Goal: Communication & Community: Answer question/provide support

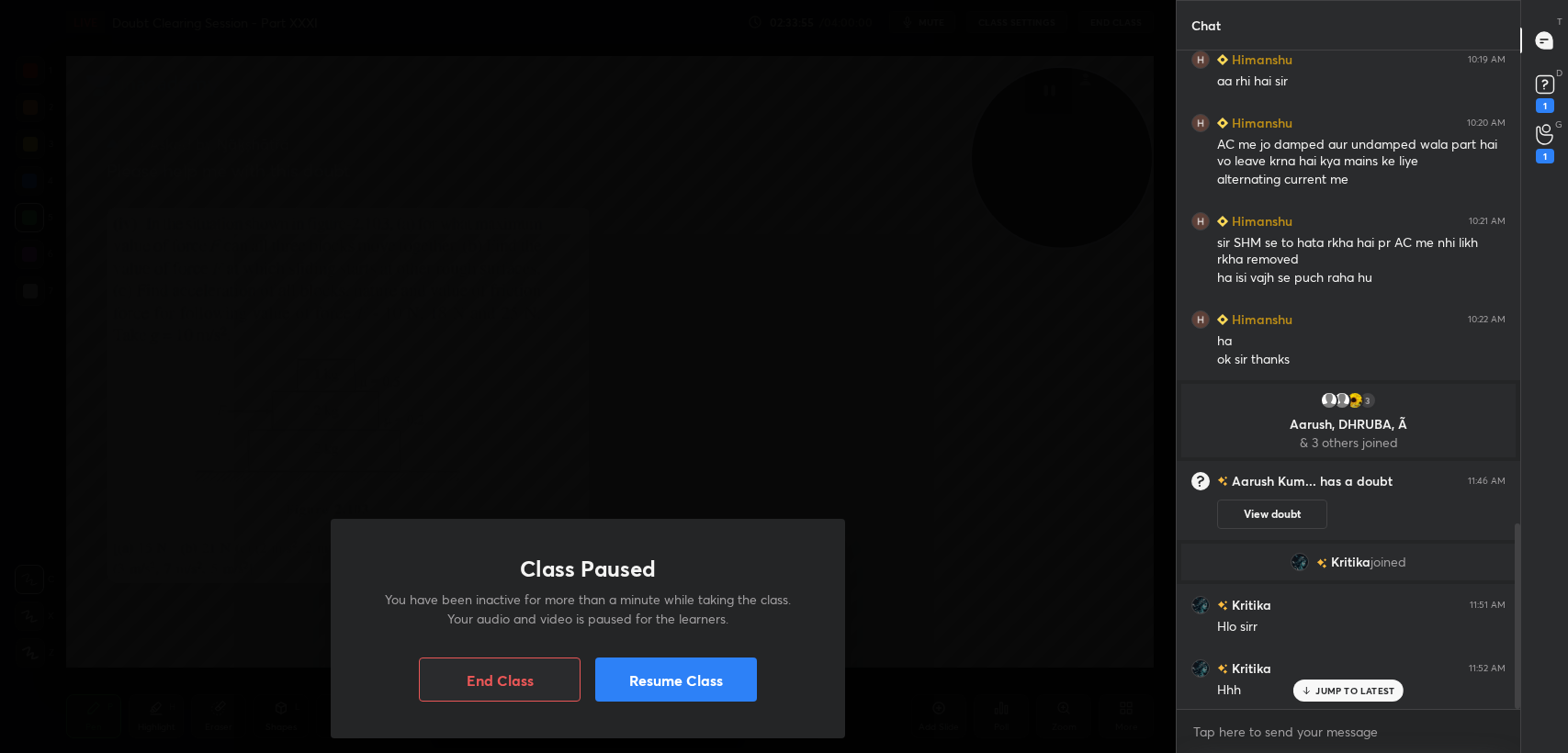
scroll to position [1739, 0]
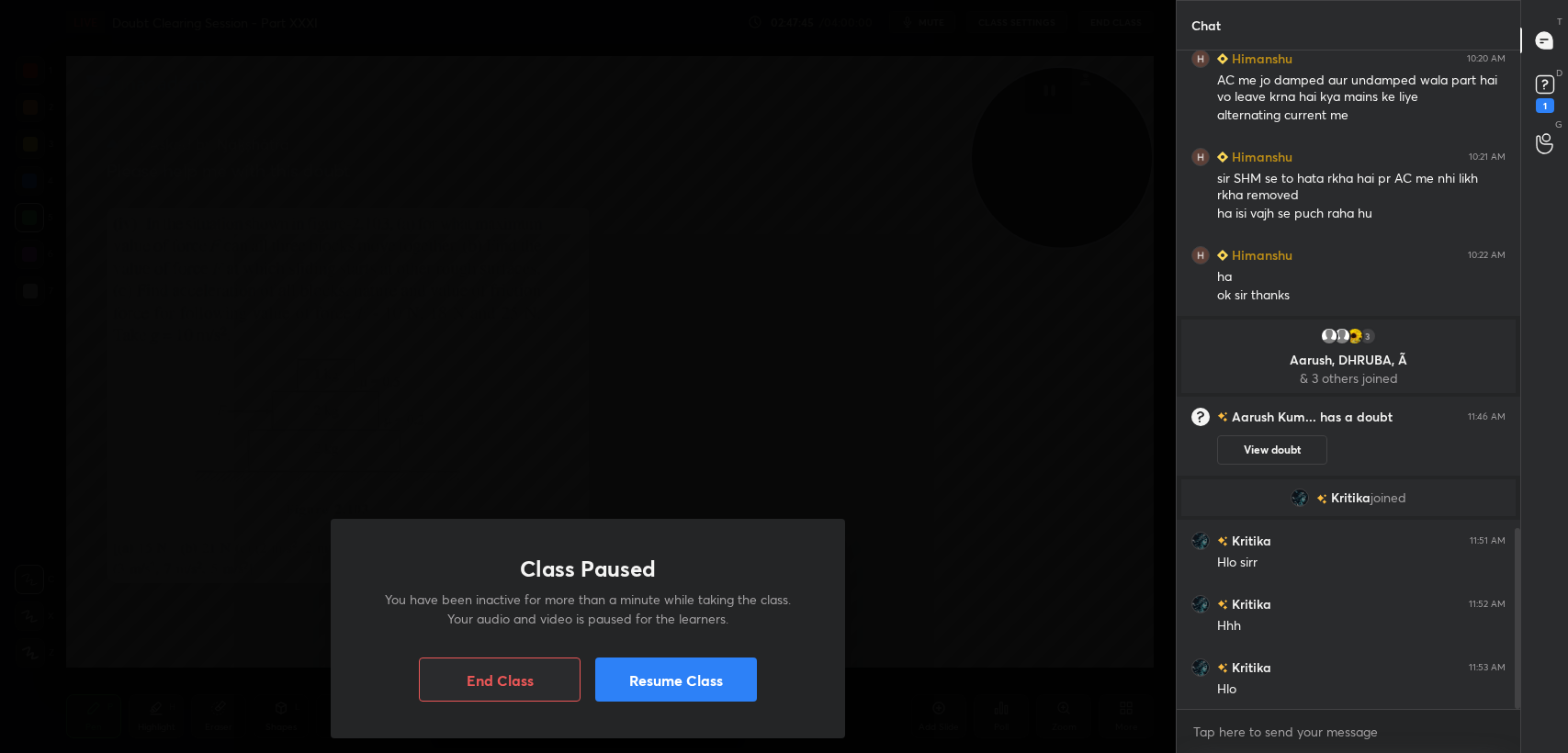
click at [606, 678] on button "Resume Class" at bounding box center [676, 679] width 162 height 44
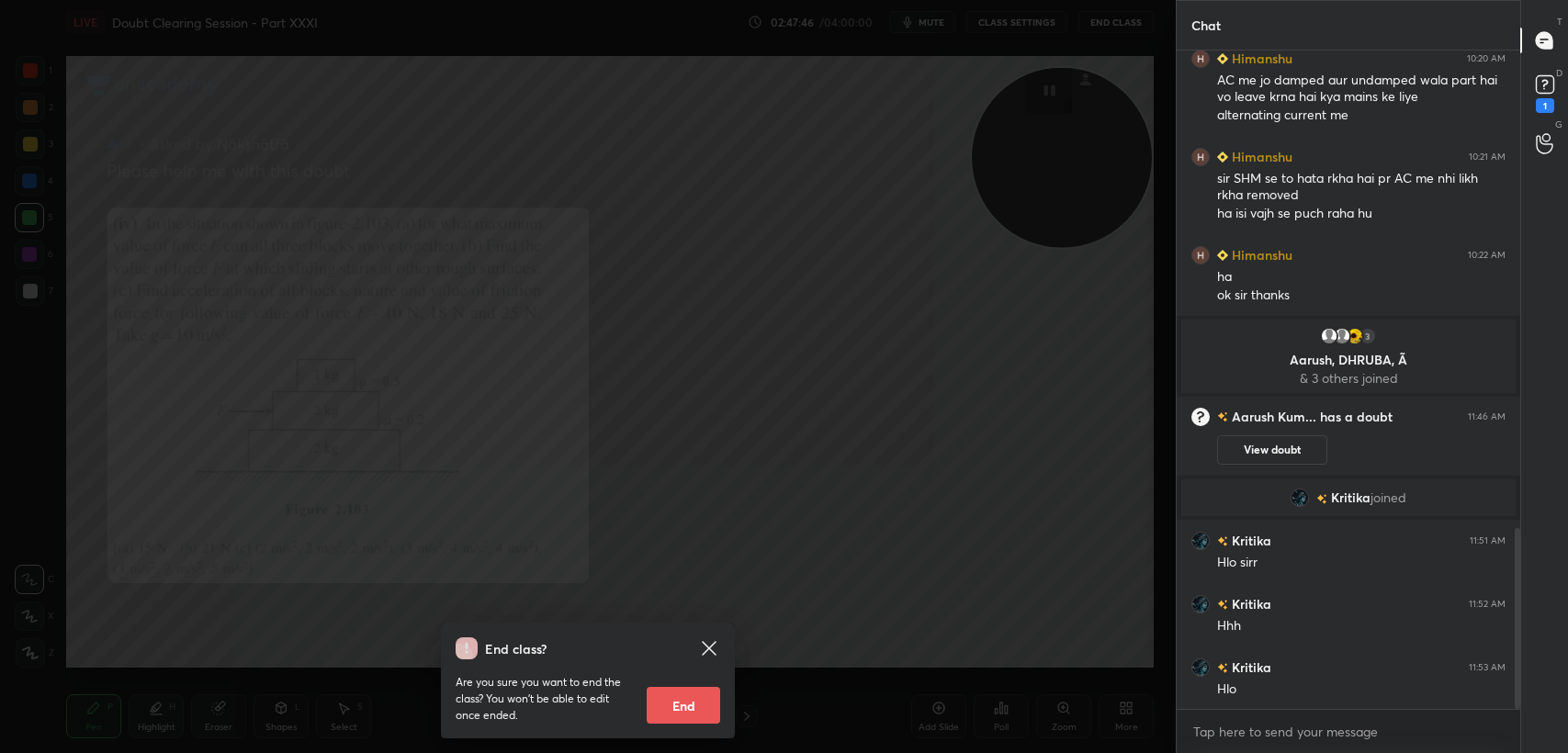
click at [705, 646] on icon at bounding box center [709, 648] width 14 height 14
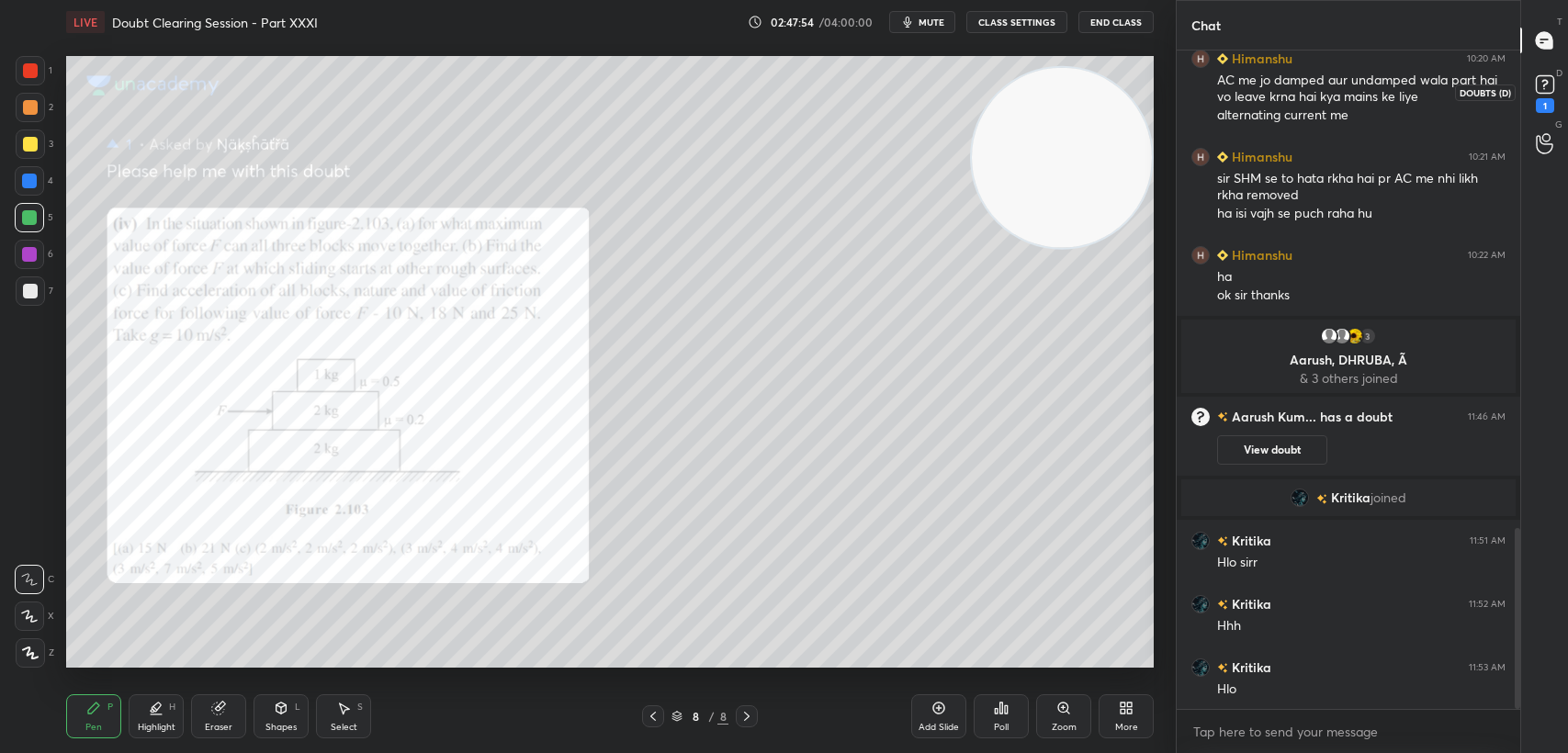
click at [1540, 90] on rect at bounding box center [1544, 85] width 18 height 18
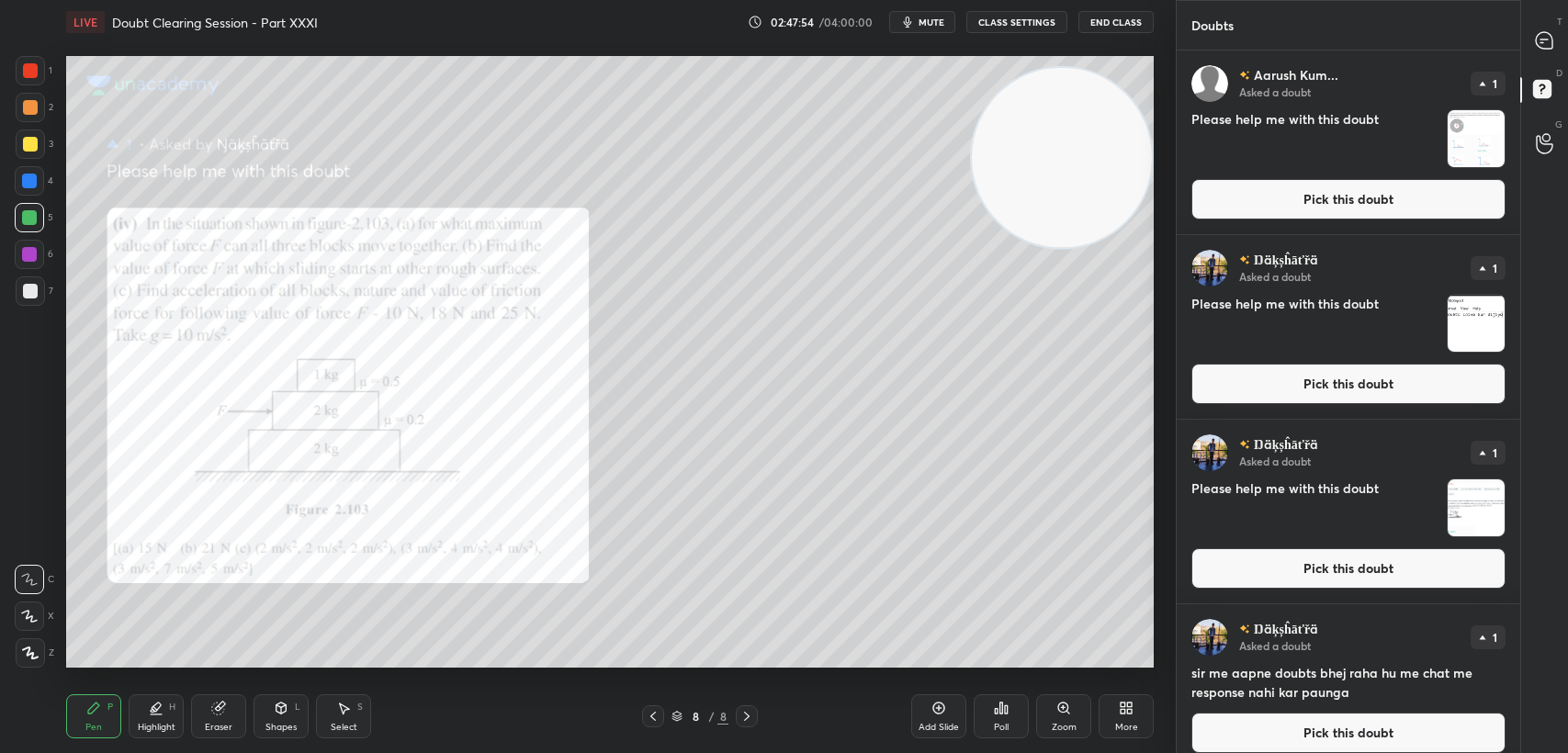
click at [1357, 208] on button "Pick this doubt" at bounding box center [1348, 199] width 314 height 40
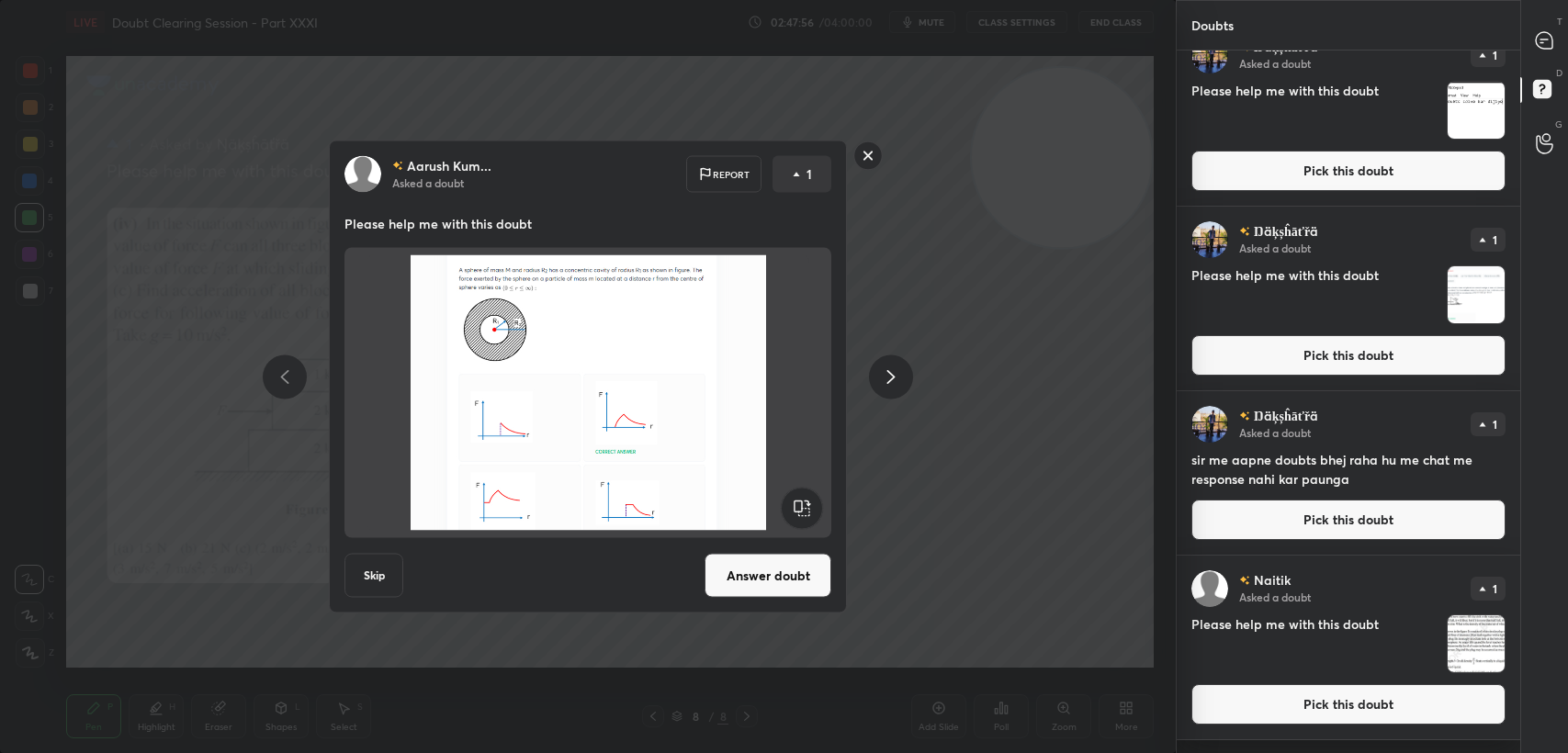
scroll to position [383, 0]
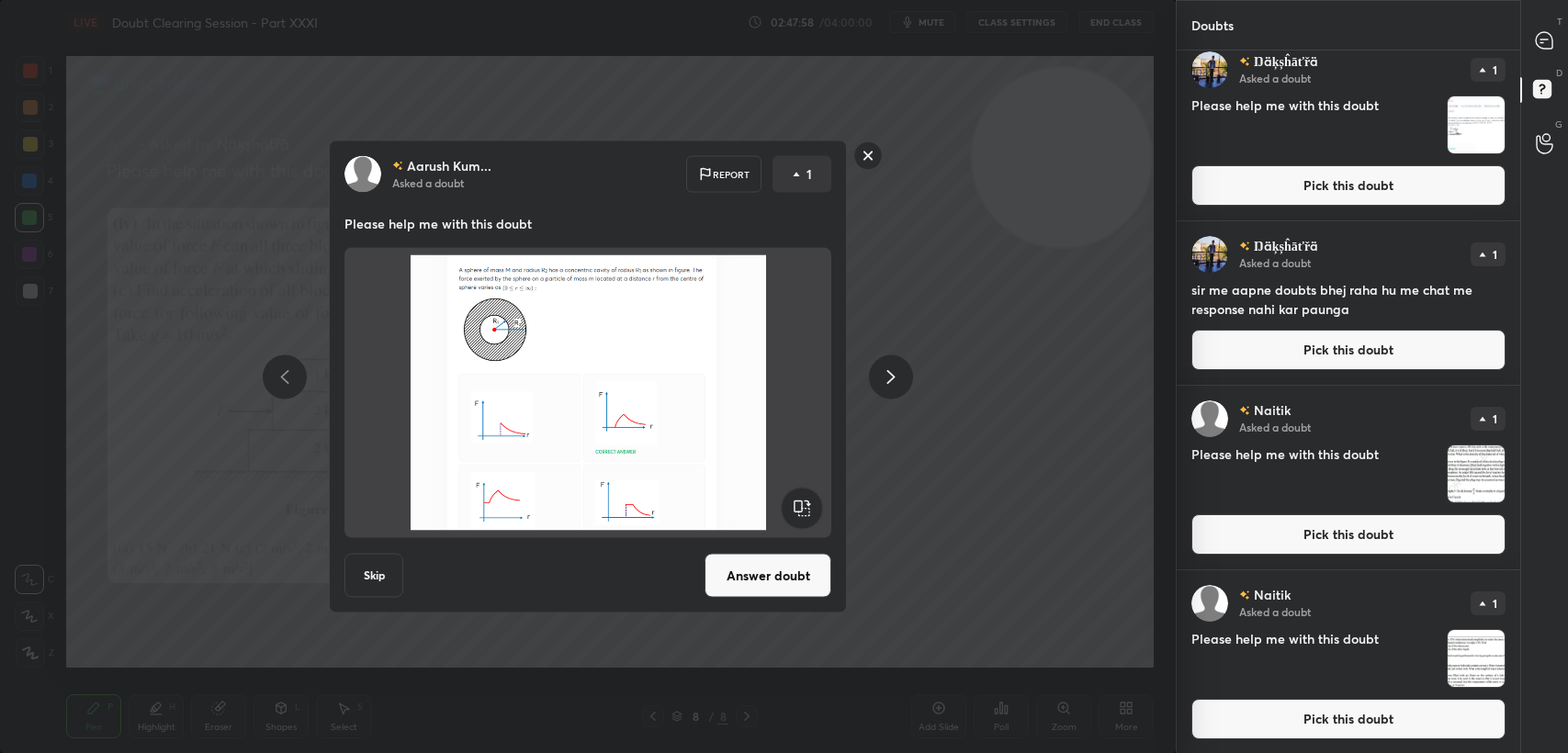
click at [864, 159] on rect at bounding box center [868, 156] width 29 height 29
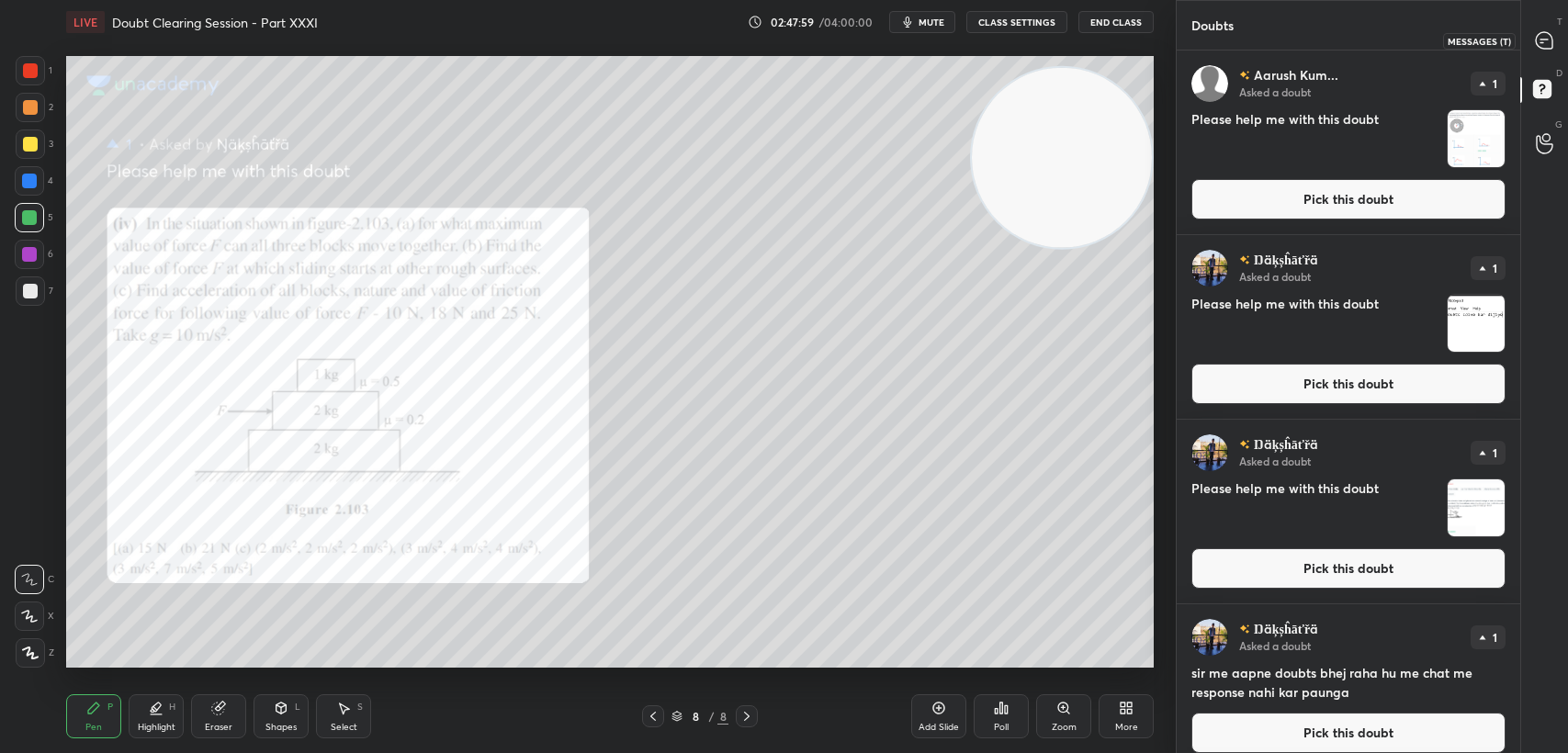
click at [1531, 45] on div at bounding box center [1544, 40] width 36 height 33
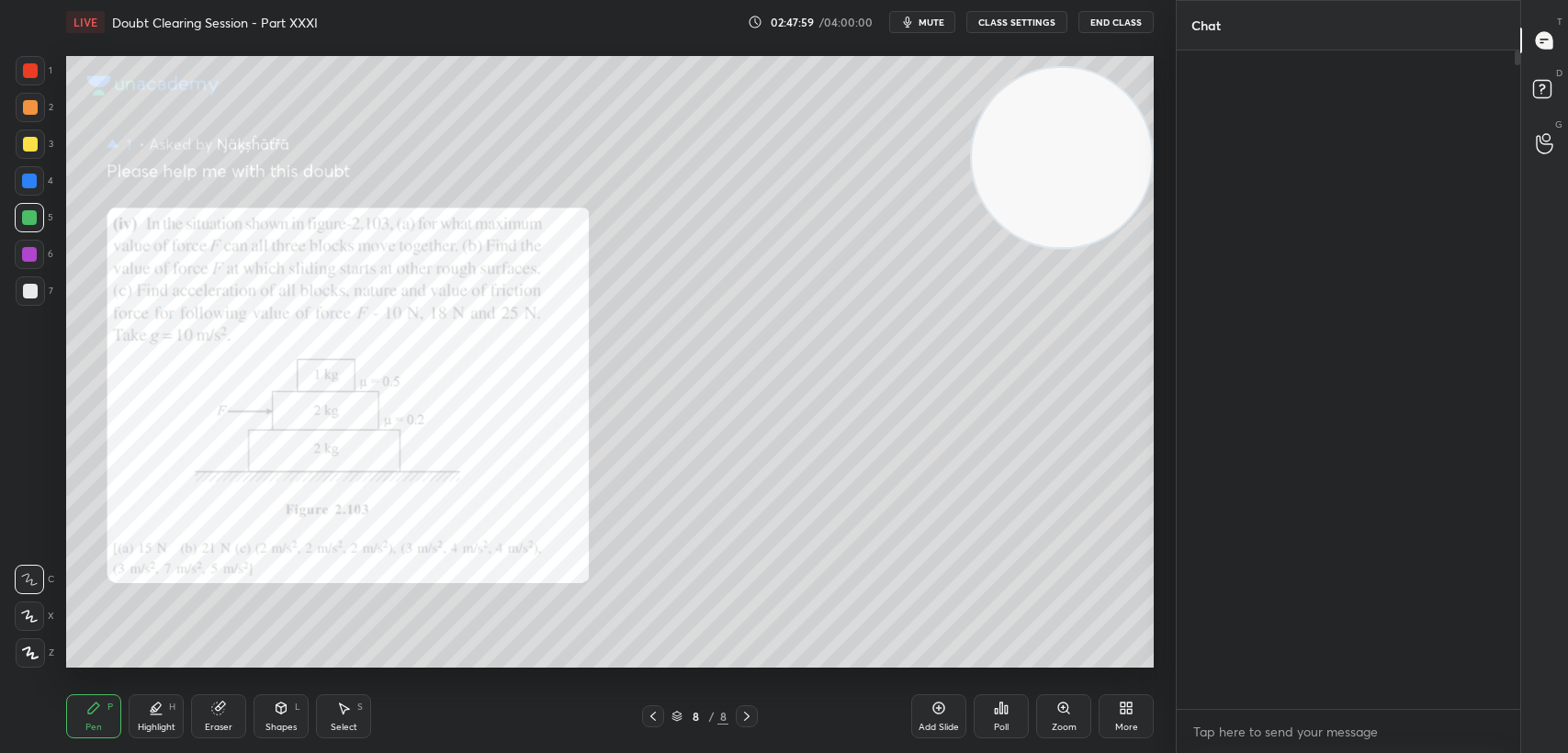
scroll to position [654, 338]
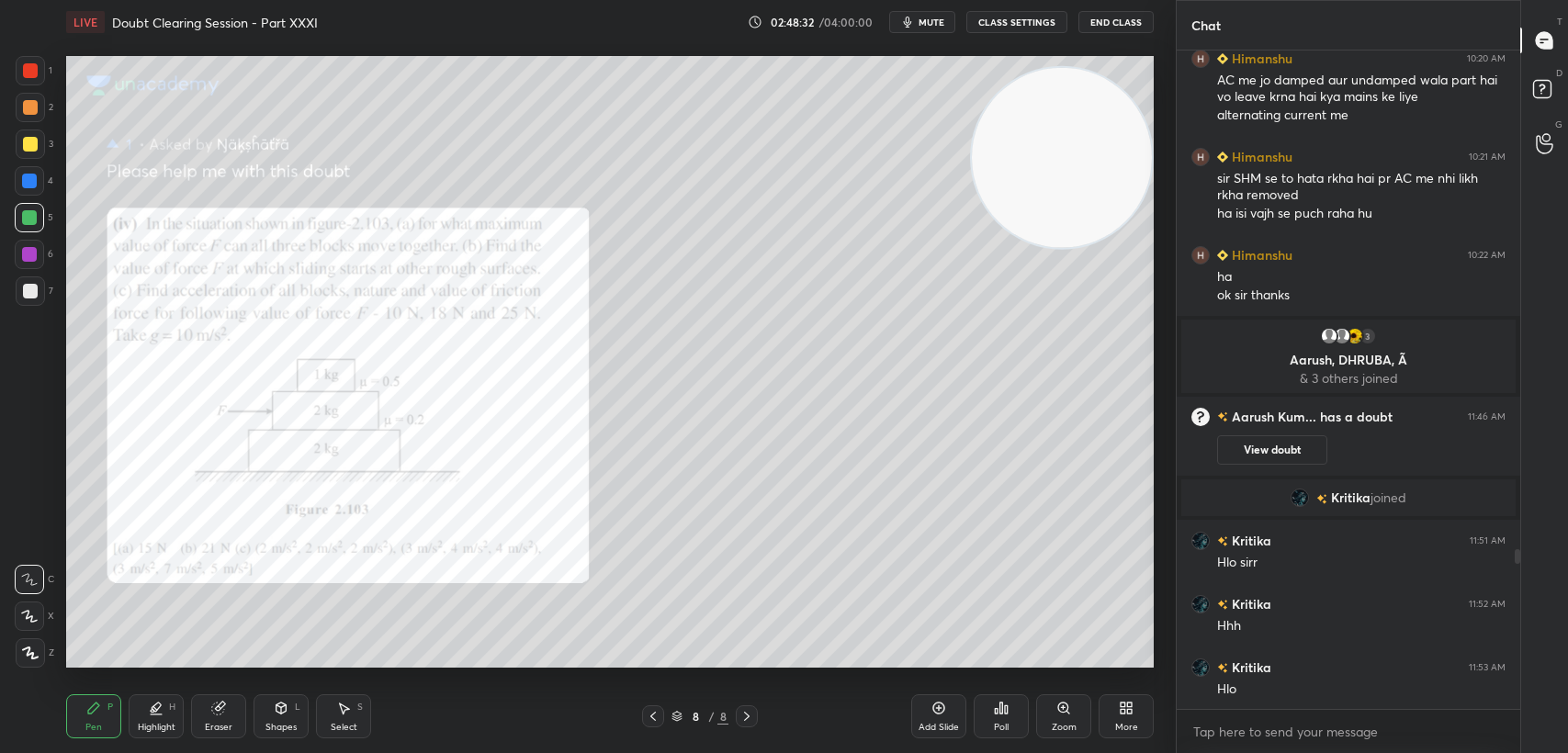
click at [915, 19] on icon "button" at bounding box center [907, 22] width 15 height 15
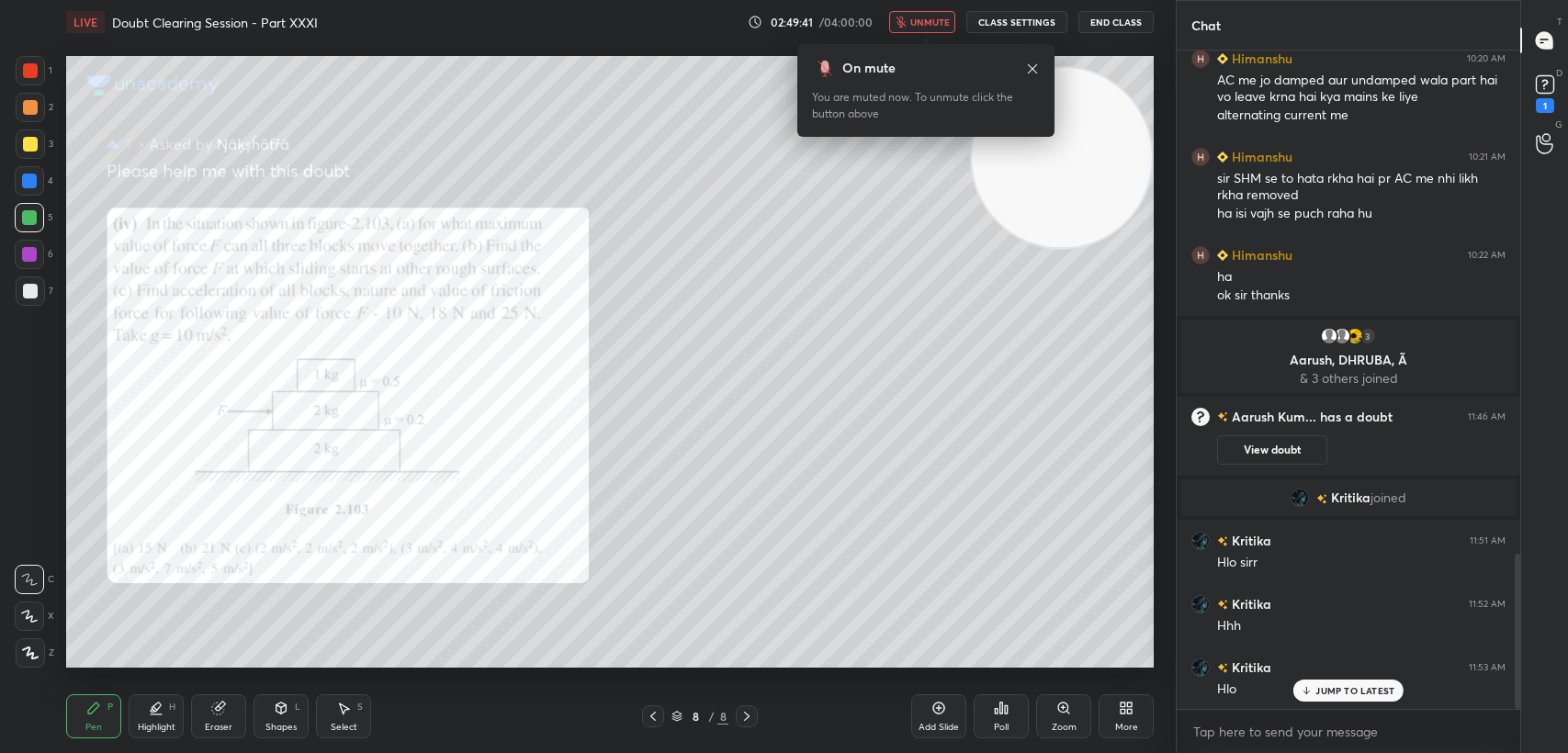
scroll to position [2133, 0]
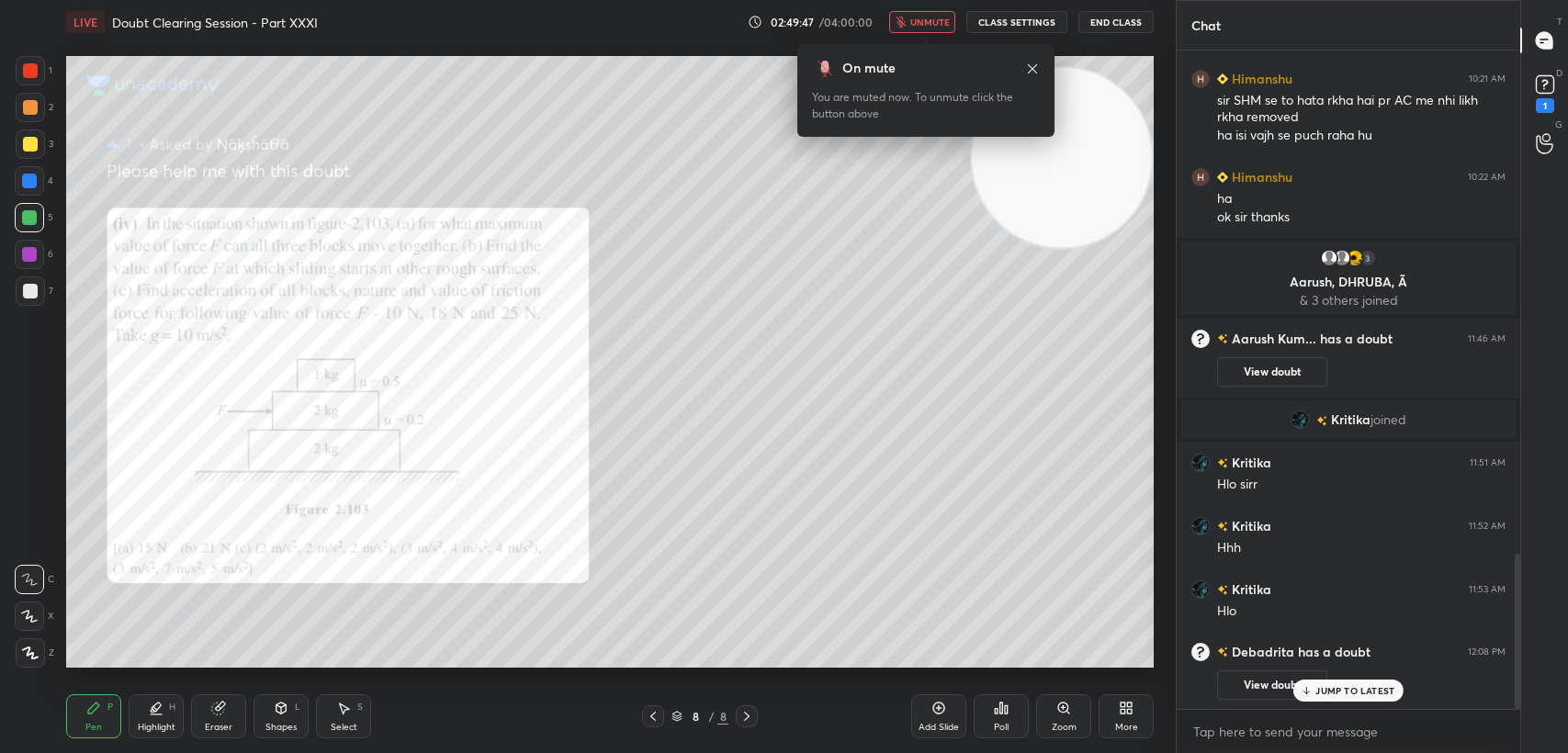
click at [1338, 693] on p "JUMP TO LATEST" at bounding box center [1355, 690] width 79 height 11
click at [902, 26] on icon "button" at bounding box center [900, 22] width 11 height 11
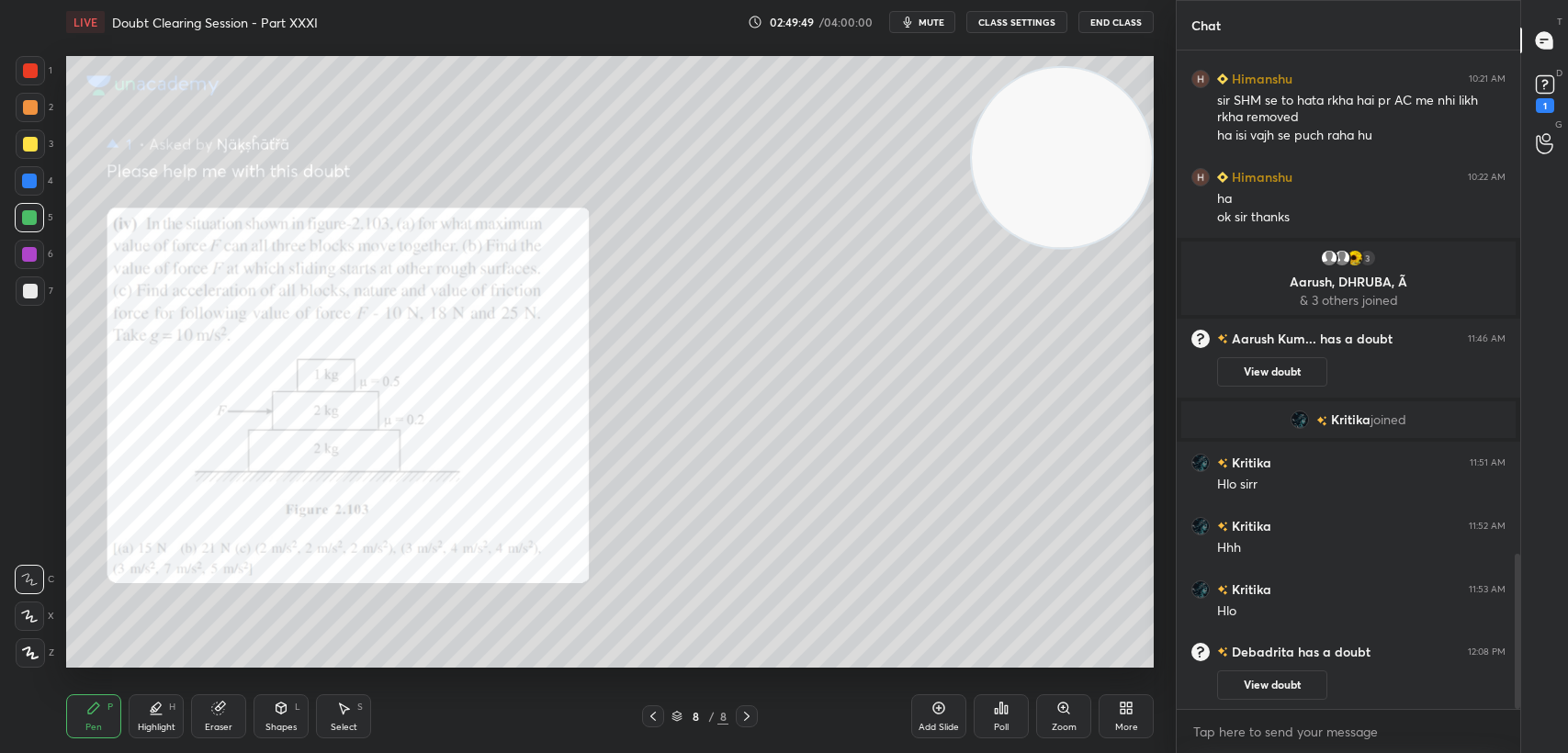
click at [1545, 90] on rect at bounding box center [1544, 85] width 18 height 18
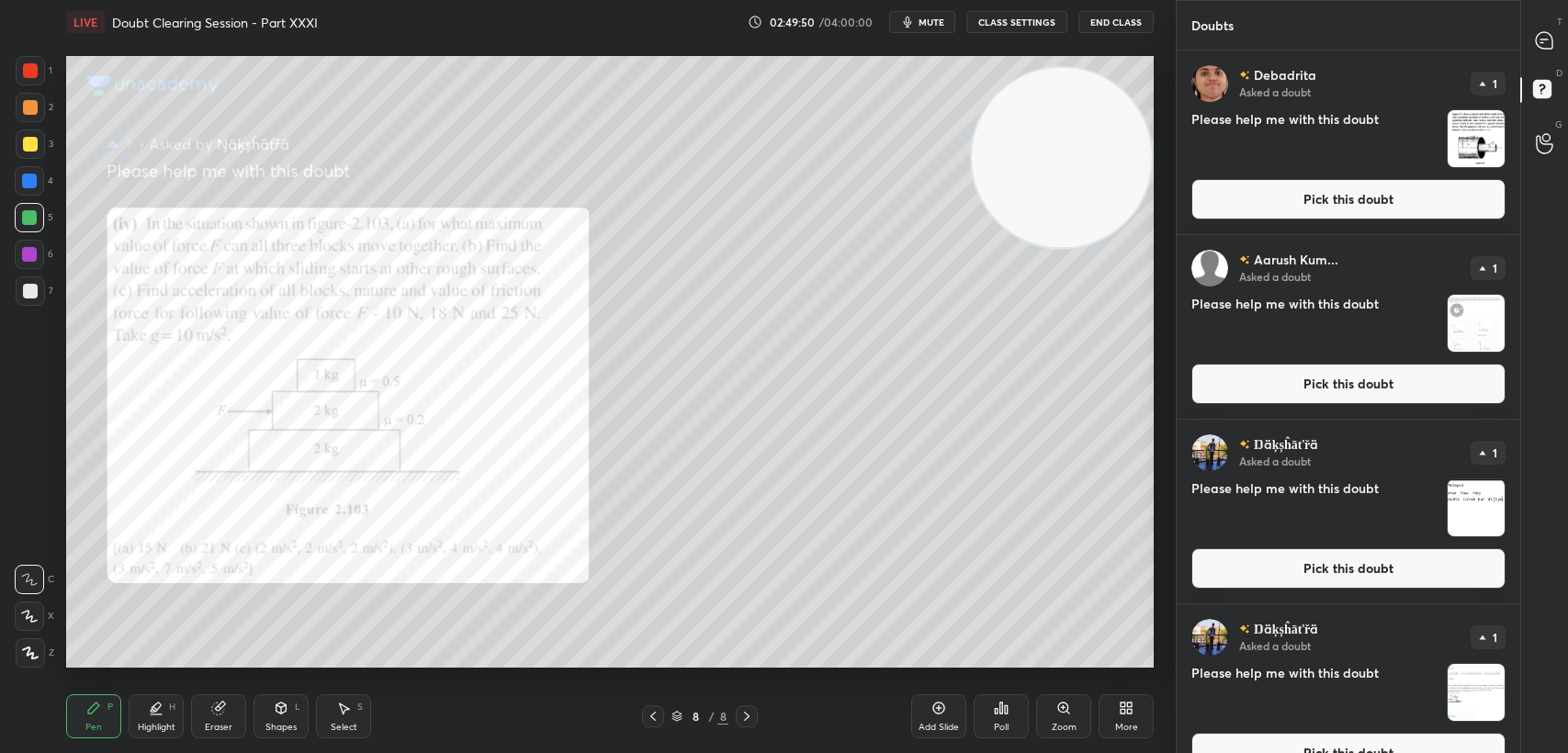
click at [1426, 200] on button "Pick this doubt" at bounding box center [1348, 199] width 314 height 40
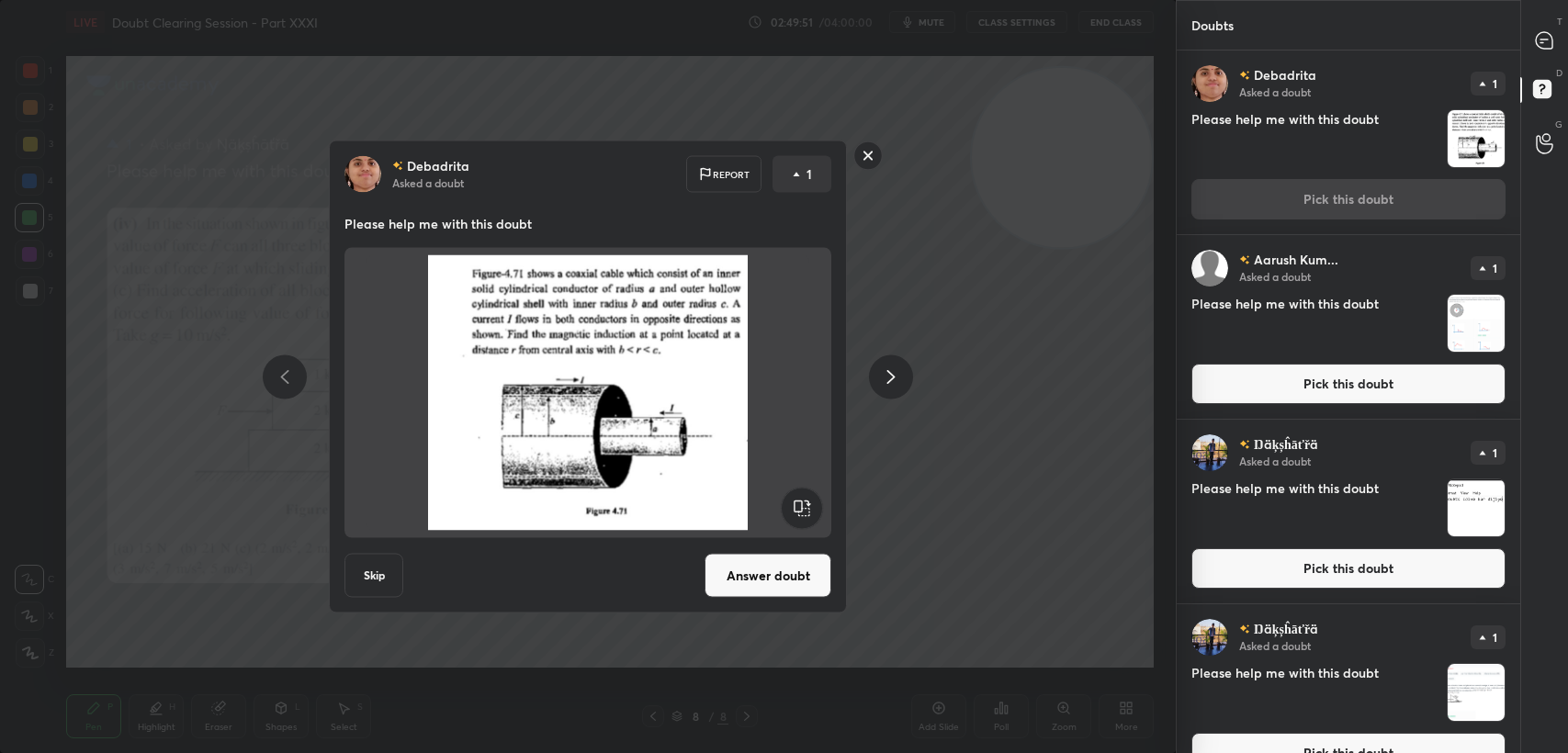
click at [756, 577] on button "Answer doubt" at bounding box center [767, 575] width 127 height 44
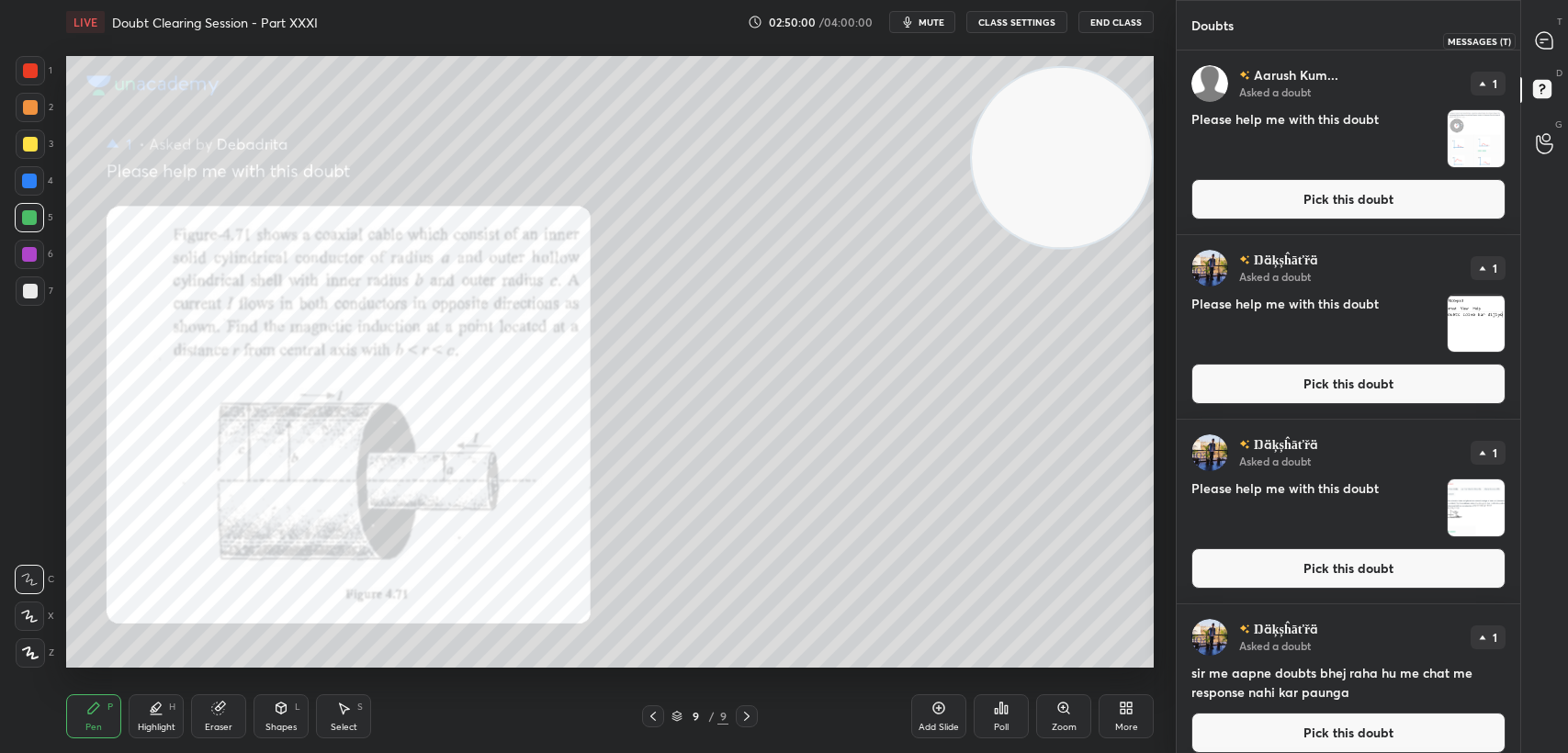
click at [1535, 53] on div at bounding box center [1544, 40] width 36 height 33
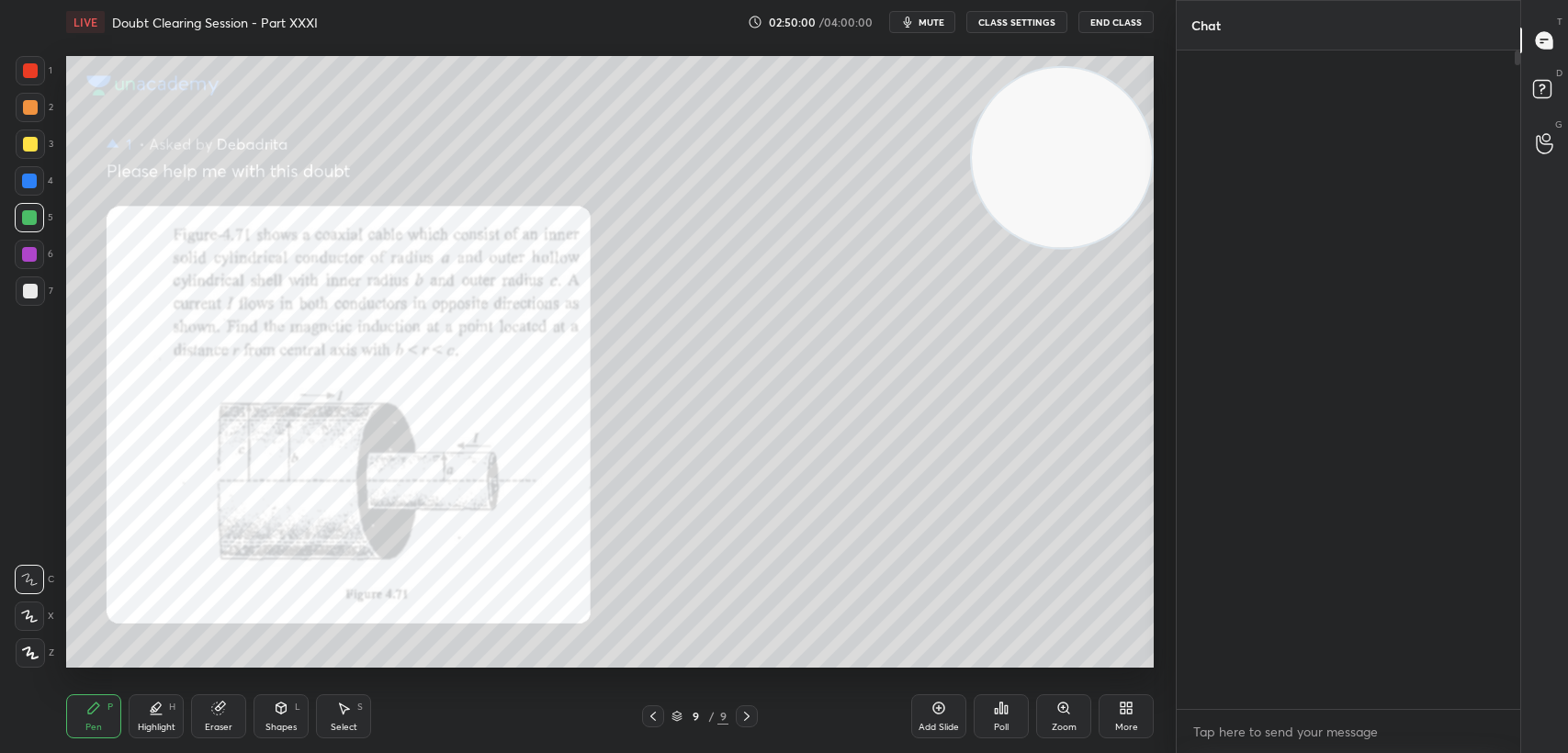
scroll to position [654, 338]
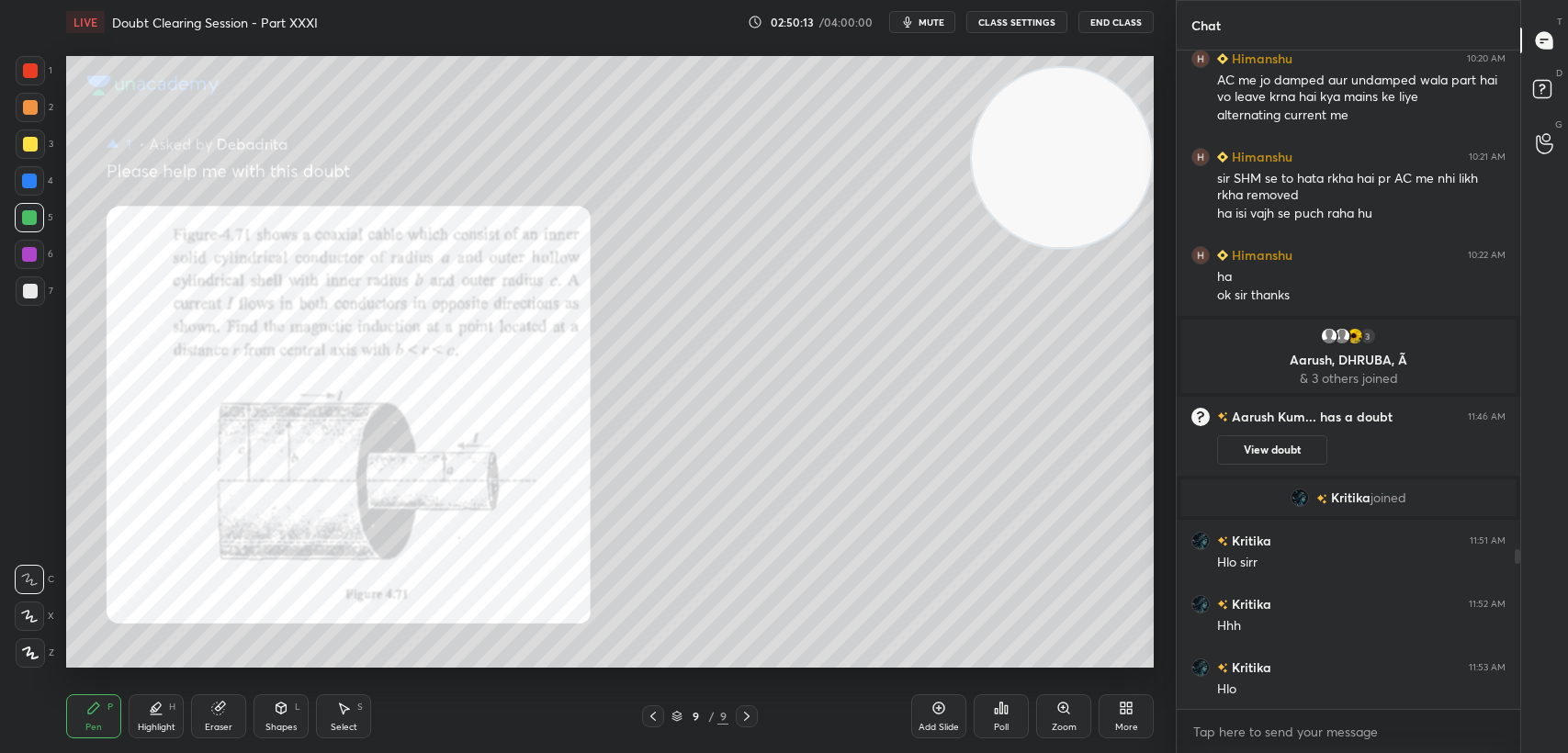
click at [35, 68] on div at bounding box center [30, 70] width 15 height 15
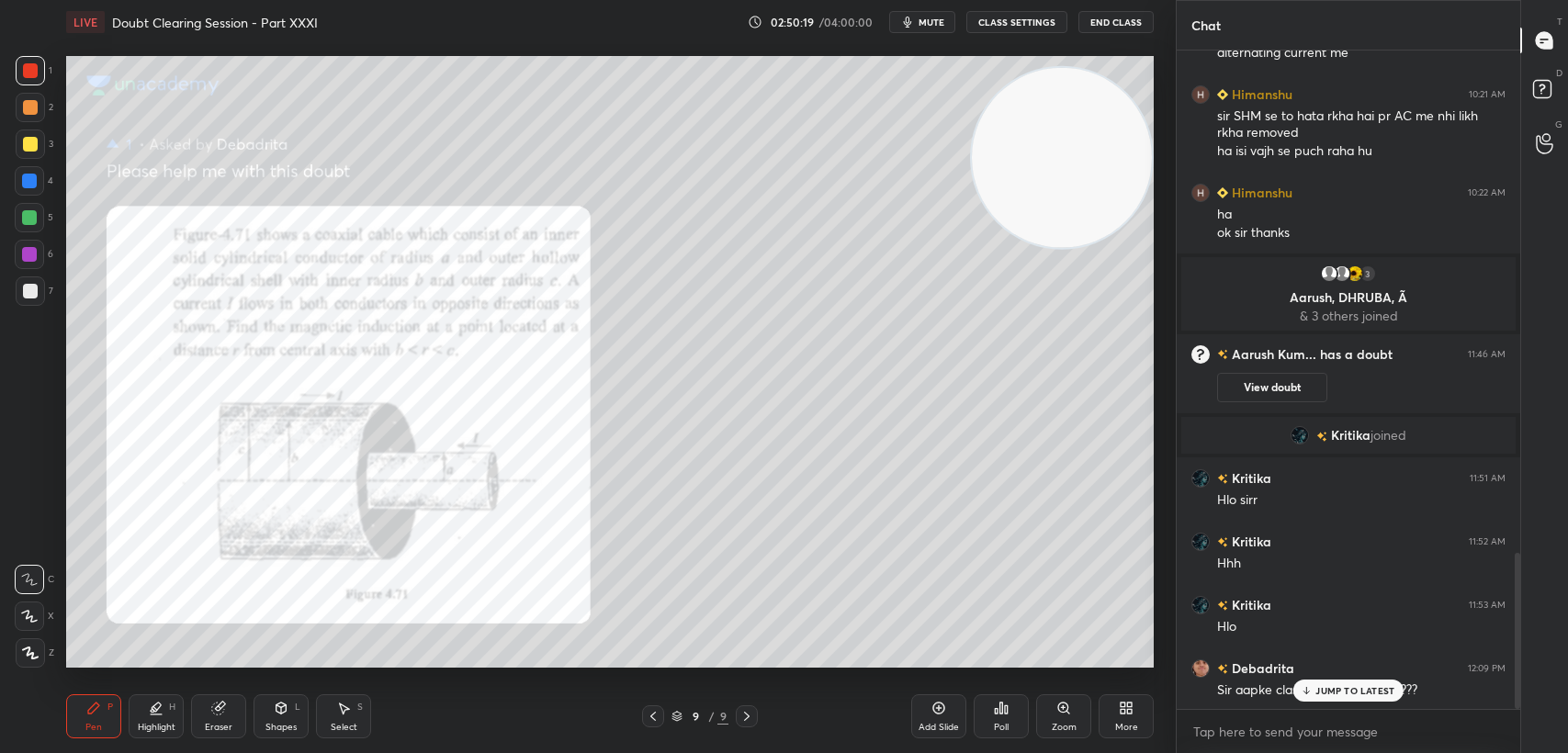
click at [1338, 695] on p "JUMP TO LATEST" at bounding box center [1355, 690] width 79 height 11
click at [17, 142] on div at bounding box center [31, 145] width 30 height 30
click at [33, 149] on div at bounding box center [30, 144] width 15 height 15
click at [27, 83] on div at bounding box center [31, 71] width 30 height 30
click at [28, 87] on div "1" at bounding box center [33, 74] width 36 height 36
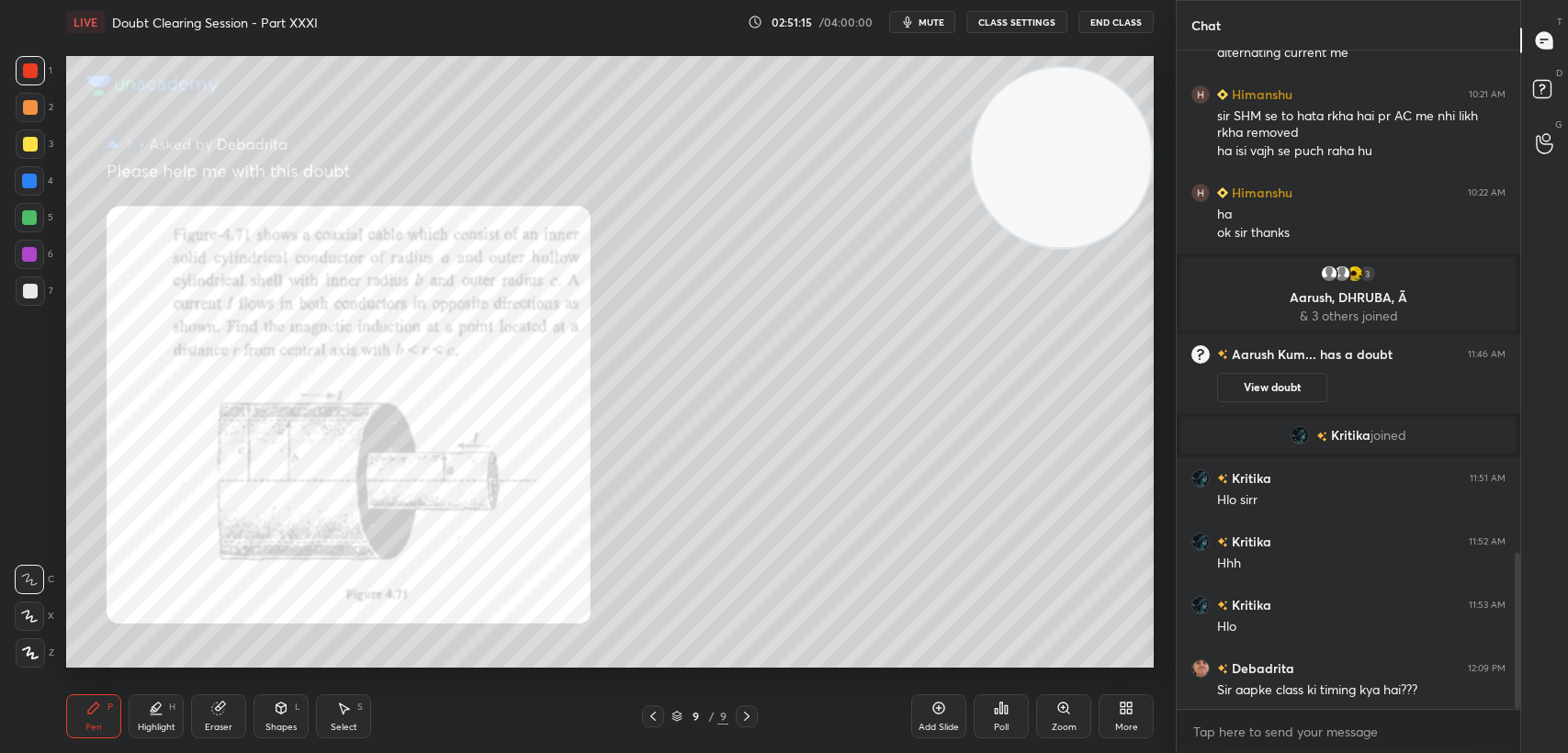
scroll to position [2181, 0]
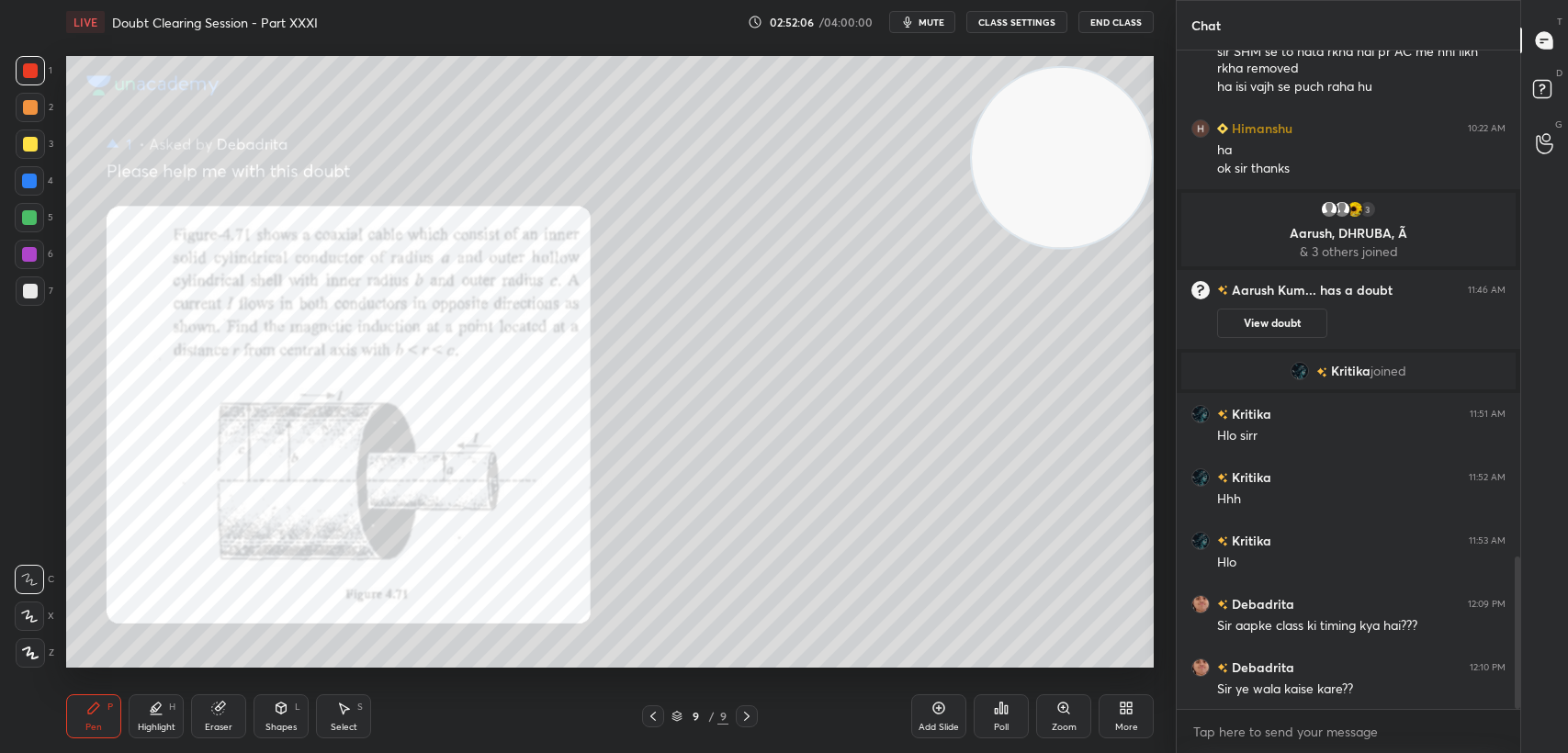
click at [21, 132] on div at bounding box center [31, 145] width 30 height 30
click at [35, 146] on div at bounding box center [30, 144] width 15 height 15
click at [24, 59] on div at bounding box center [31, 71] width 30 height 30
click at [43, 68] on div at bounding box center [31, 71] width 30 height 30
click at [39, 68] on div at bounding box center [31, 71] width 30 height 30
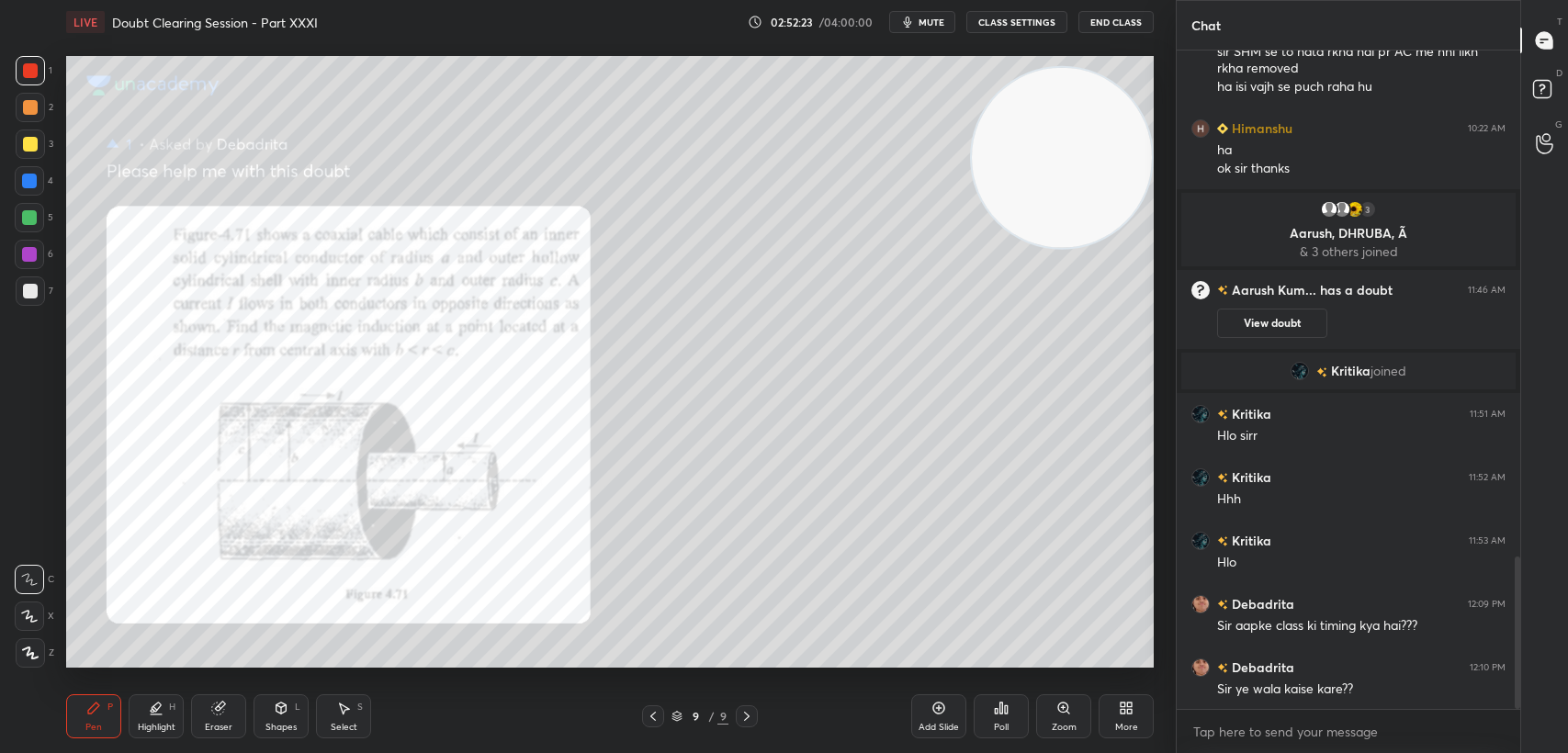
click at [218, 720] on div "Eraser" at bounding box center [219, 716] width 55 height 44
click at [105, 722] on div "Pen P" at bounding box center [94, 716] width 55 height 44
click at [42, 197] on div "4" at bounding box center [33, 184] width 38 height 36
click at [39, 193] on div at bounding box center [30, 181] width 30 height 30
click at [36, 204] on div at bounding box center [30, 218] width 30 height 30
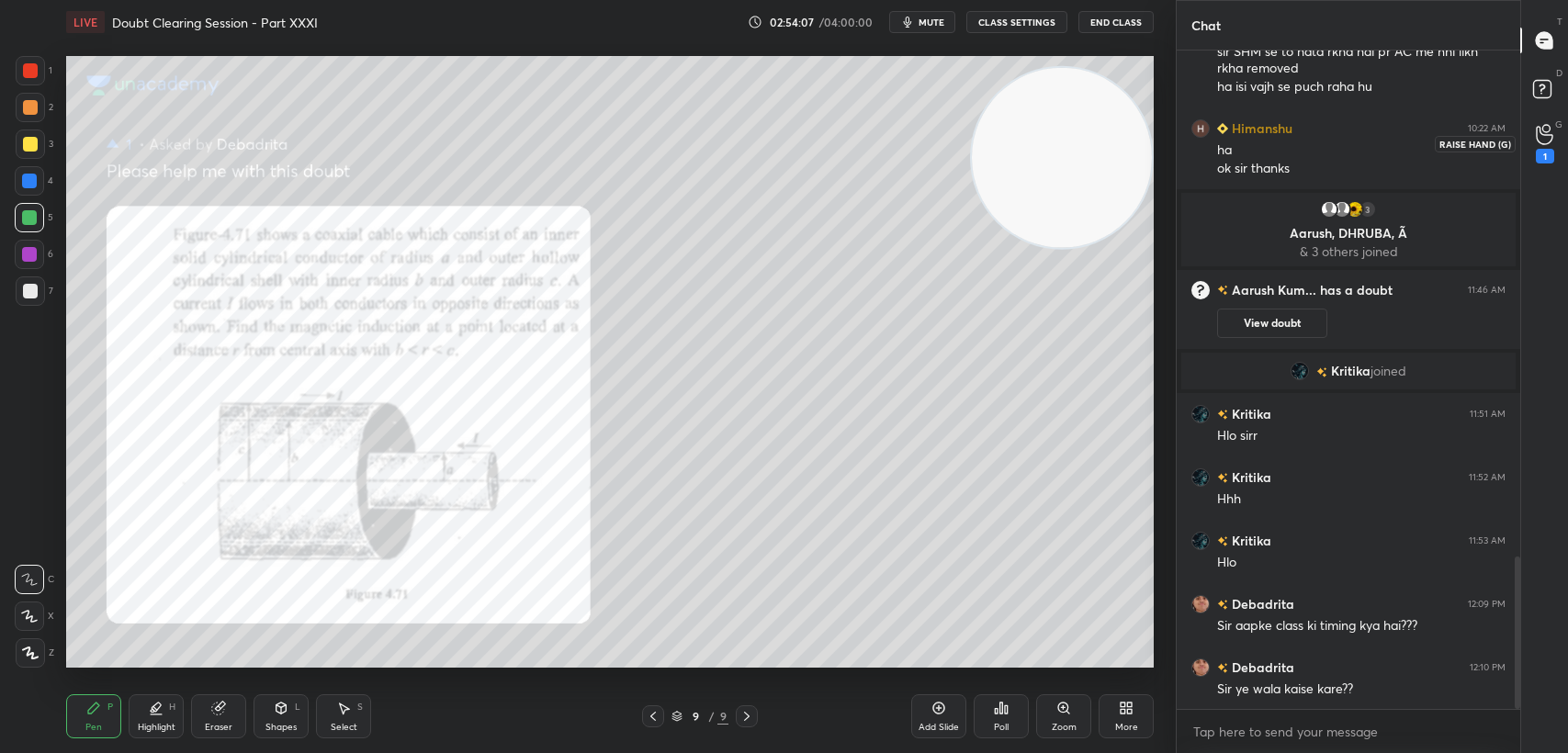
click at [1543, 149] on div "1" at bounding box center [1544, 156] width 19 height 15
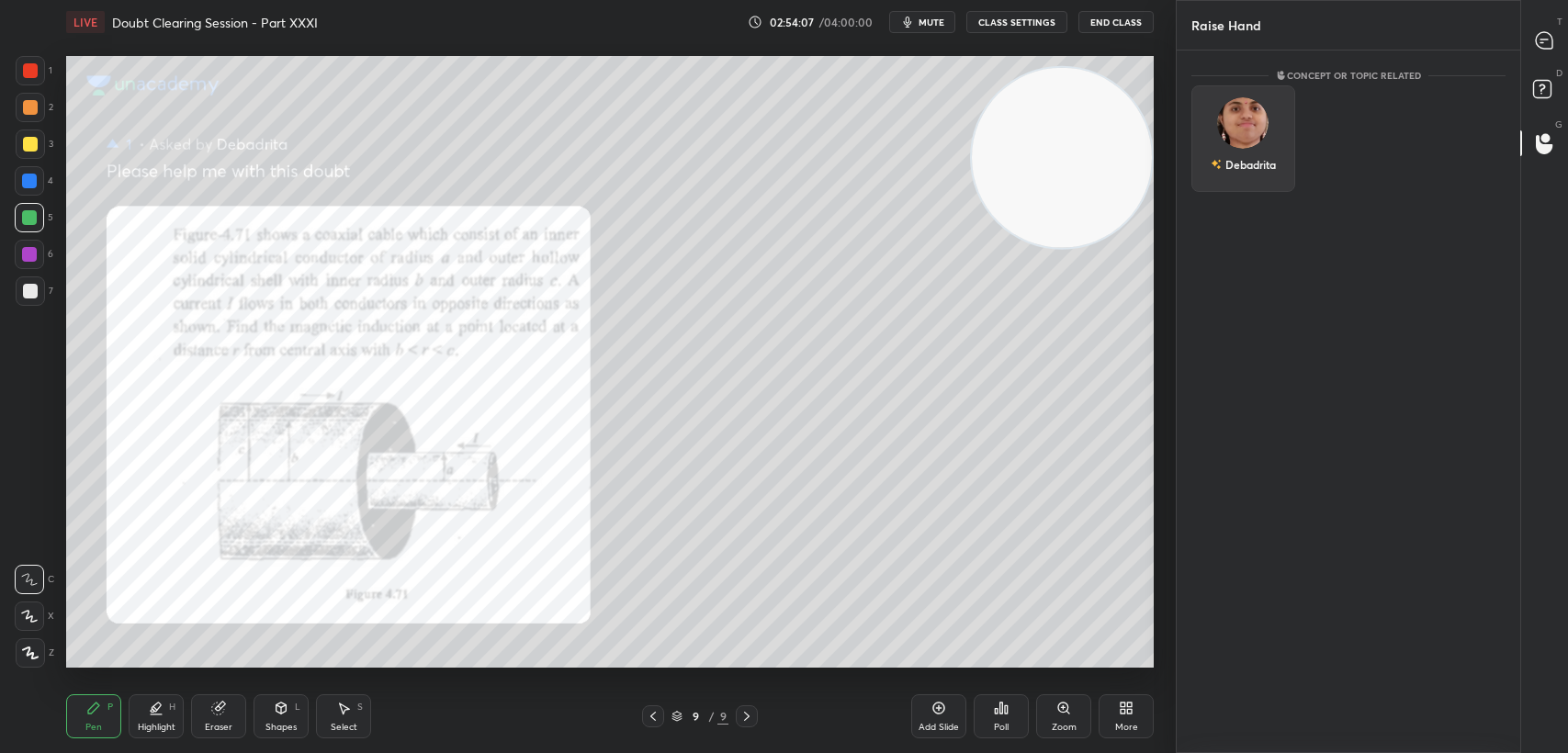
click at [1224, 147] on div "Debadrita" at bounding box center [1243, 139] width 103 height 106
click at [1249, 187] on button "INVITE" at bounding box center [1243, 177] width 88 height 24
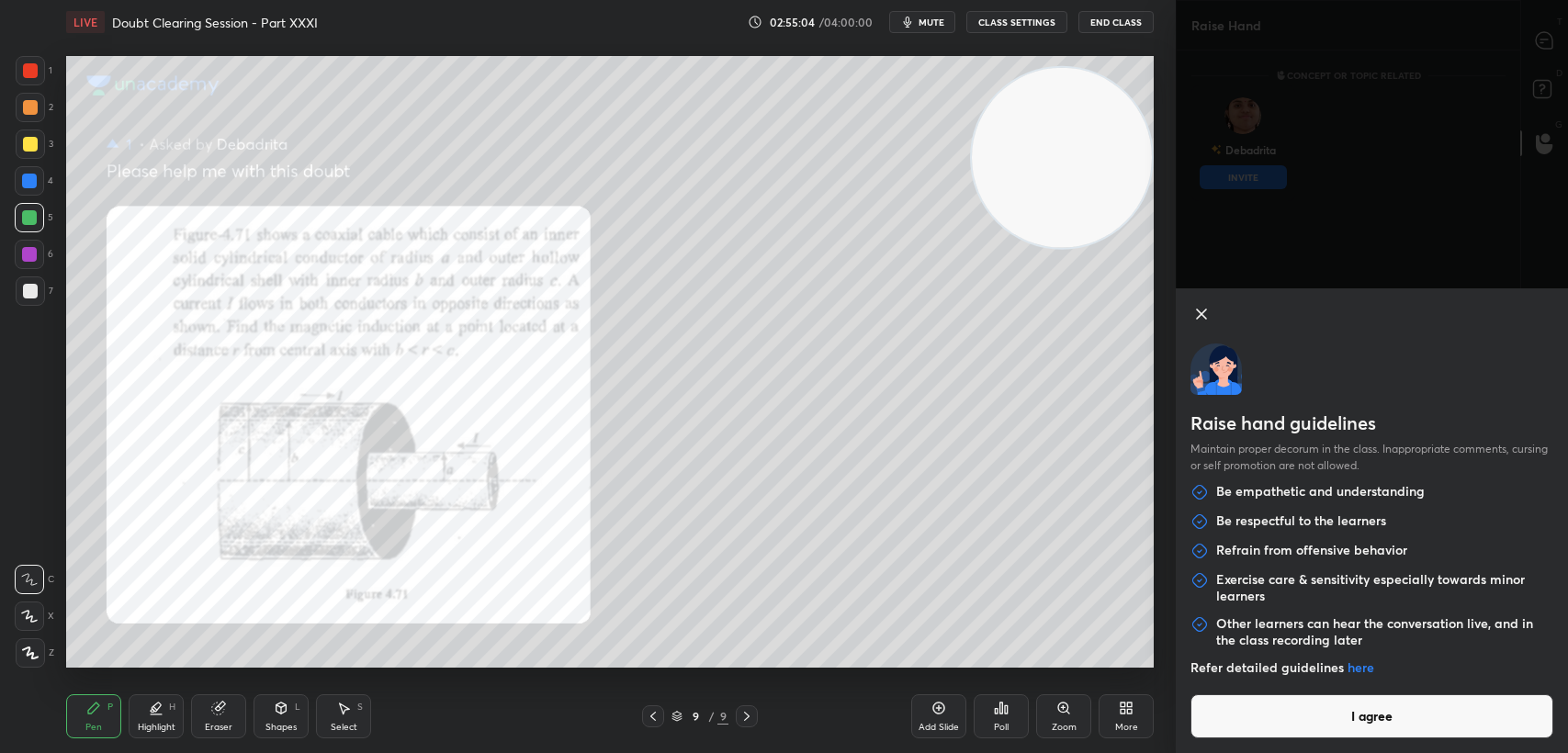
click at [1247, 723] on button "I agree" at bounding box center [1372, 716] width 362 height 44
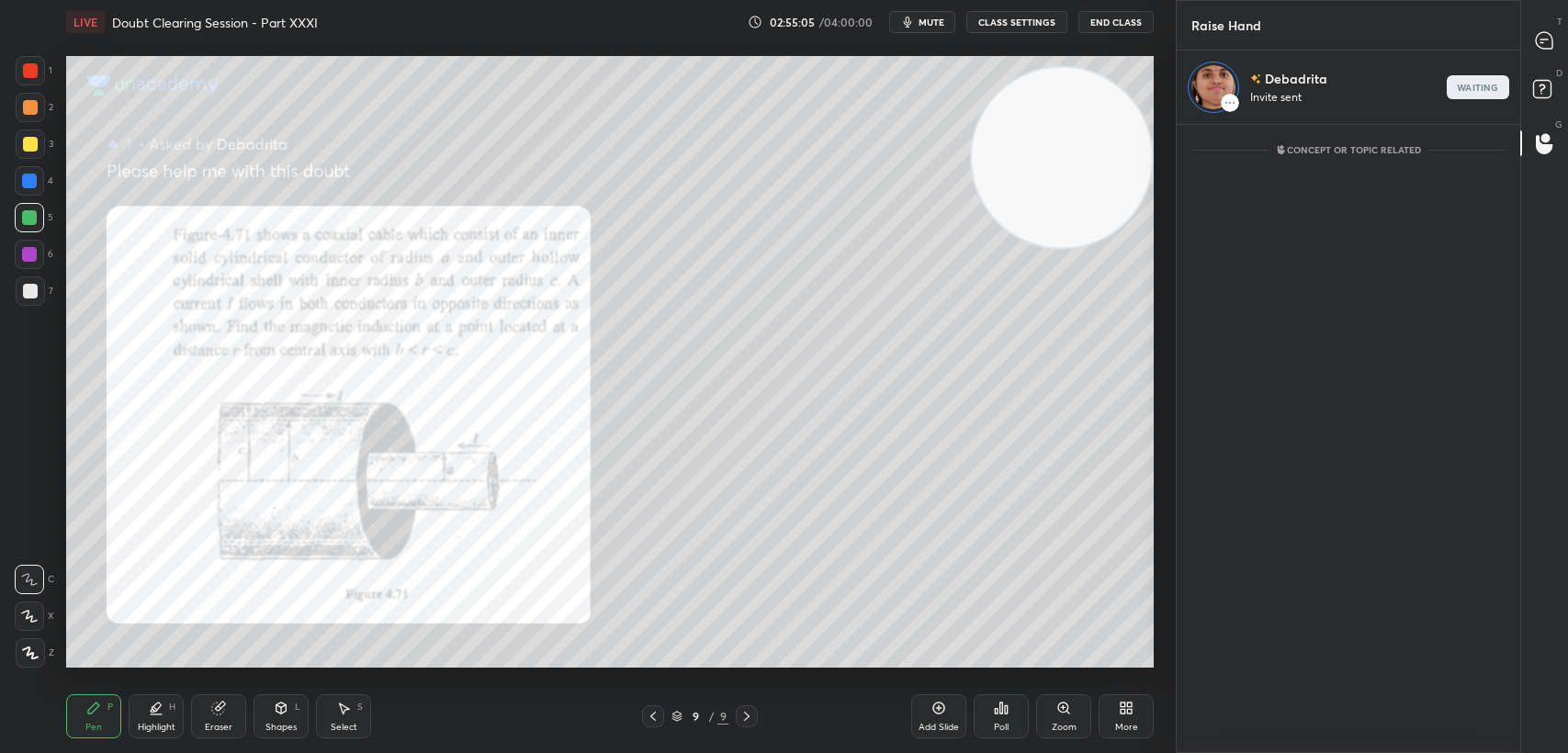
scroll to position [623, 338]
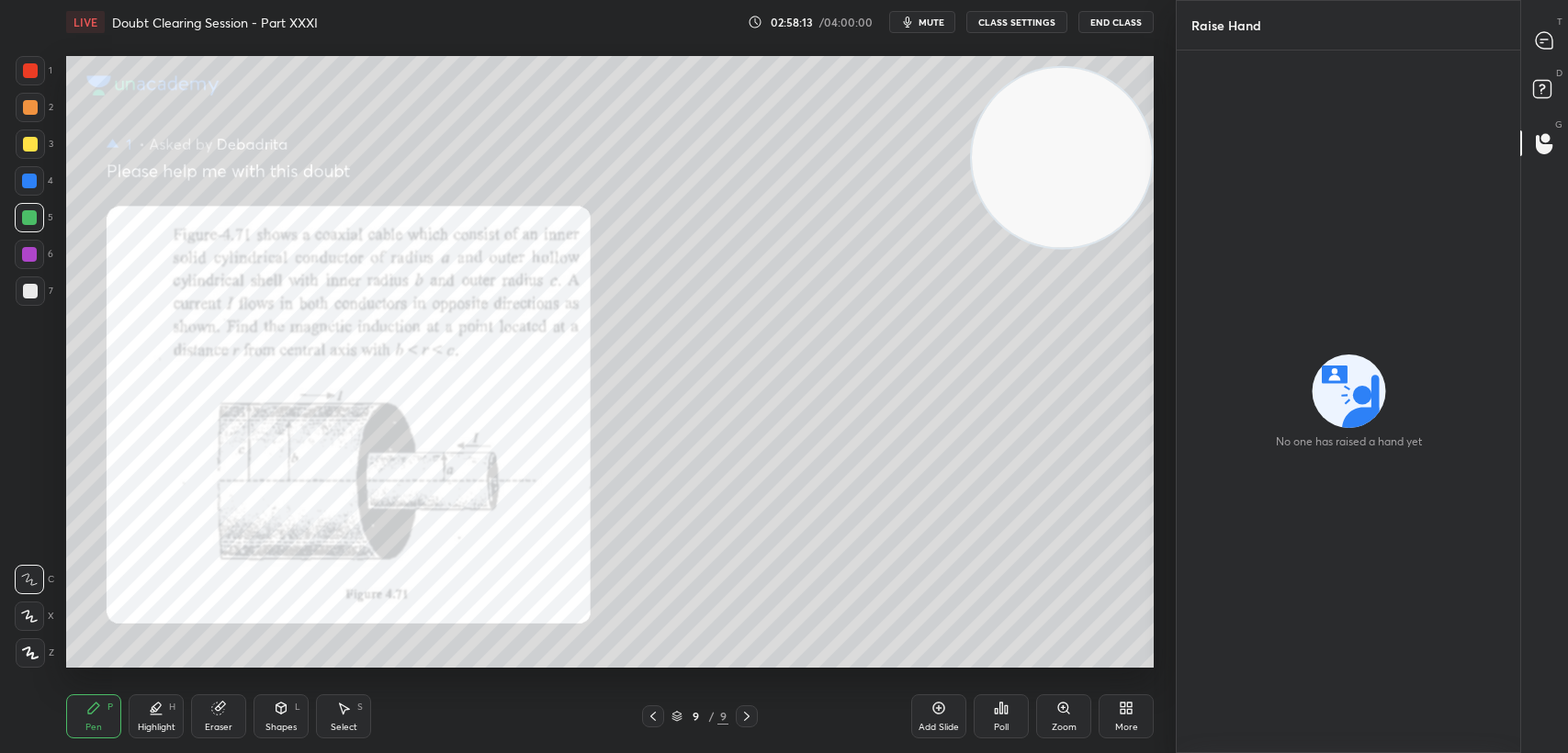
click at [1543, 67] on div "D Doubts (D)" at bounding box center [1545, 92] width 47 height 51
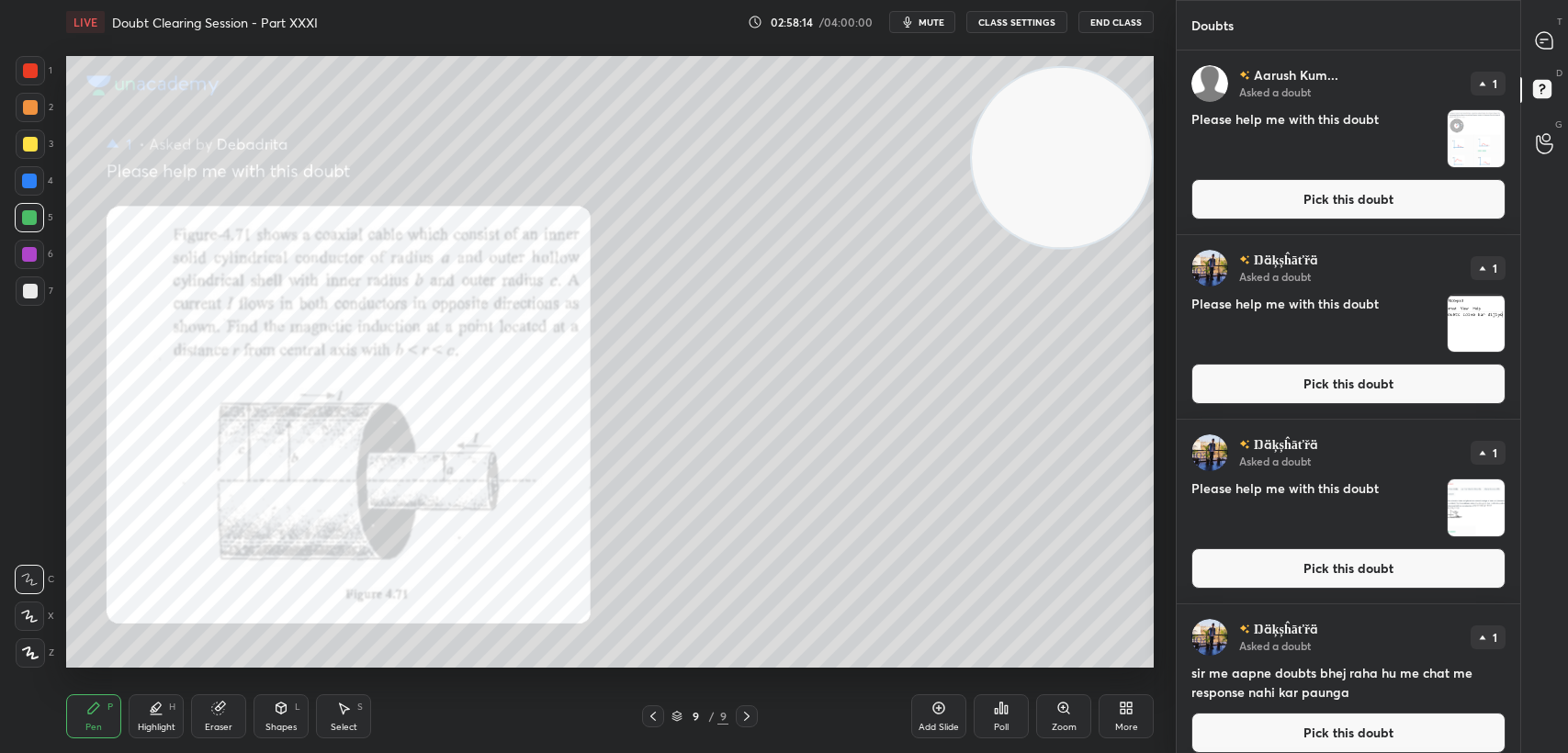
click at [1535, 56] on div at bounding box center [1544, 40] width 36 height 33
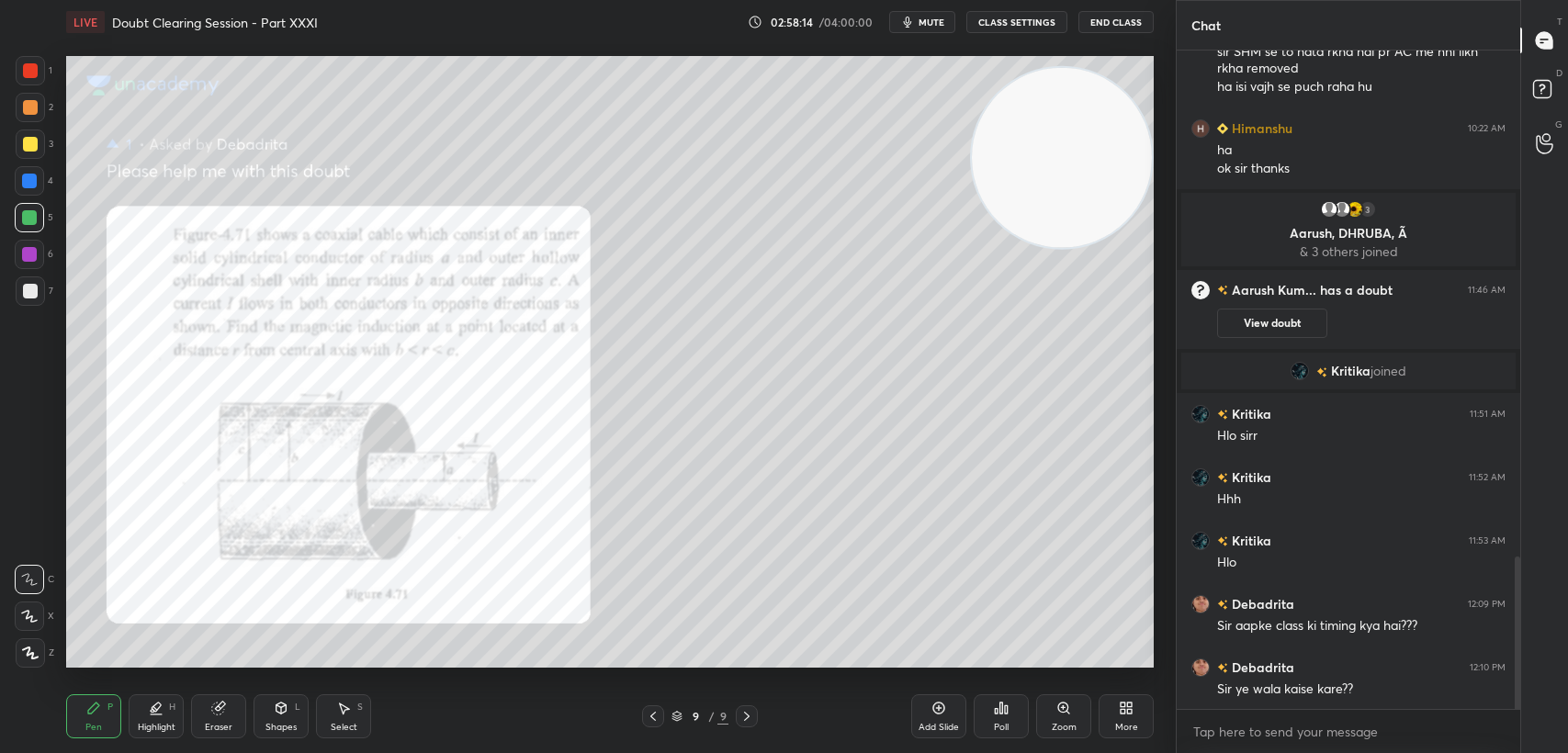
scroll to position [654, 338]
click at [1539, 75] on icon at bounding box center [1545, 92] width 33 height 33
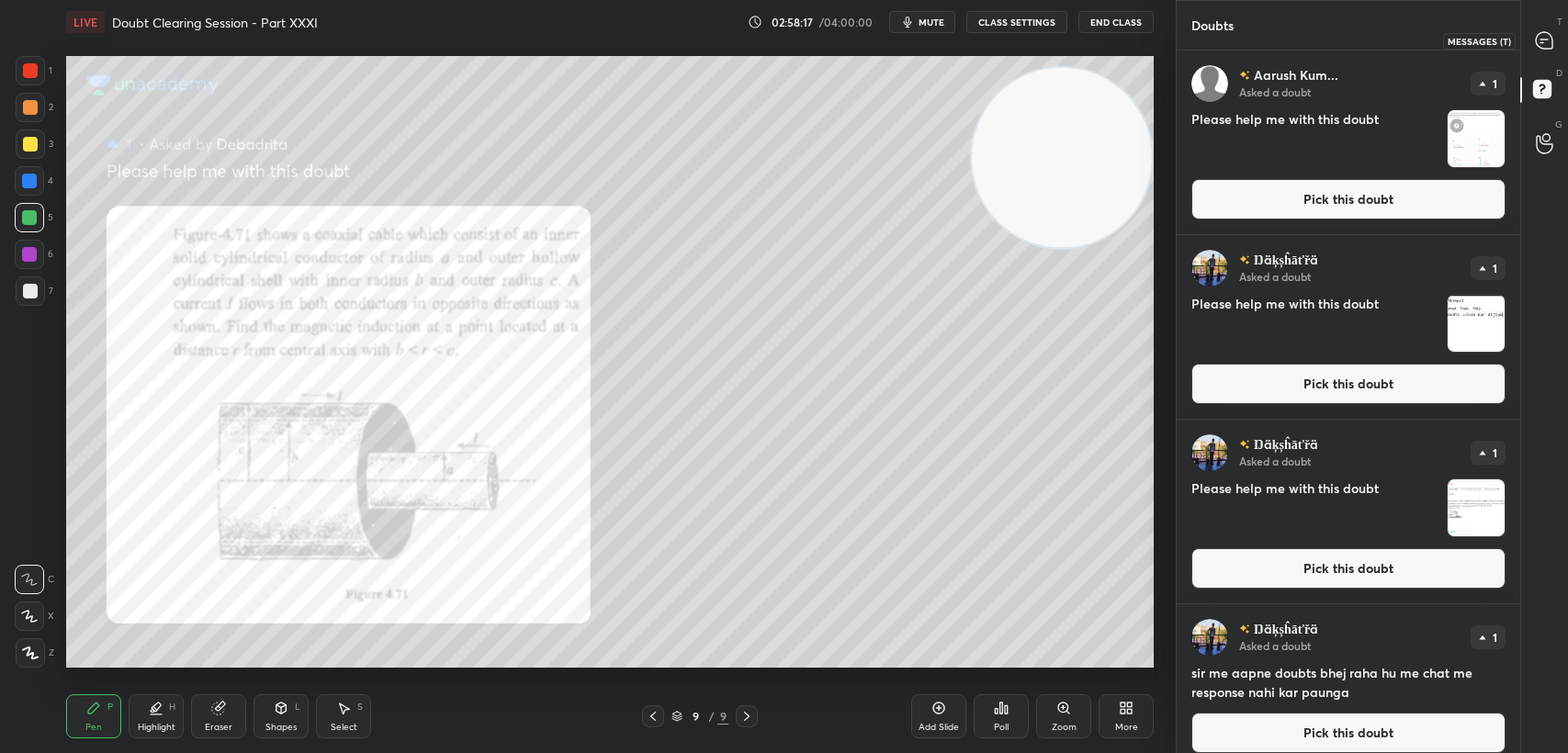
click at [1535, 34] on icon at bounding box center [1544, 41] width 20 height 20
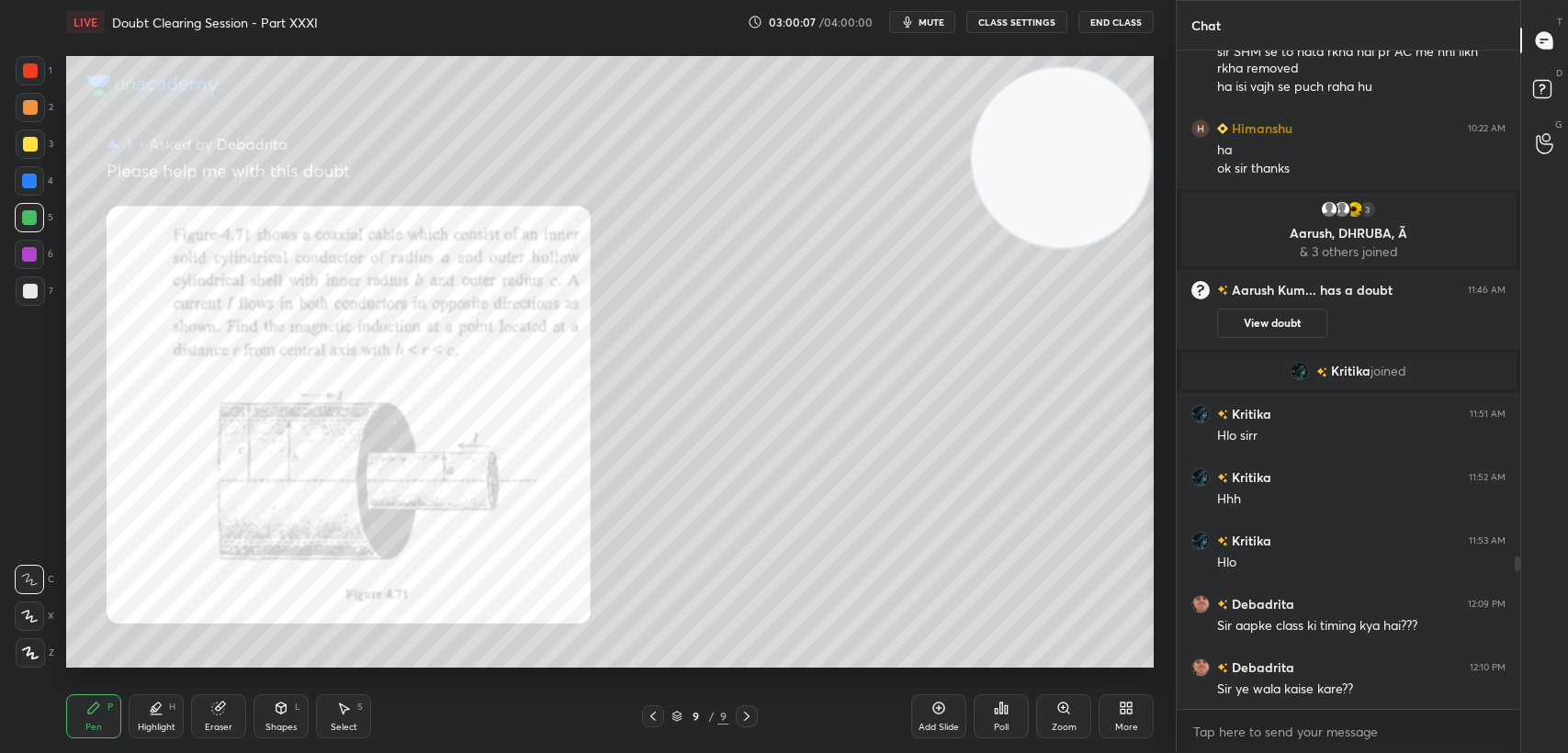
click at [919, 28] on button "mute" at bounding box center [922, 22] width 66 height 22
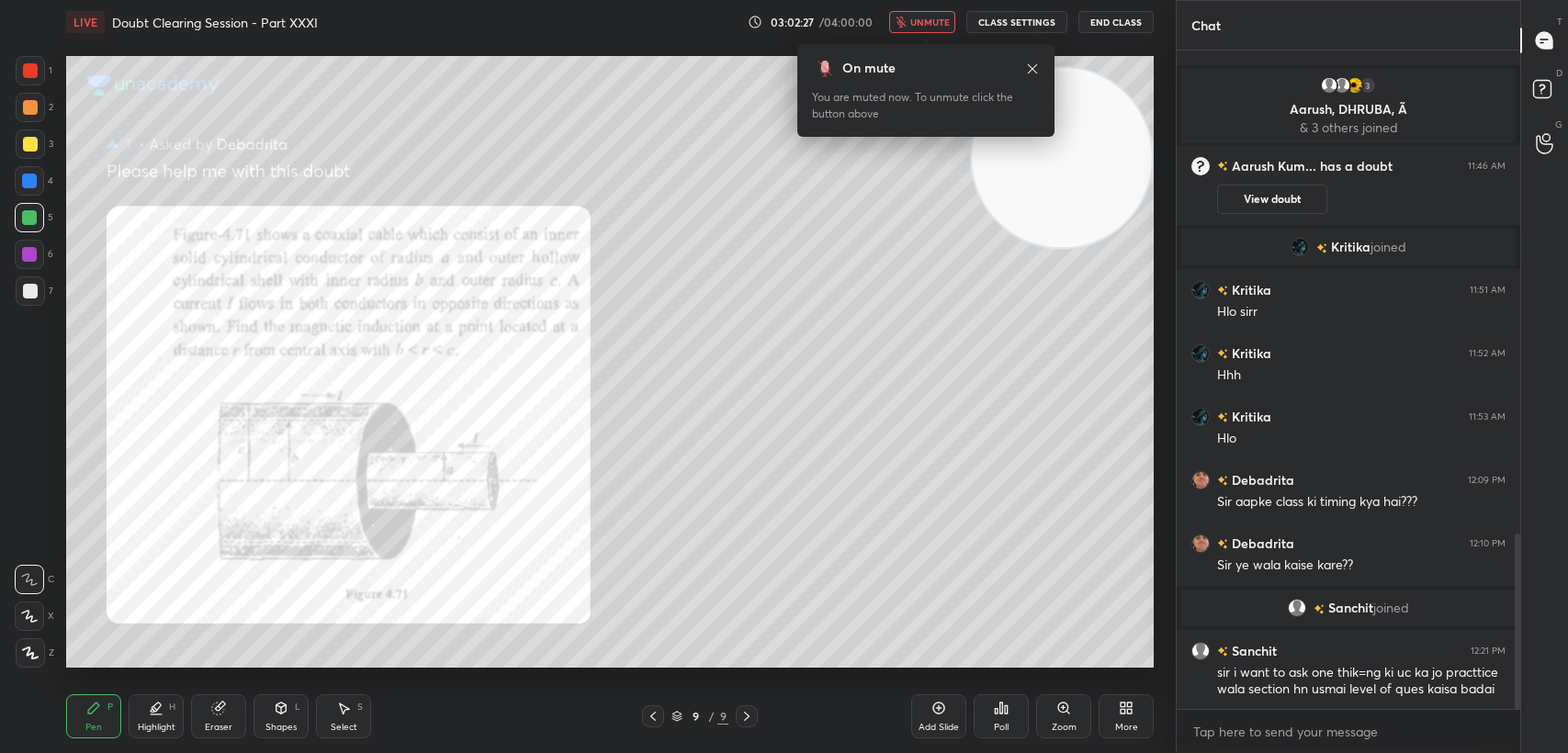
scroll to position [1820, 0]
click at [945, 24] on span "unmute" at bounding box center [930, 22] width 39 height 13
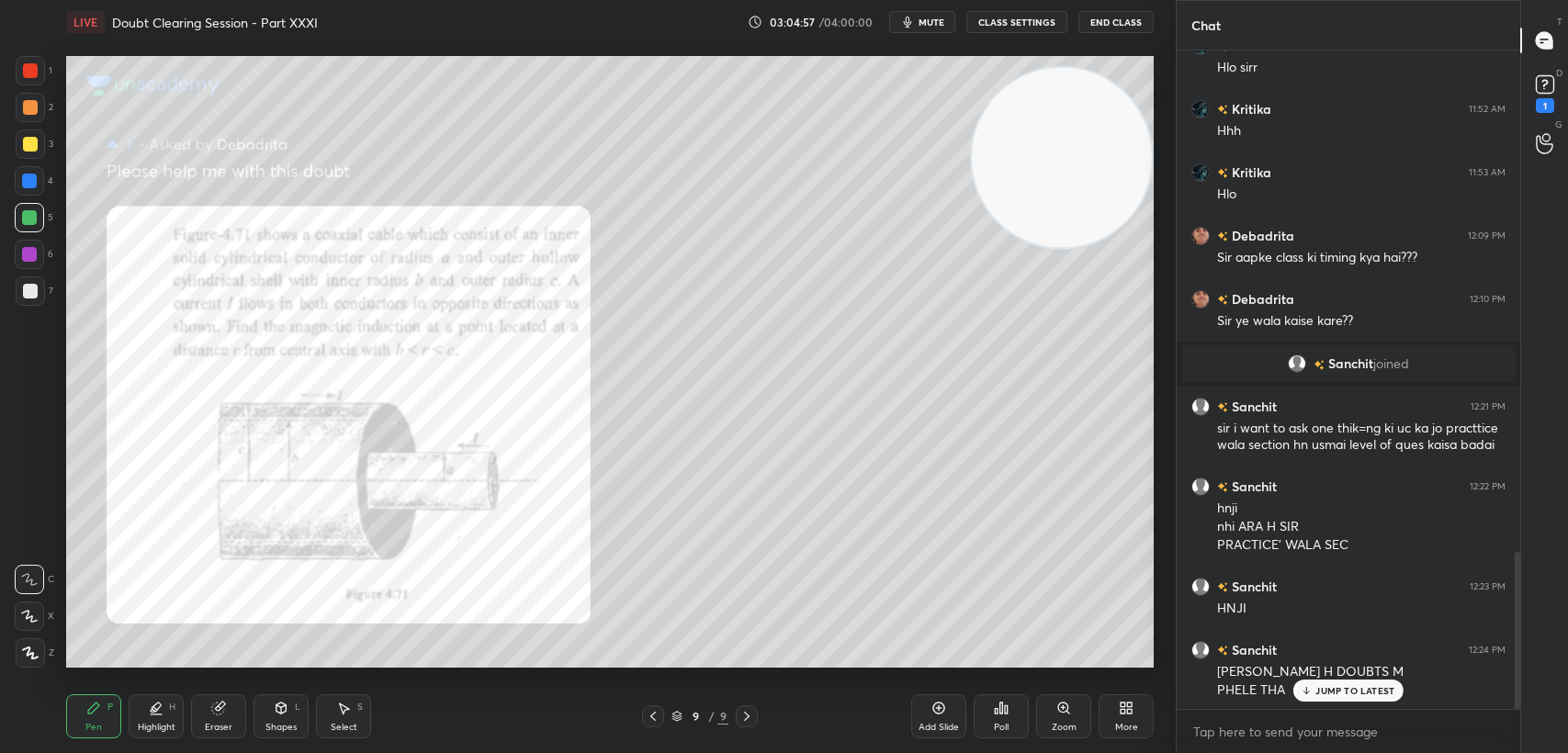
scroll to position [2108, 0]
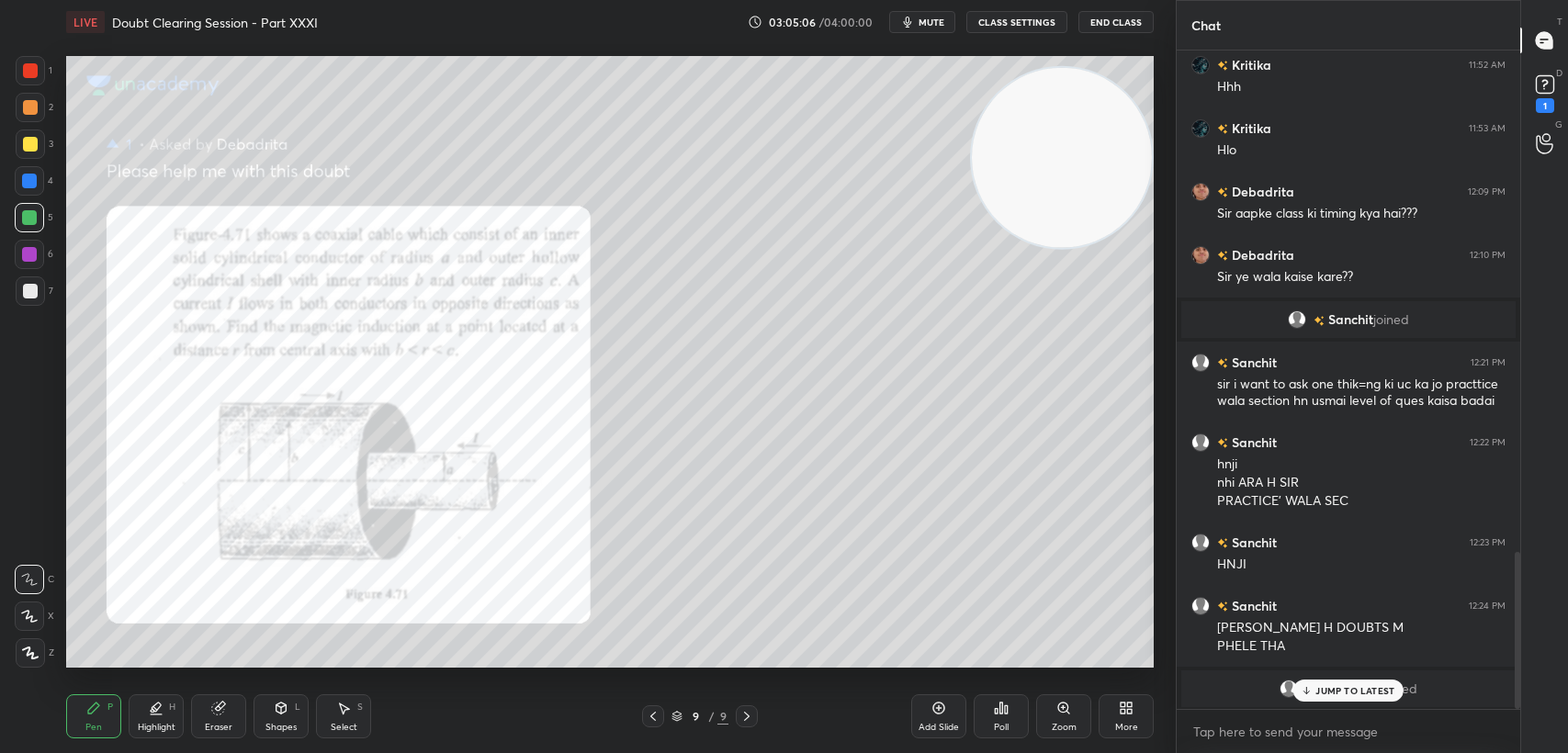
click at [1549, 93] on icon at bounding box center [1545, 85] width 28 height 28
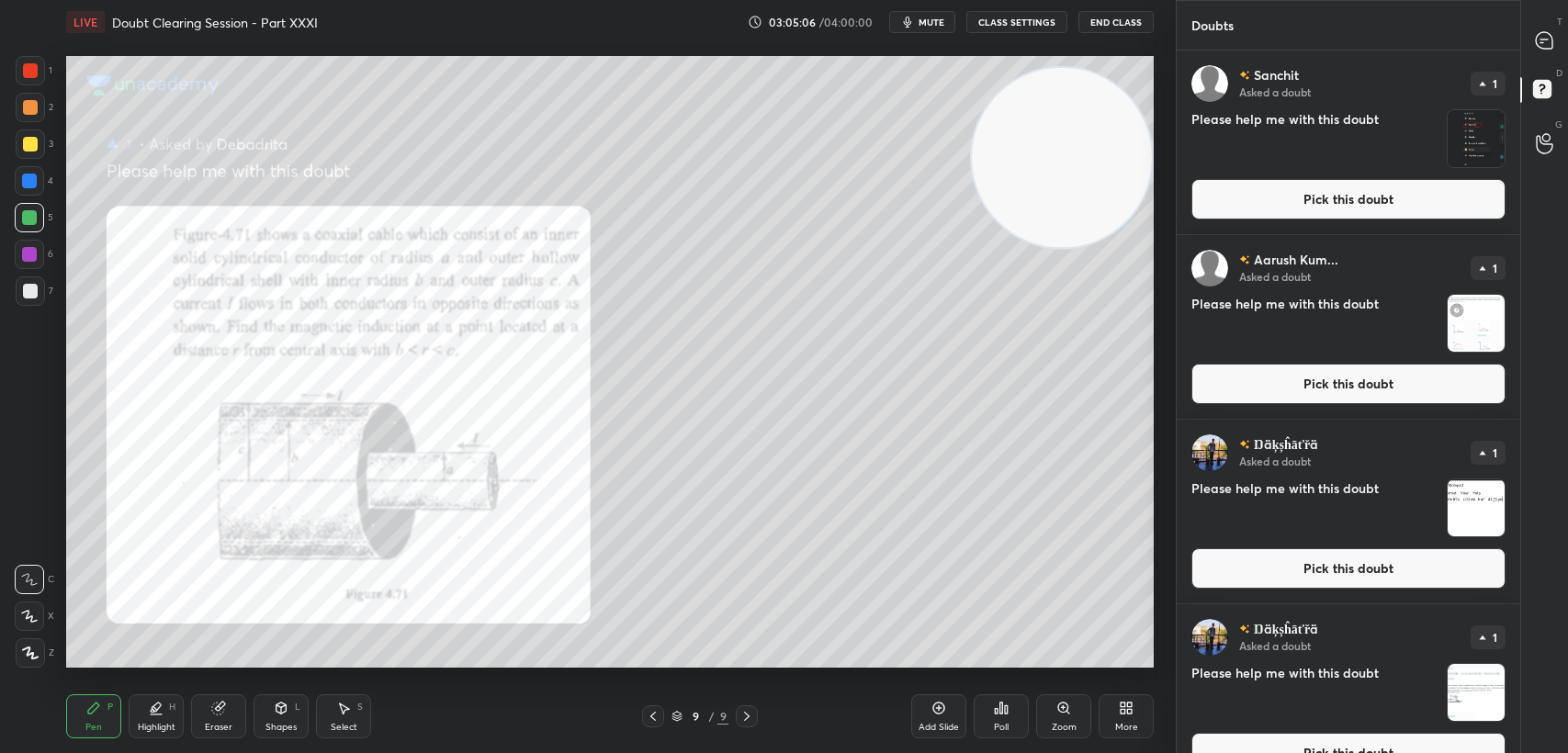
drag, startPoint x: 1371, startPoint y: 172, endPoint x: 1364, endPoint y: 184, distance: 13.9
click at [1370, 172] on div "[PERSON_NAME] Asked a doubt 1 Please help me with this doubt Pick this doubt" at bounding box center [1348, 142] width 344 height 184
click at [1351, 198] on button "Pick this doubt" at bounding box center [1348, 199] width 314 height 40
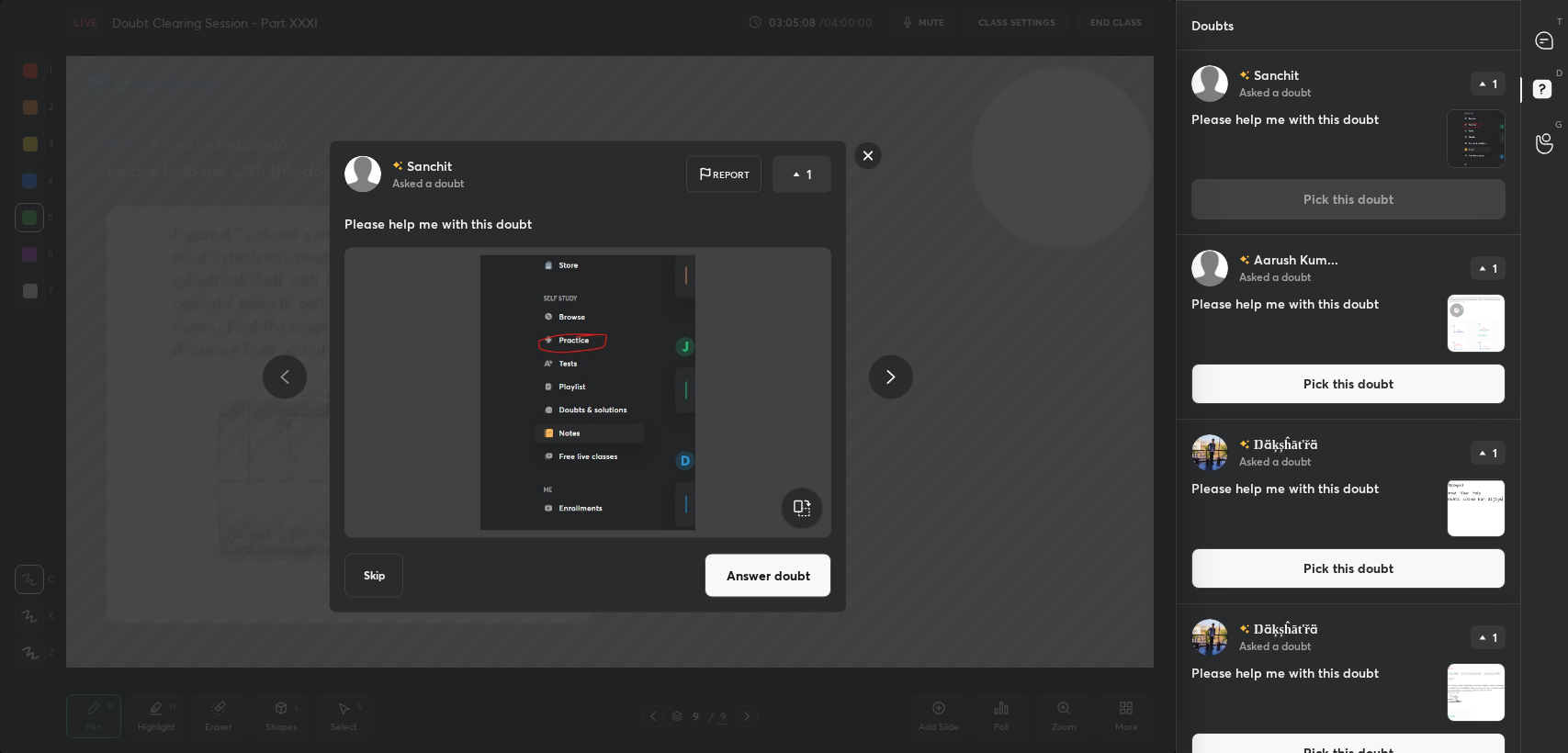
click at [770, 581] on button "Answer doubt" at bounding box center [767, 575] width 127 height 44
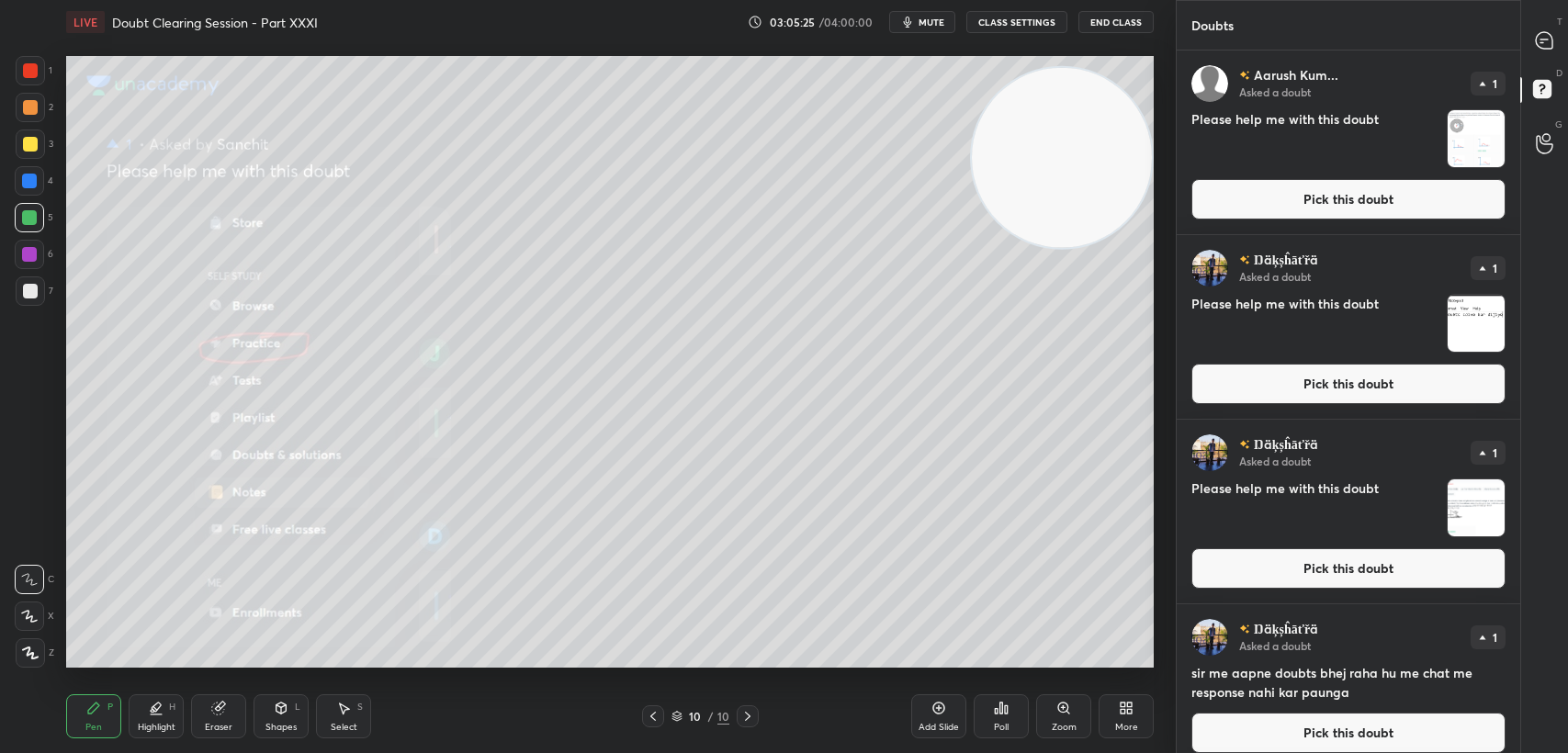
drag, startPoint x: 1518, startPoint y: 34, endPoint x: 1538, endPoint y: 34, distance: 20.0
click at [1526, 34] on div "Doubts Enable hand raising Enable raise hand to speak to learners. Once enabled…" at bounding box center [1372, 376] width 392 height 753
click at [1539, 34] on icon at bounding box center [1543, 40] width 17 height 17
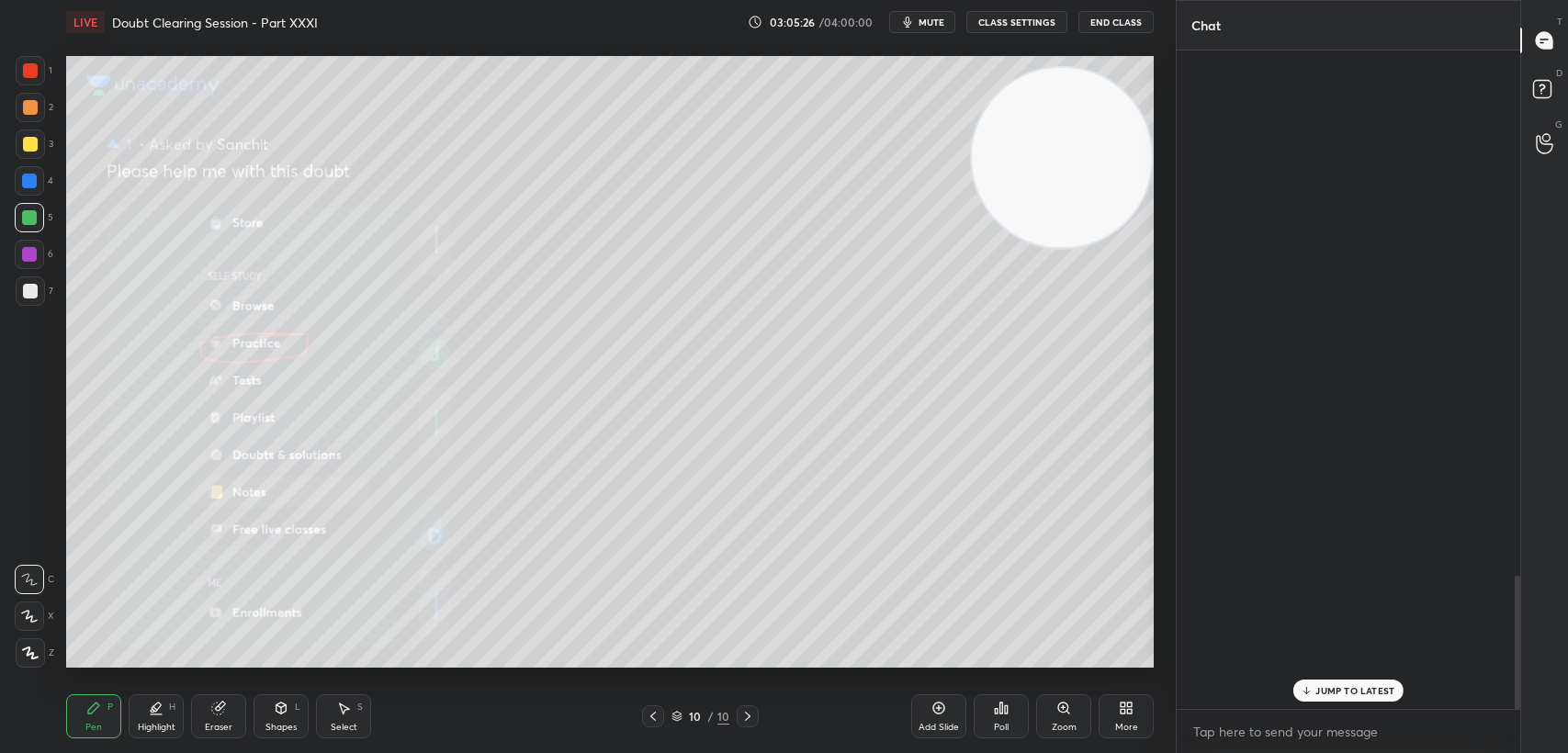
scroll to position [654, 338]
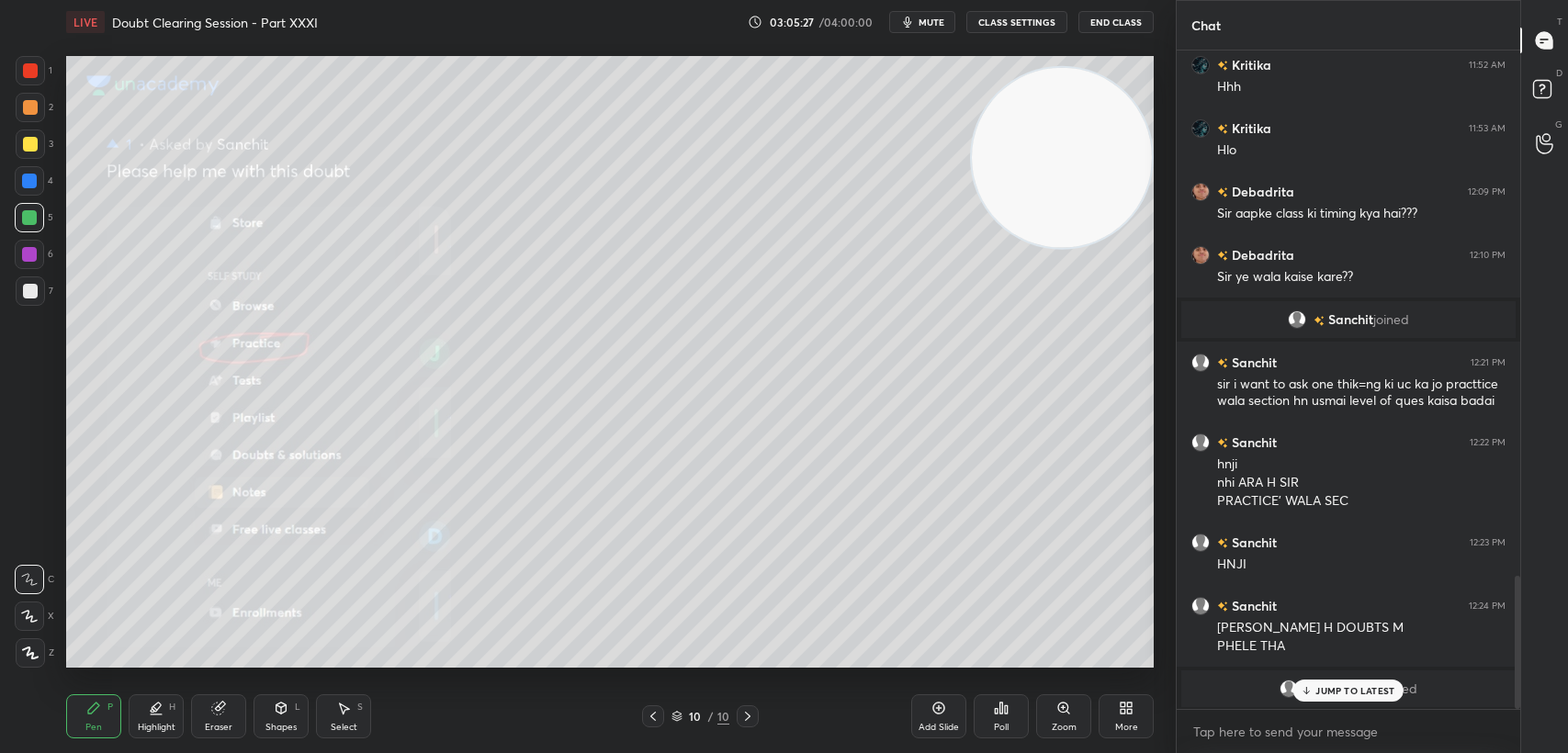
click at [1319, 700] on div "JUMP TO LATEST" at bounding box center [1348, 690] width 110 height 22
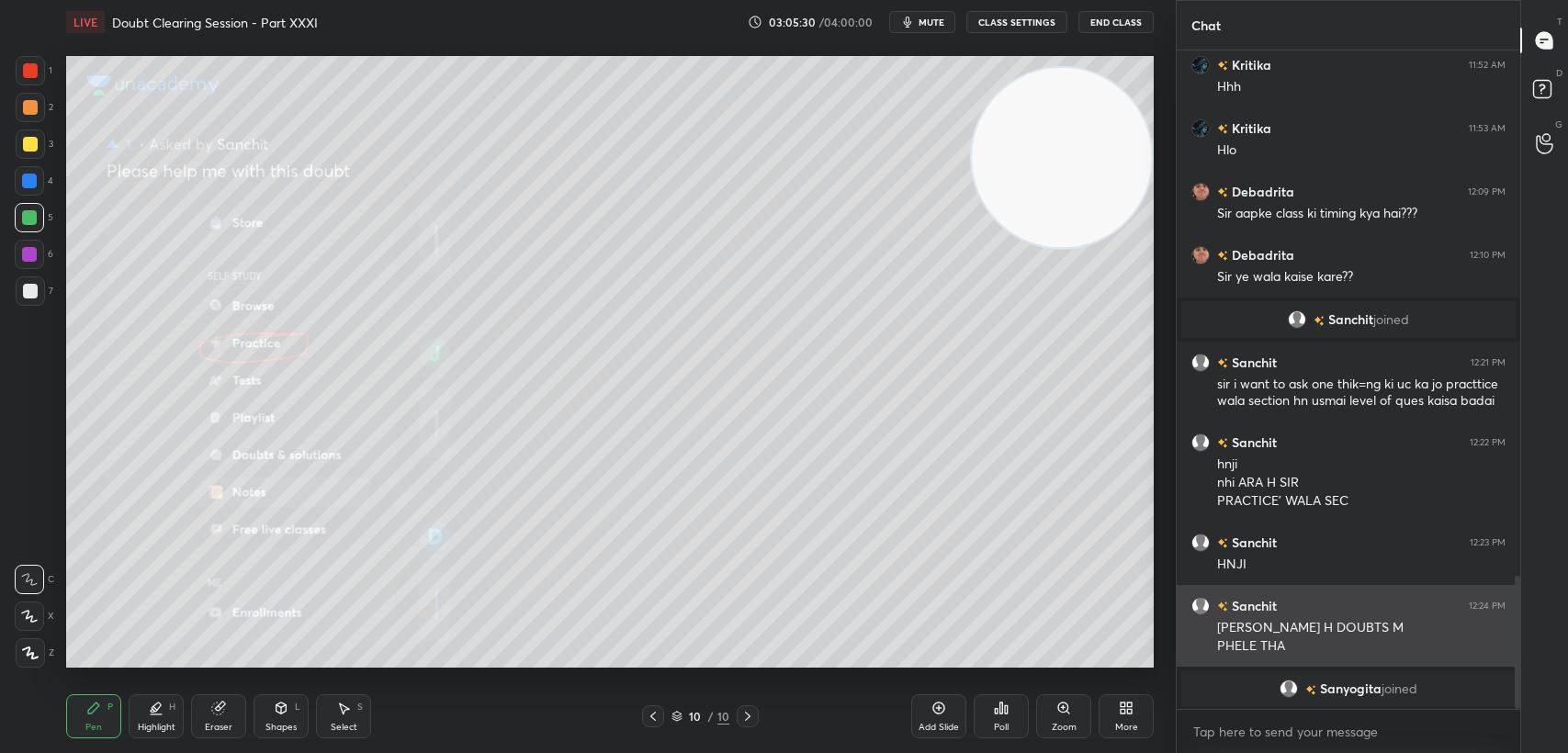
scroll to position [2658, 0]
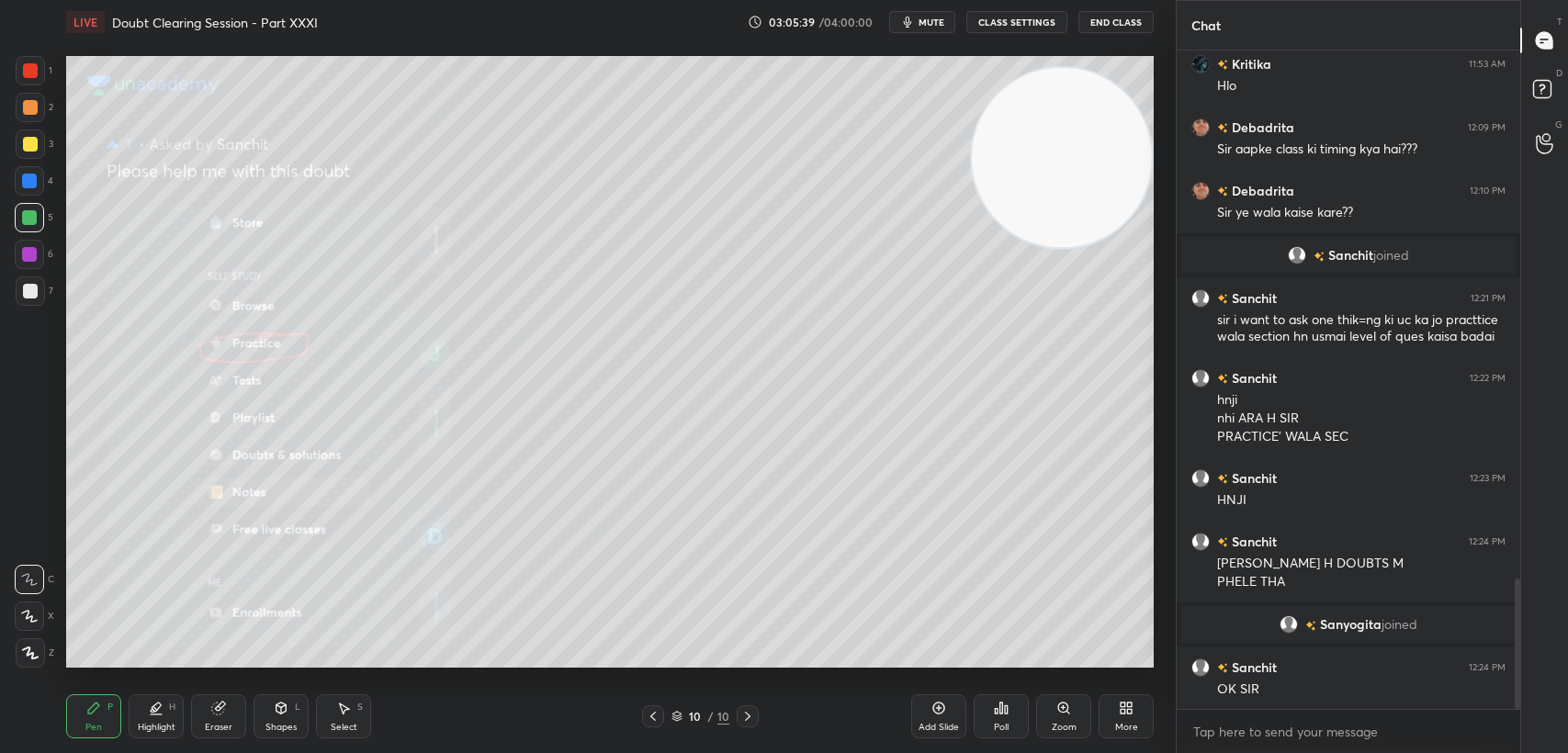
click at [30, 67] on div at bounding box center [30, 70] width 15 height 15
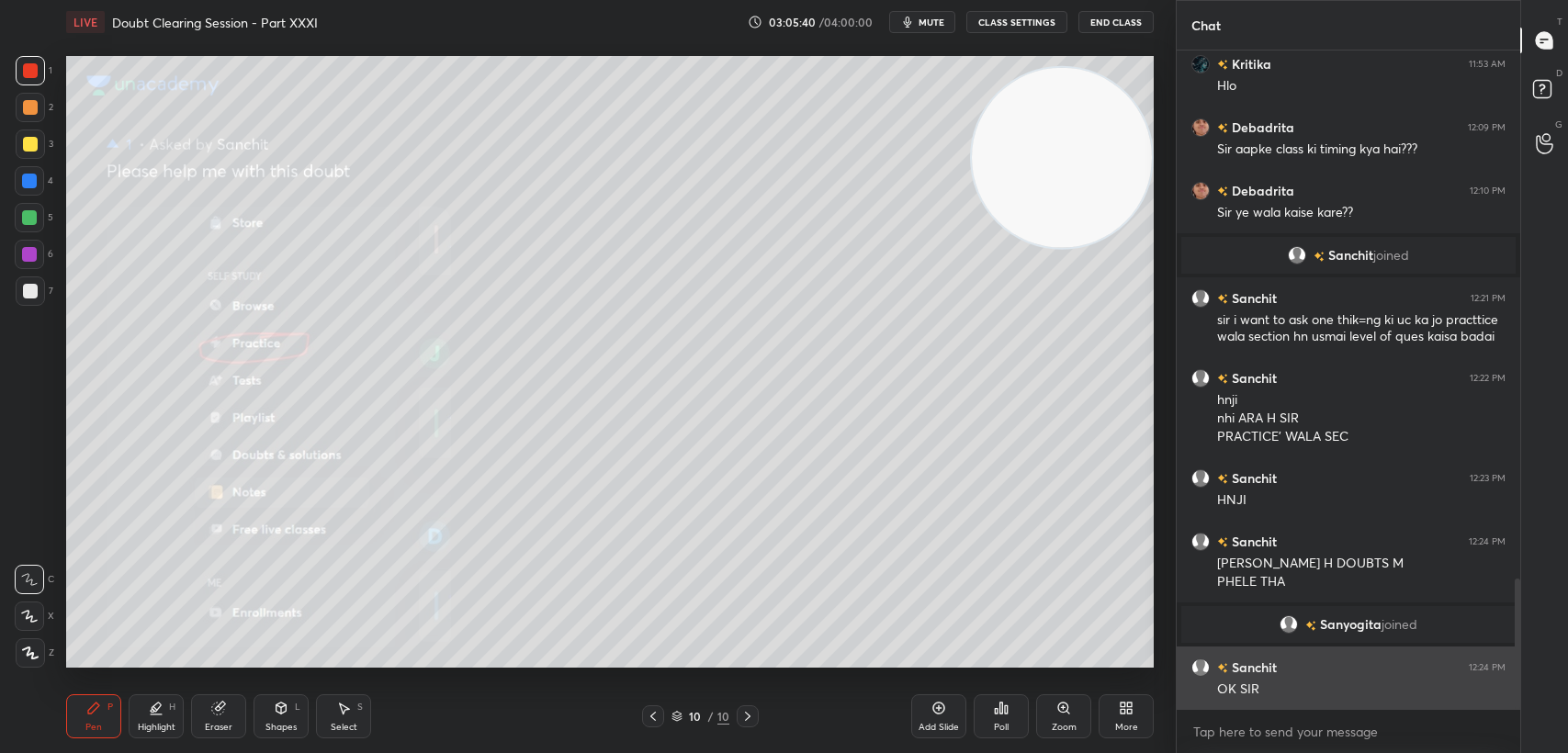
click at [1264, 664] on h6 "Sanchit" at bounding box center [1252, 667] width 48 height 20
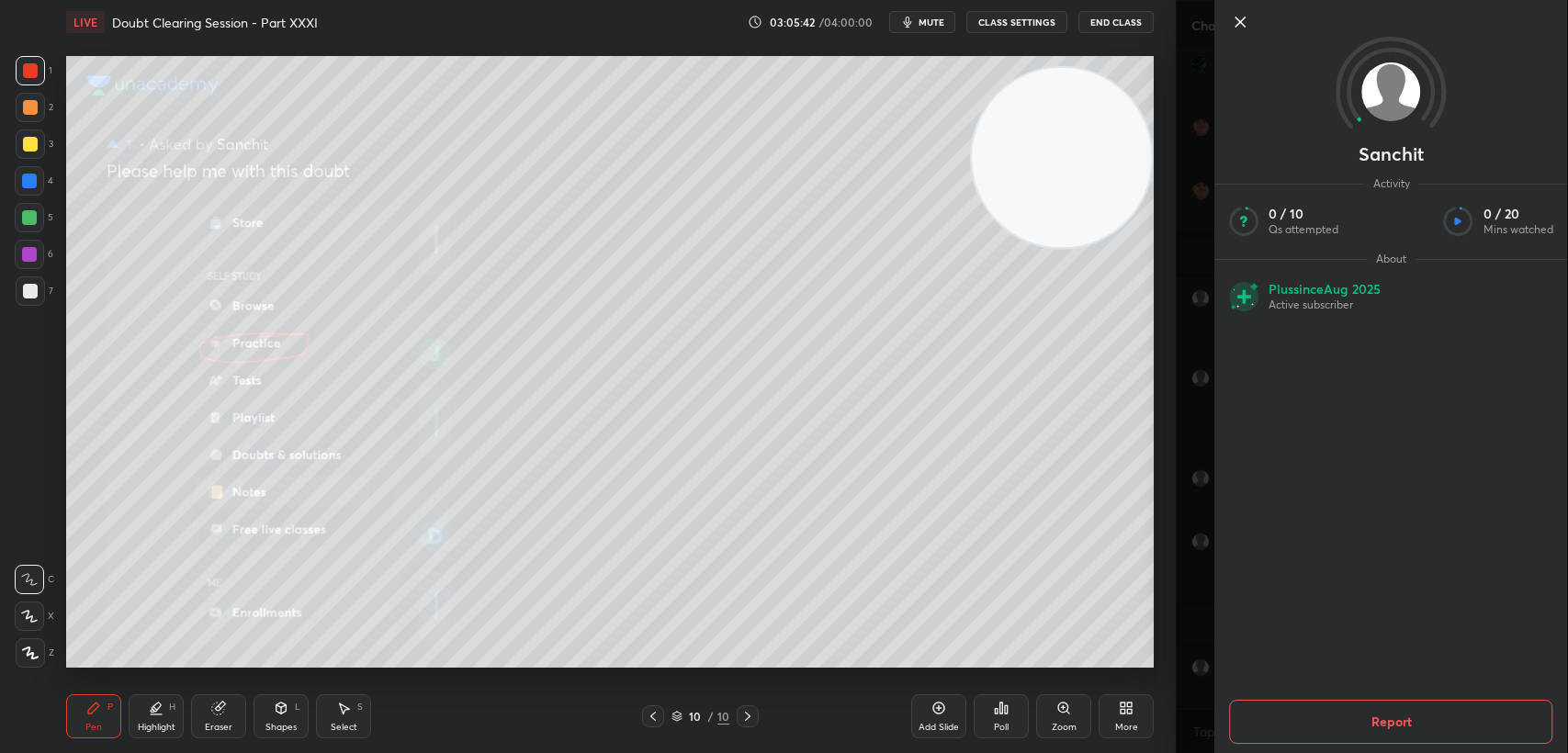
click at [1242, 27] on icon at bounding box center [1240, 22] width 22 height 22
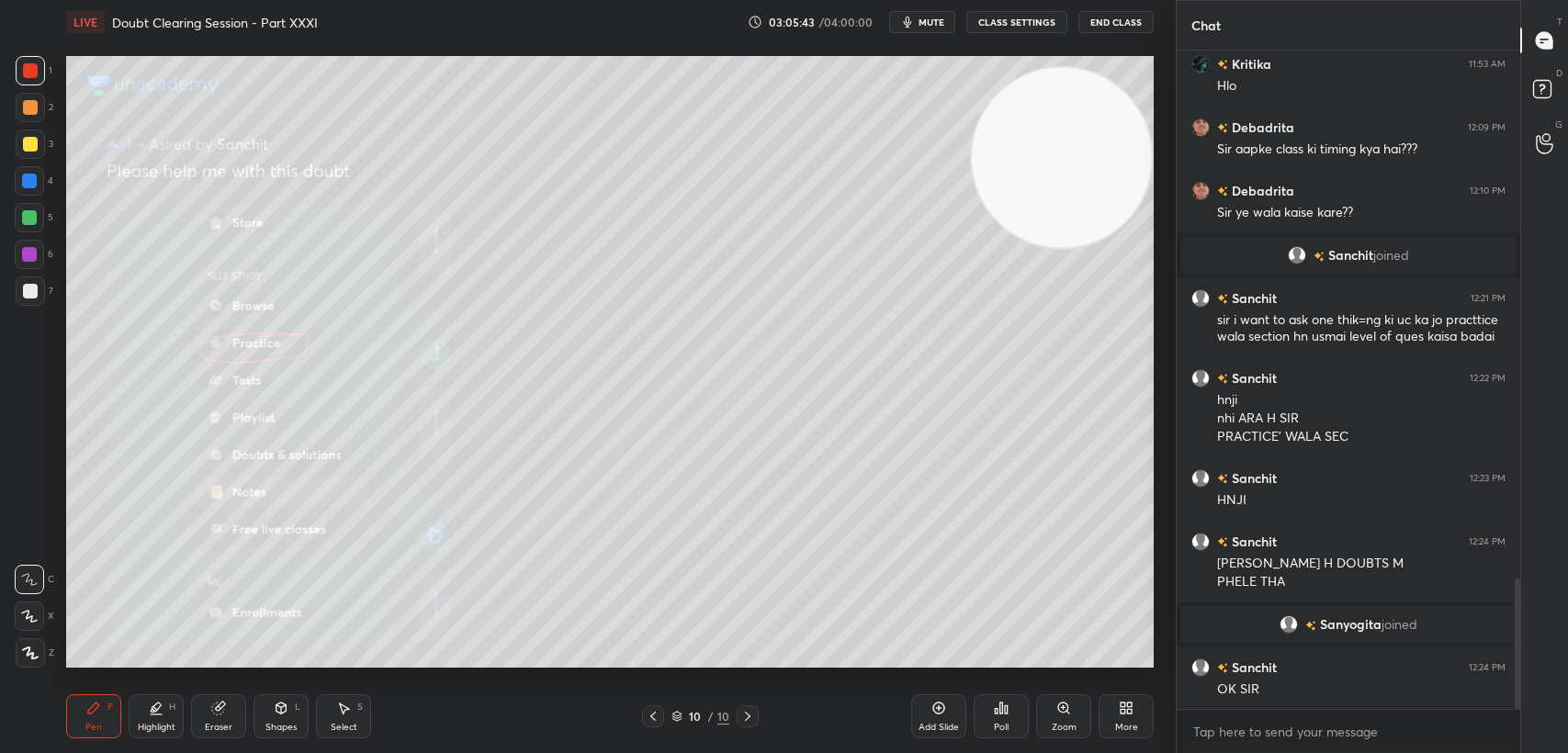
scroll to position [2675, 0]
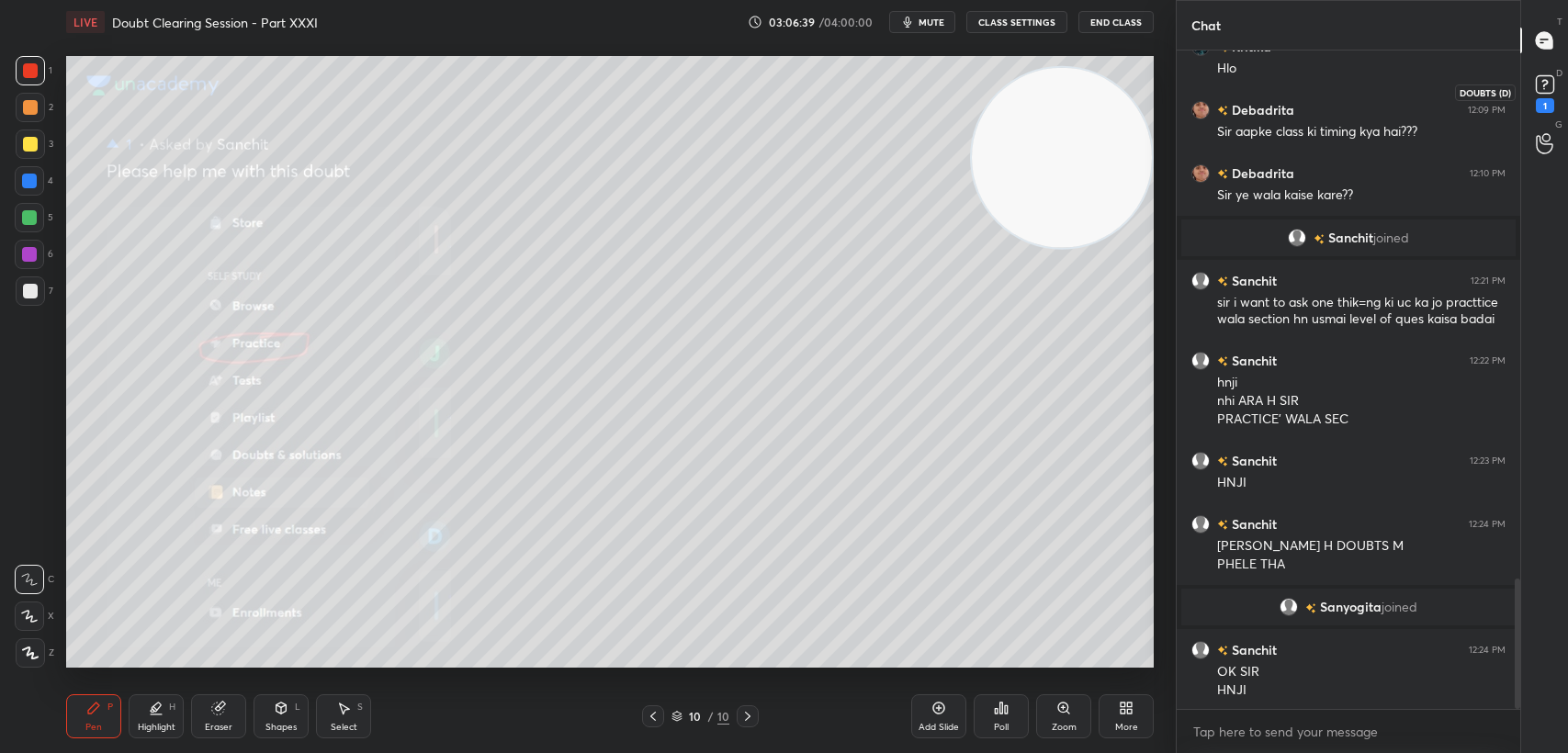
click at [1539, 97] on icon at bounding box center [1545, 85] width 28 height 28
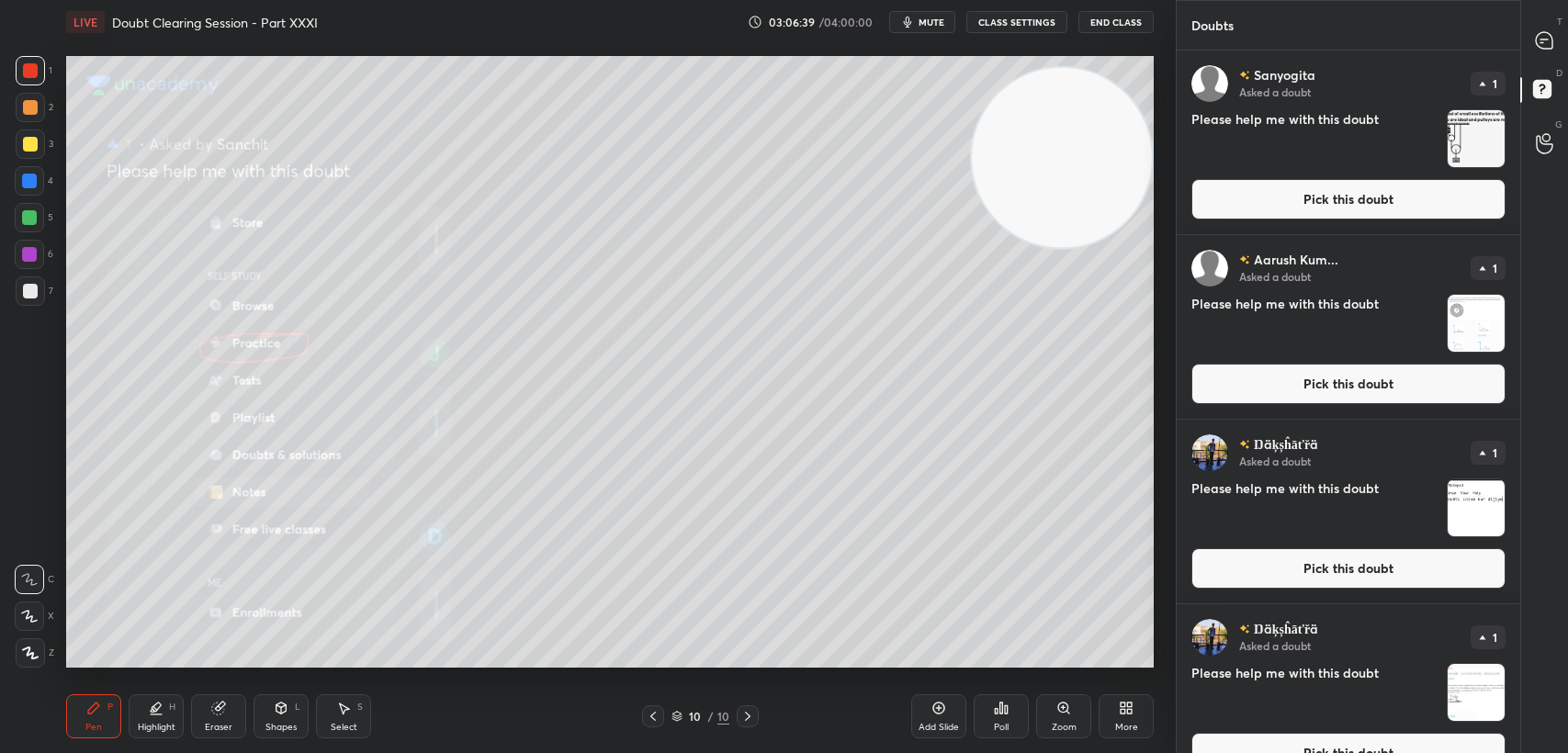
click at [1304, 220] on div "[PERSON_NAME] Asked a doubt 1 Please help me with this doubt Pick this doubt" at bounding box center [1348, 142] width 344 height 184
click at [1277, 200] on button "Pick this doubt" at bounding box center [1348, 199] width 314 height 40
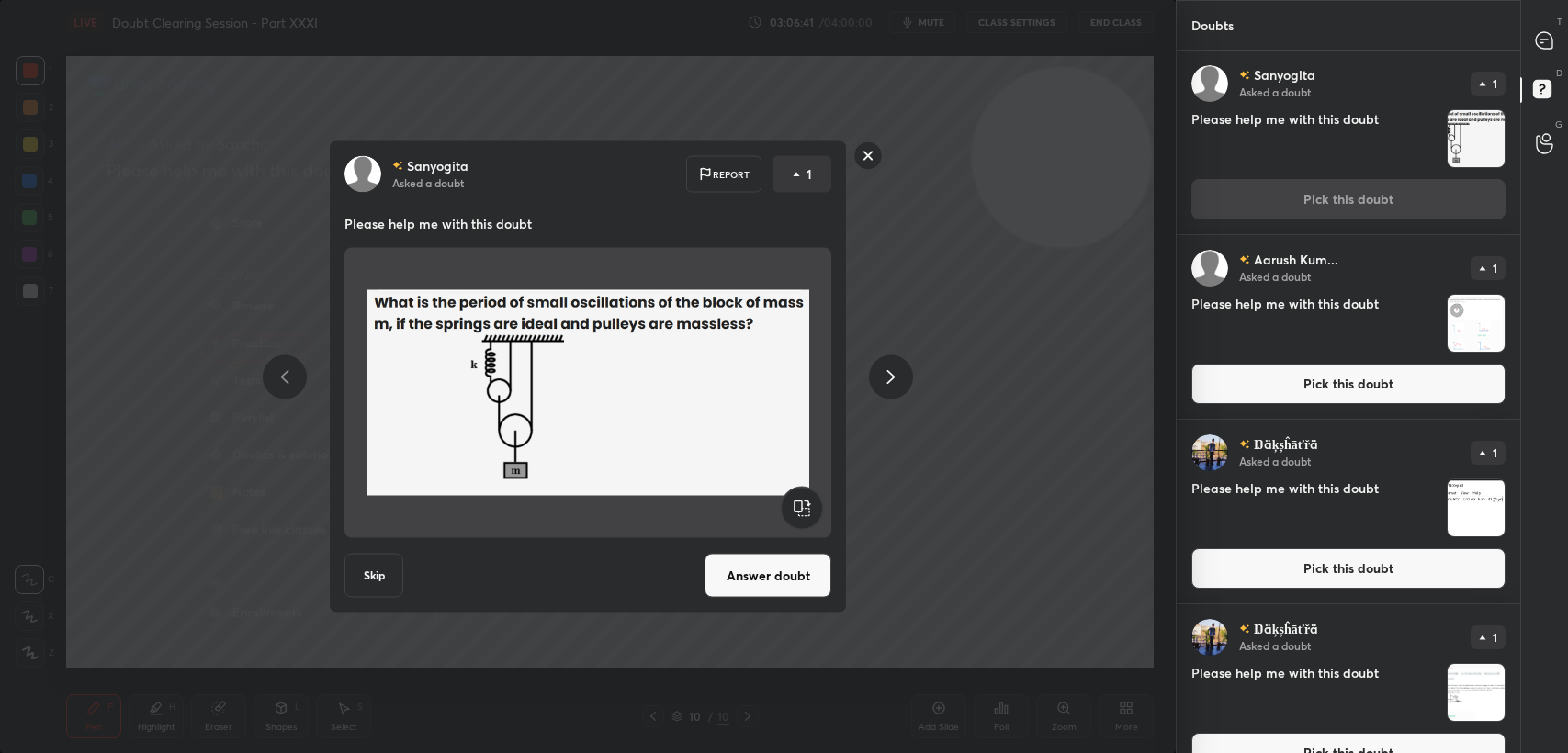
click at [782, 580] on button "Answer doubt" at bounding box center [767, 575] width 127 height 44
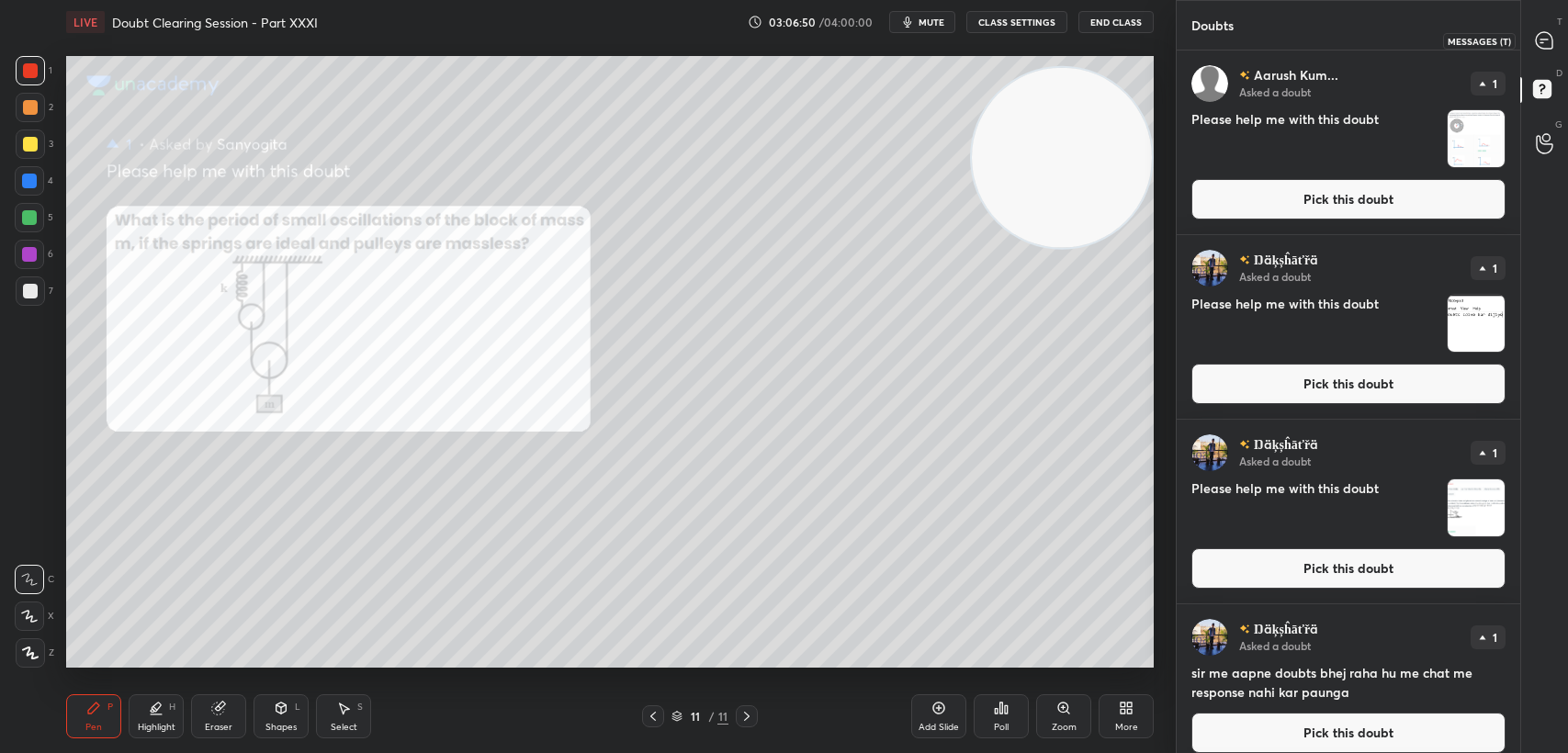
click at [1546, 40] on icon at bounding box center [1543, 40] width 17 height 17
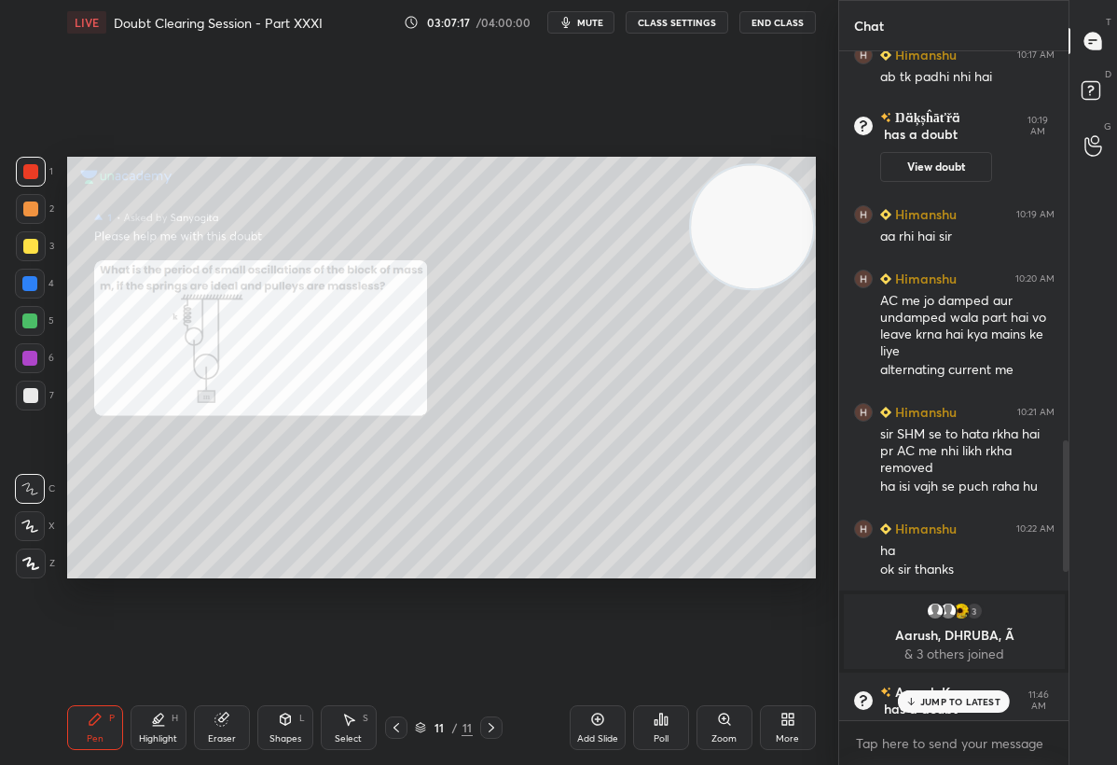
scroll to position [664, 224]
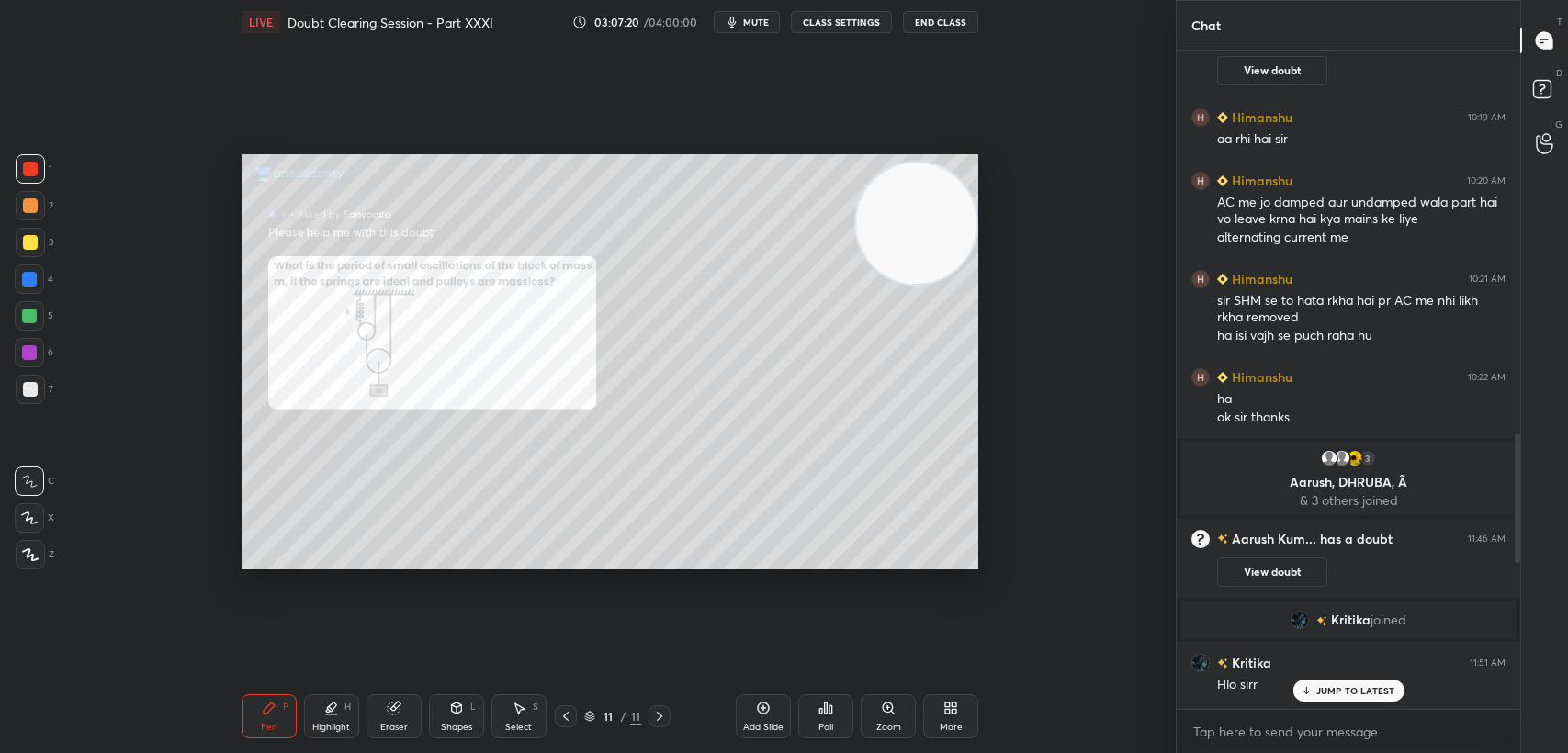
click at [1338, 694] on p "JUMP TO LATEST" at bounding box center [1355, 690] width 79 height 11
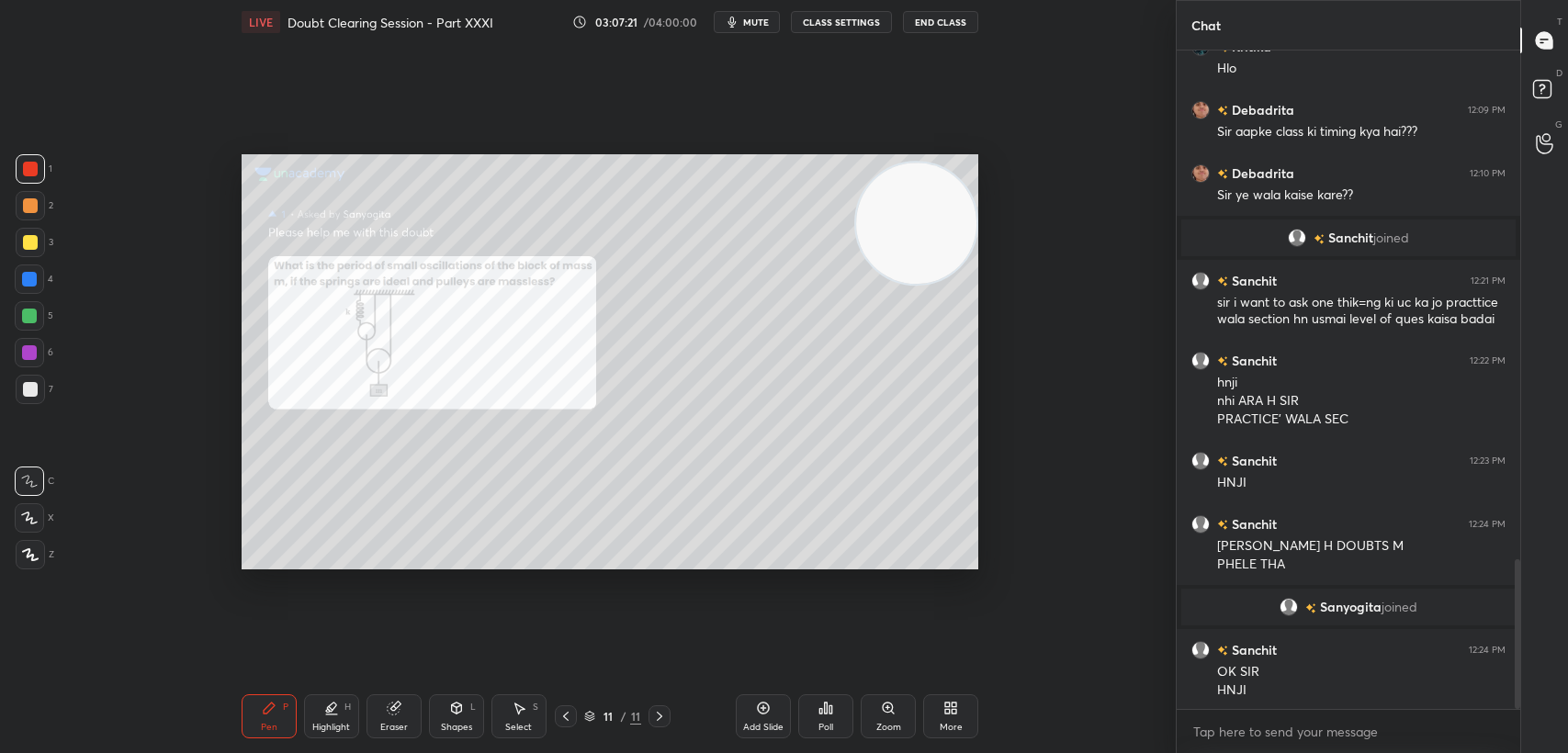
click at [30, 244] on div at bounding box center [30, 242] width 15 height 15
click at [33, 242] on div at bounding box center [30, 242] width 15 height 15
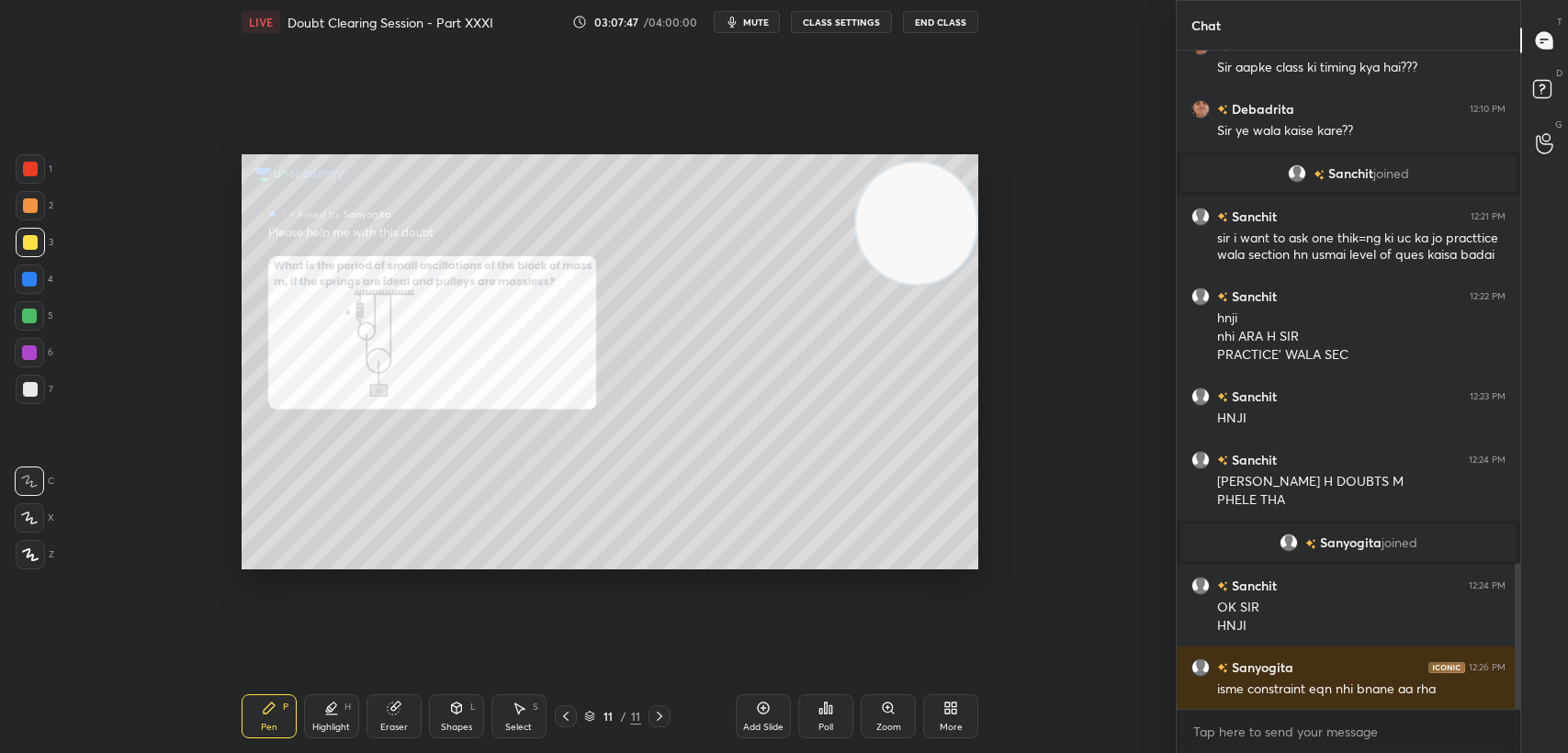
click at [16, 141] on div "1 2 3 4 5 6 7 C X Z C X Z E E Erase all H H LIVE Doubt Clearing Session - Part …" at bounding box center [580, 376] width 1161 height 753
click at [21, 142] on div "1 2 3 4 5 6 7 C X Z C X Z E E Erase all H H LIVE Doubt Clearing Session - Part …" at bounding box center [580, 376] width 1161 height 753
click at [36, 164] on div at bounding box center [30, 168] width 15 height 15
click at [31, 234] on div at bounding box center [31, 242] width 30 height 30
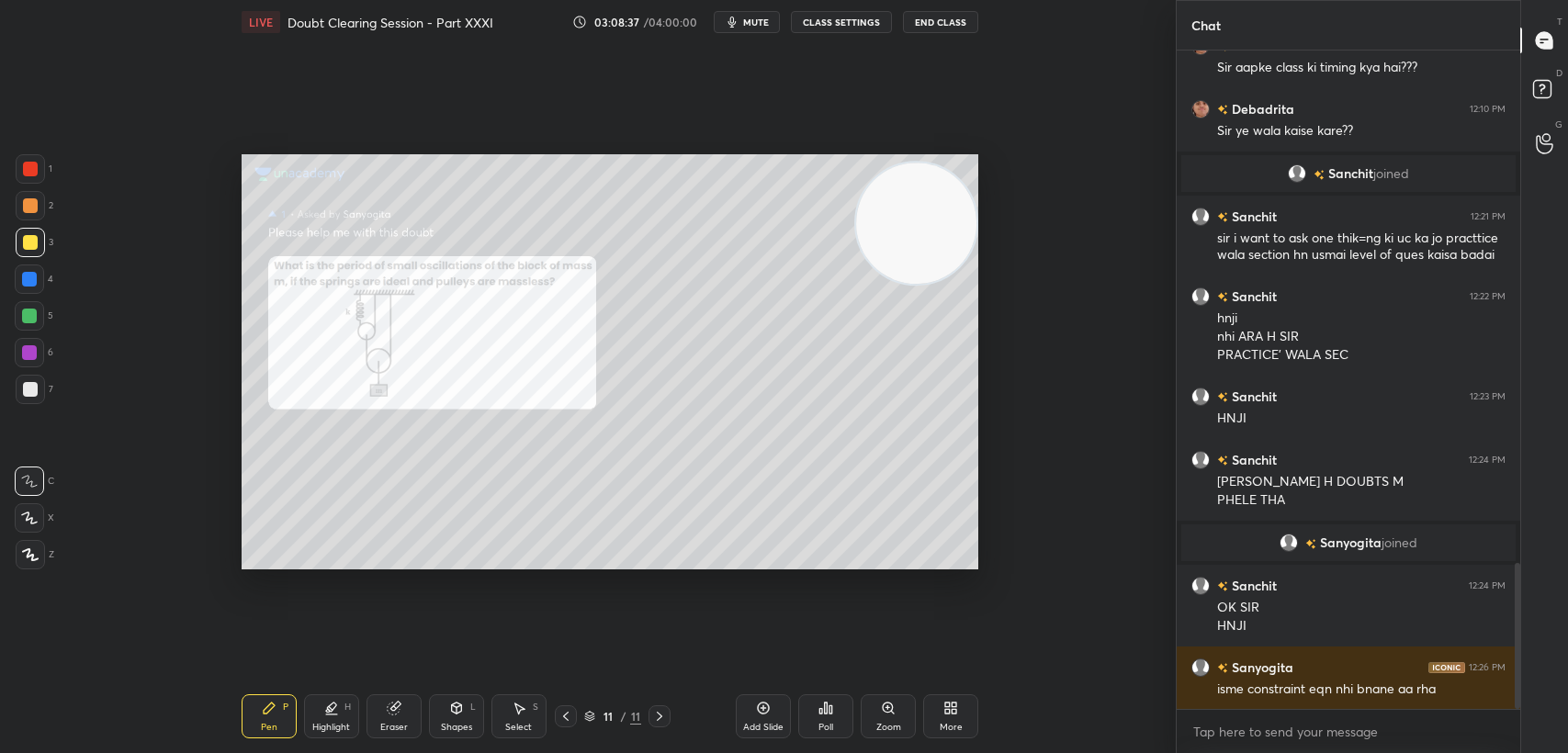
click at [54, 164] on div "1 2 3 4 5 6 7 C X Z C X Z E E Erase all H H" at bounding box center [30, 362] width 59 height 415
click at [44, 178] on div at bounding box center [31, 169] width 30 height 30
click at [41, 174] on div at bounding box center [31, 169] width 30 height 30
click at [33, 184] on div at bounding box center [31, 169] width 30 height 30
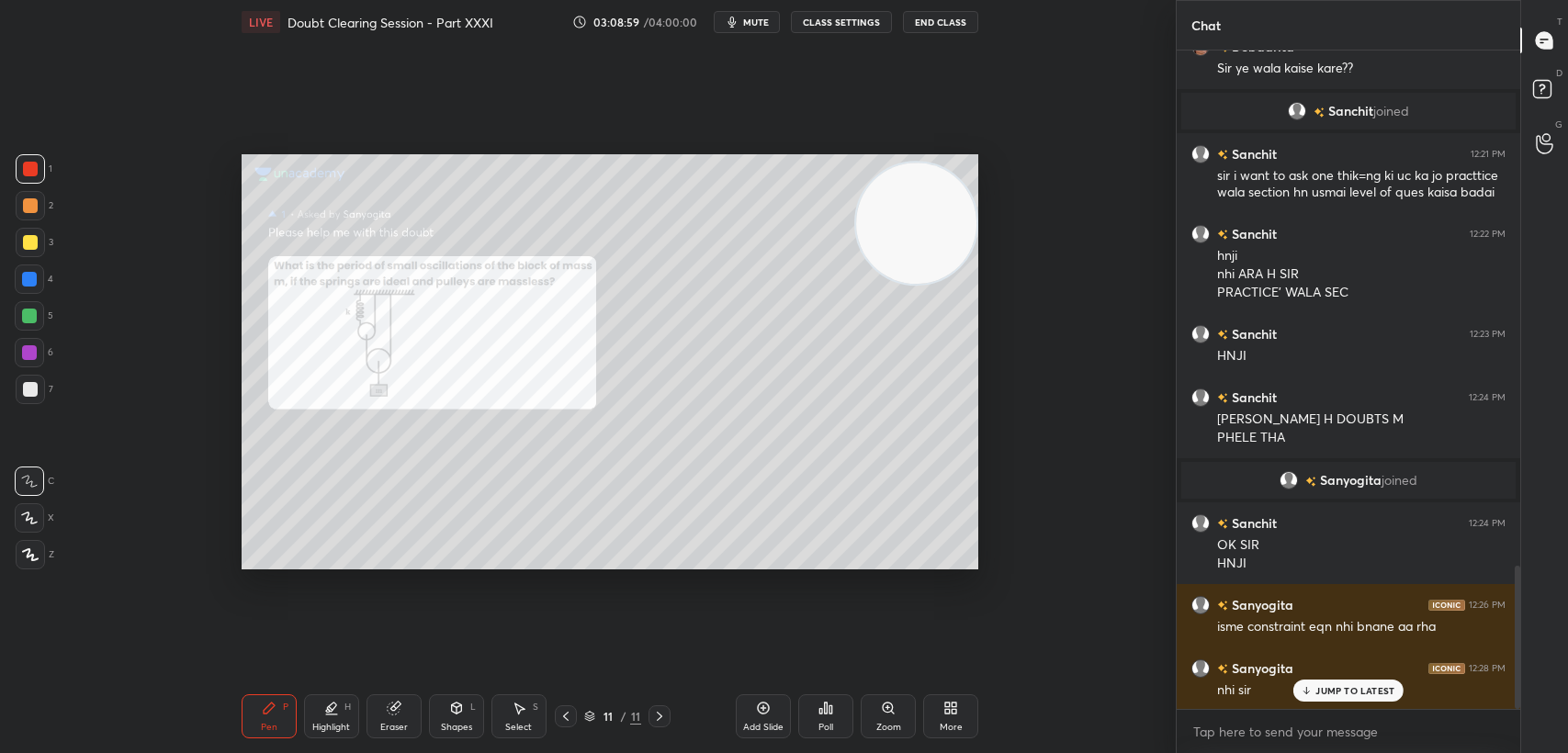
click at [1306, 689] on icon at bounding box center [1307, 690] width 12 height 11
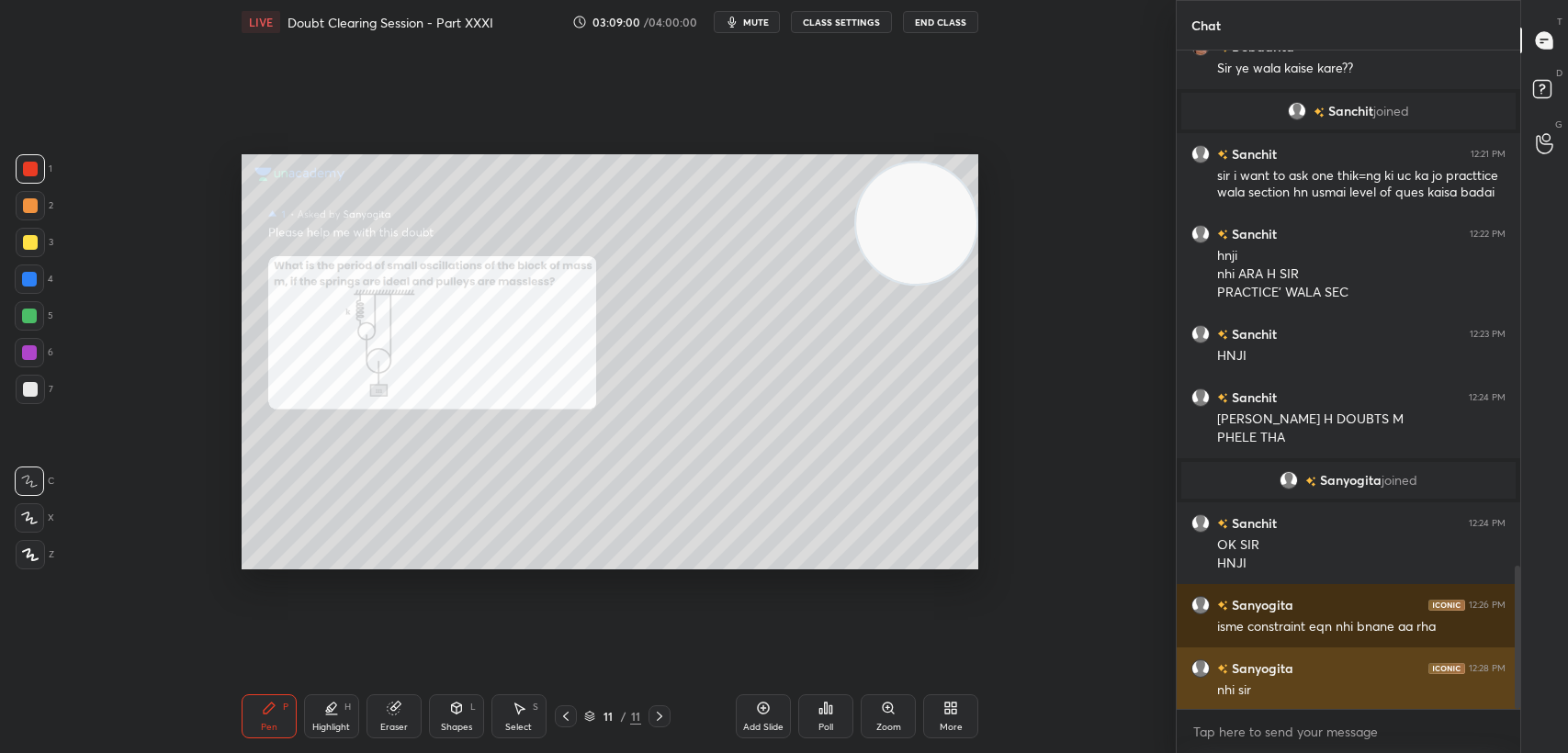
click at [1308, 689] on div "nhi sir" at bounding box center [1361, 690] width 289 height 19
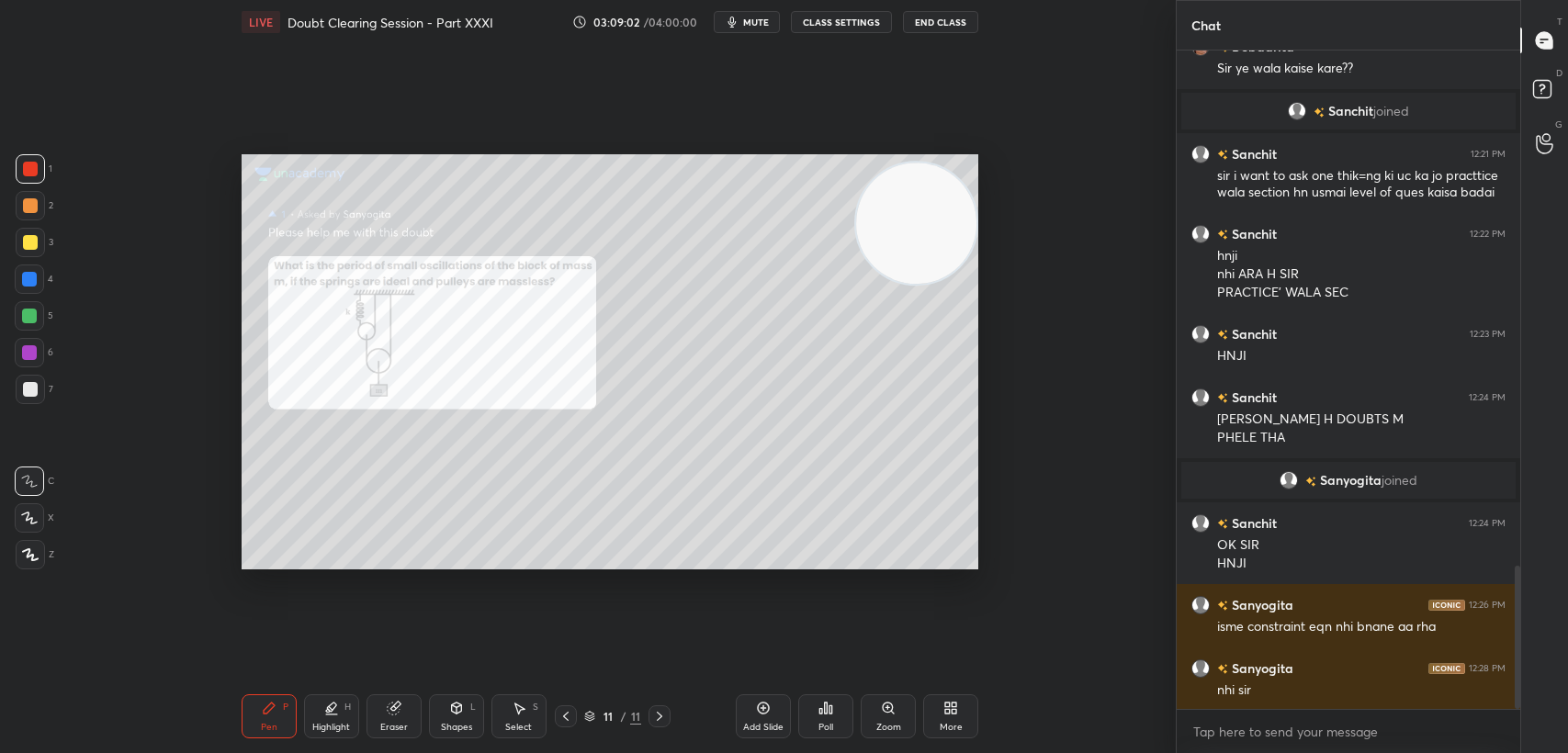
click at [25, 259] on div "3" at bounding box center [34, 245] width 37 height 36
click at [21, 256] on div at bounding box center [31, 242] width 30 height 30
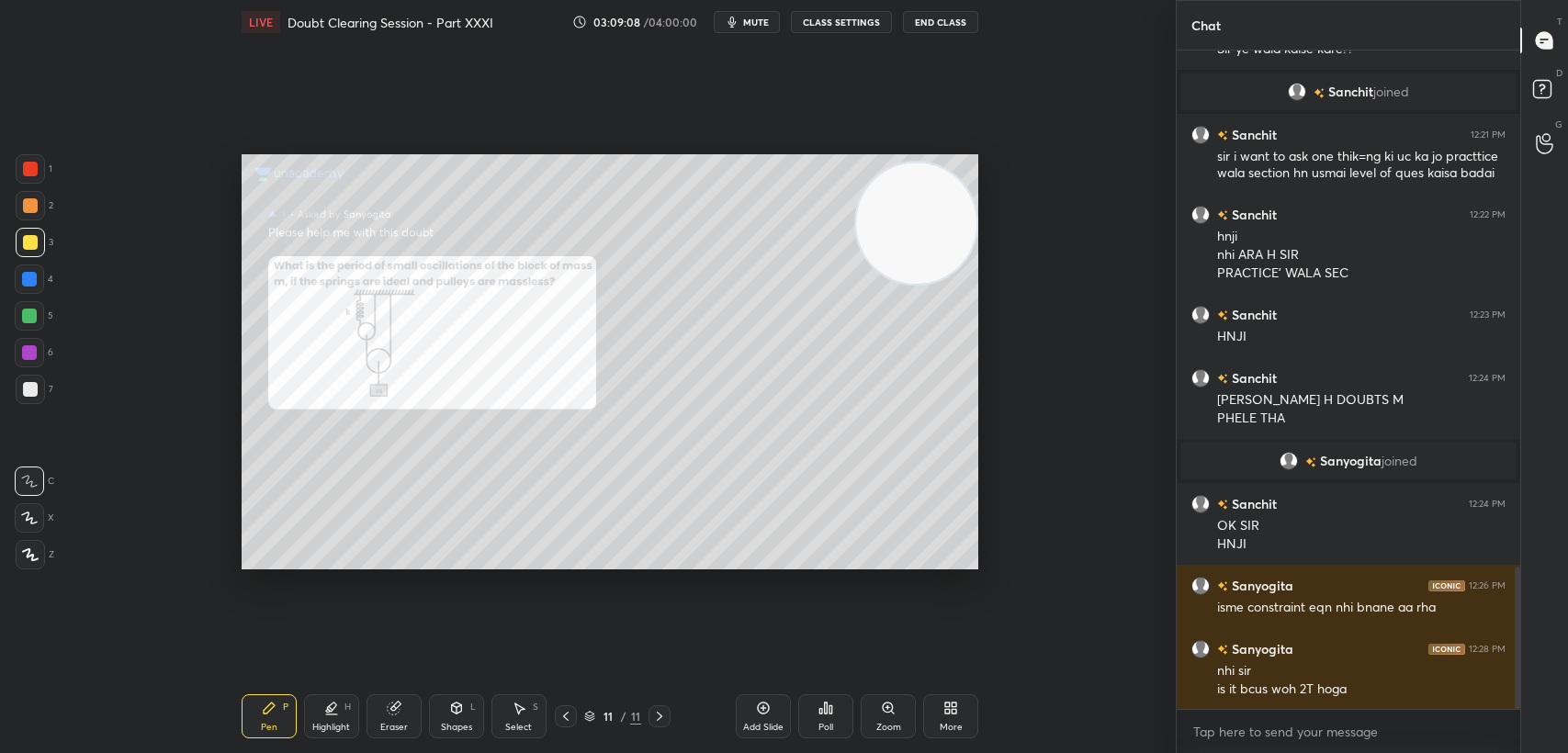
click at [34, 173] on div at bounding box center [30, 168] width 15 height 15
click at [28, 176] on div at bounding box center [30, 168] width 15 height 15
click at [407, 716] on div "Eraser" at bounding box center [394, 716] width 55 height 44
click at [252, 715] on div "Pen P" at bounding box center [269, 716] width 55 height 44
click at [265, 716] on div "Pen P" at bounding box center [269, 716] width 55 height 44
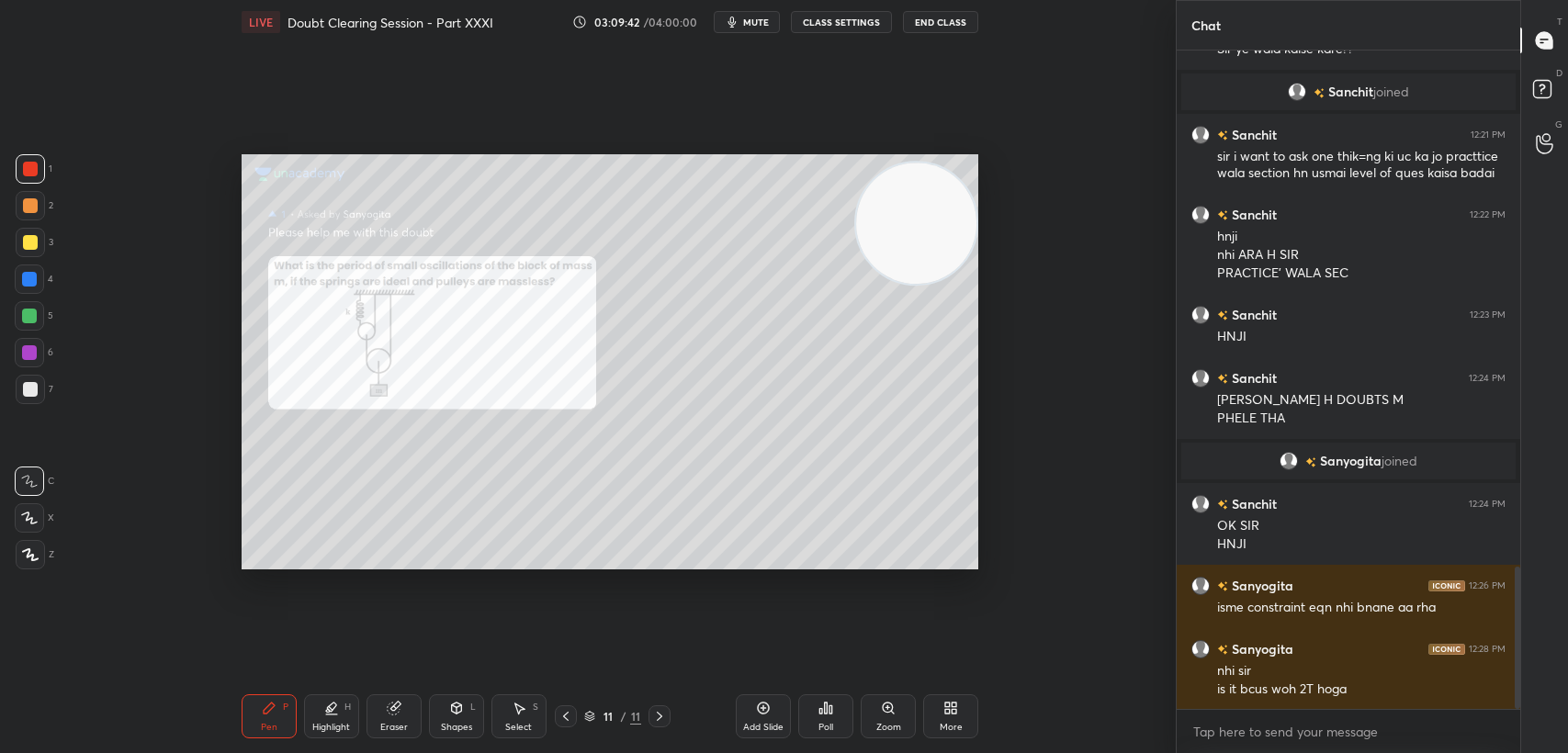
click at [44, 250] on div "3" at bounding box center [34, 242] width 37 height 30
click at [46, 226] on div "2" at bounding box center [34, 209] width 37 height 36
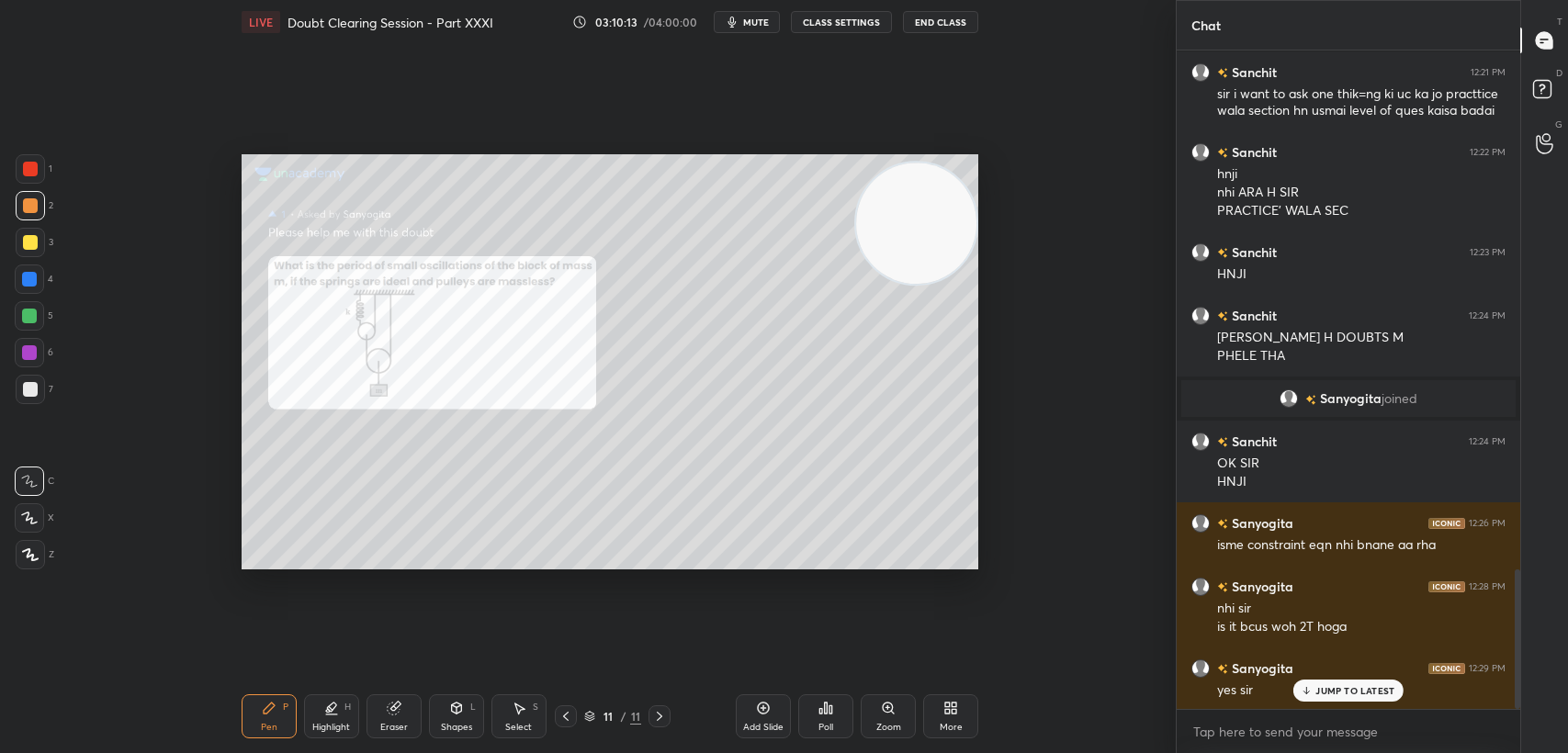
click at [23, 171] on div at bounding box center [30, 168] width 15 height 15
click at [23, 175] on div at bounding box center [30, 168] width 15 height 15
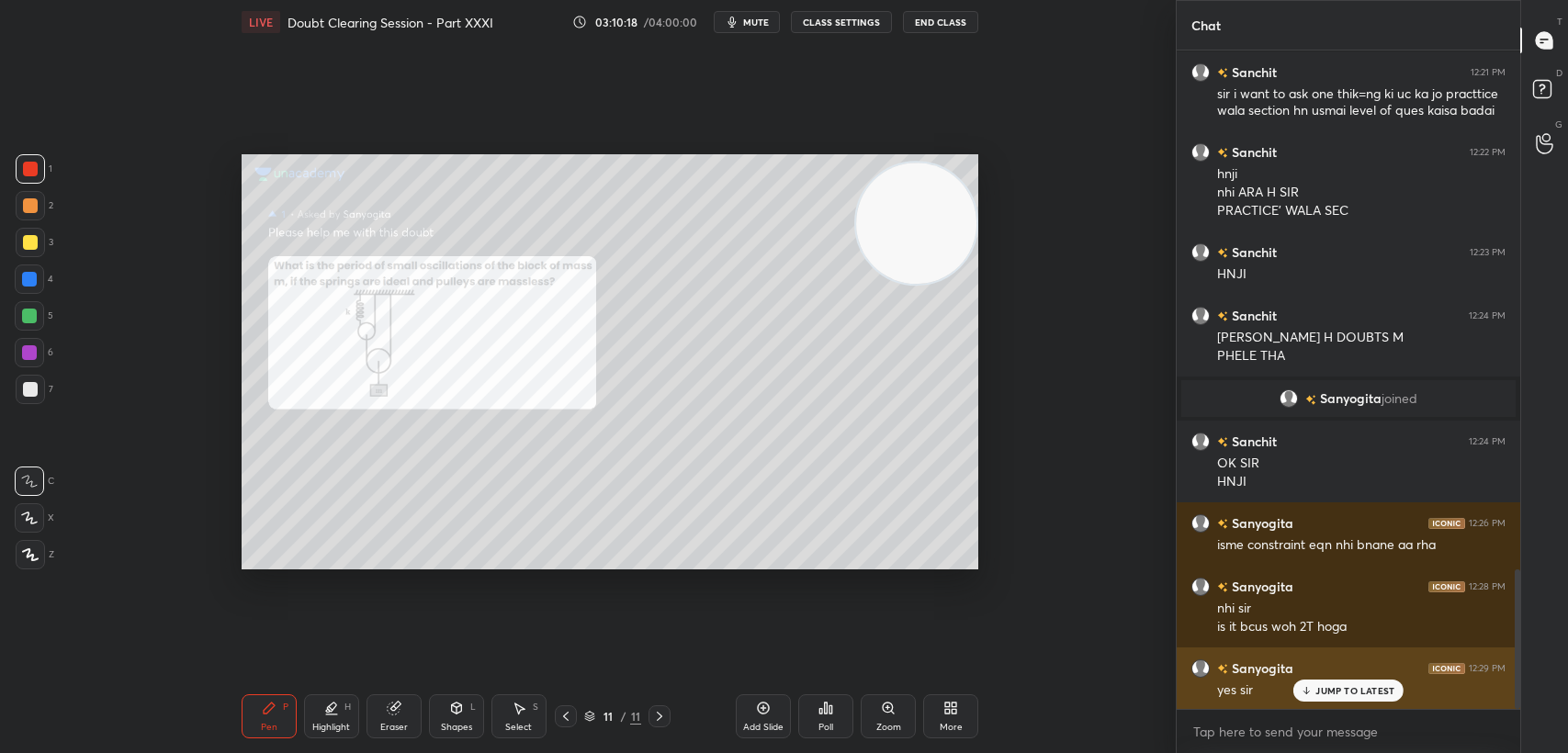
click at [1298, 694] on div "JUMP TO LATEST" at bounding box center [1348, 690] width 110 height 22
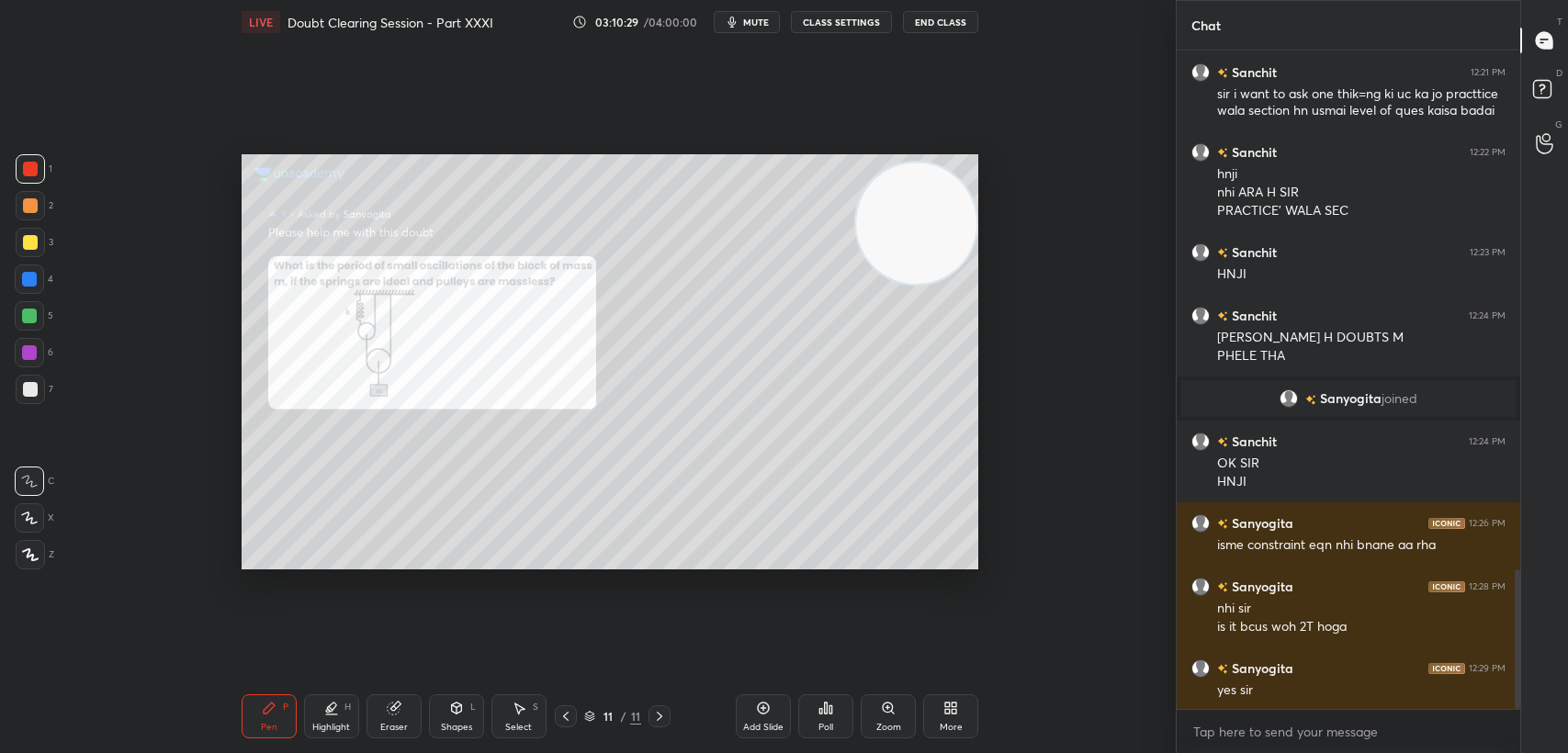
click at [37, 250] on div at bounding box center [31, 242] width 30 height 30
click at [36, 250] on div at bounding box center [31, 242] width 30 height 30
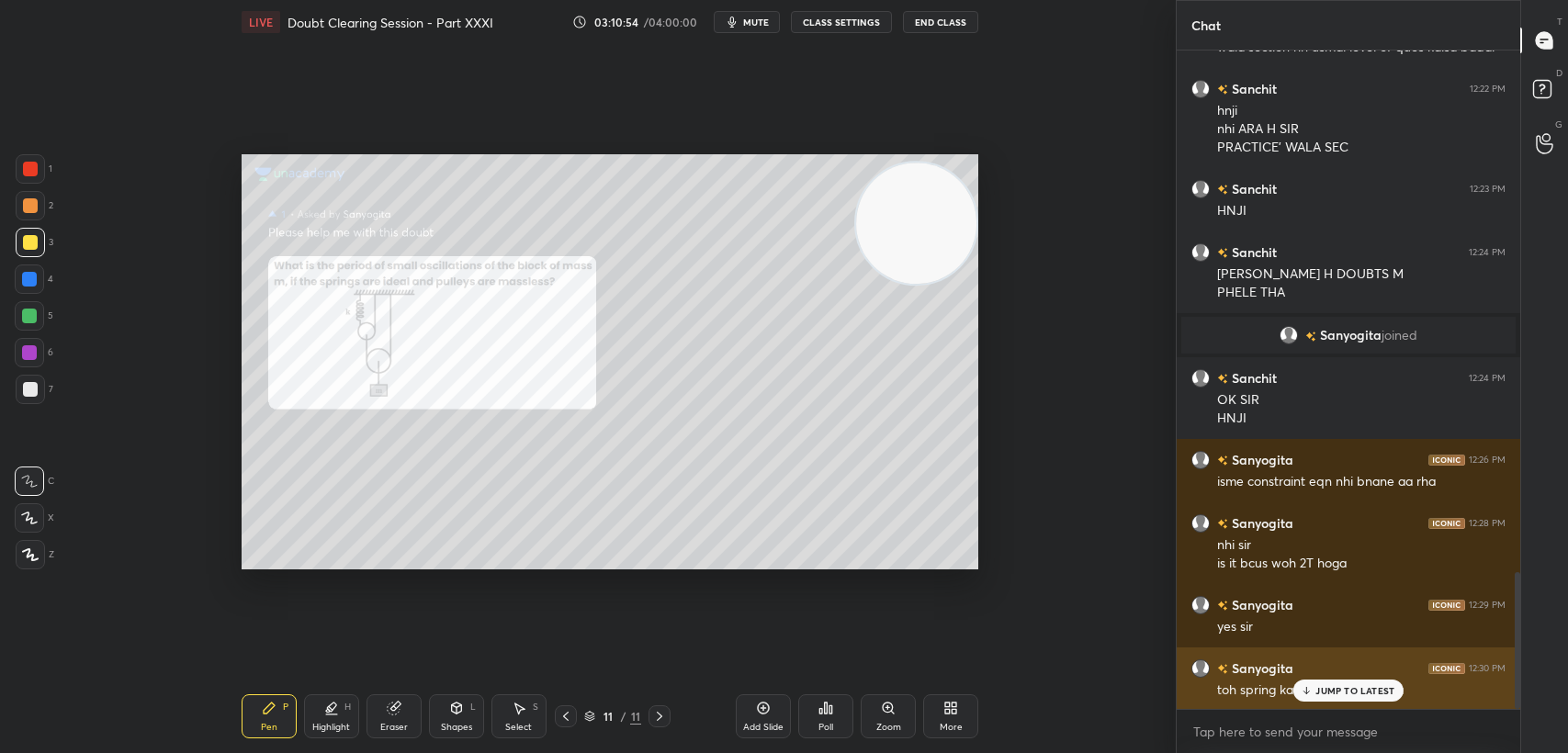
click at [1329, 693] on p "JUMP TO LATEST" at bounding box center [1355, 690] width 79 height 11
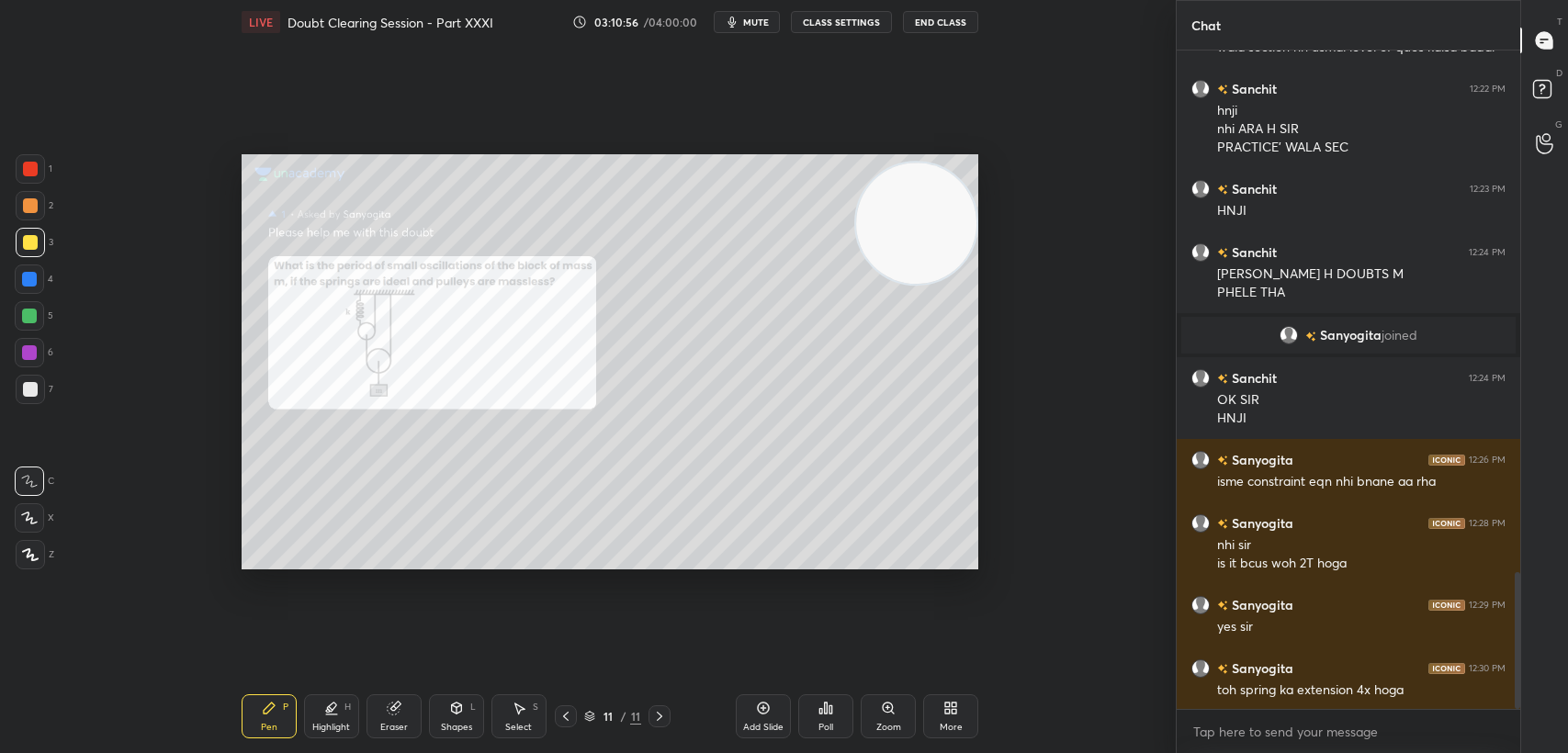
click at [23, 172] on div at bounding box center [30, 168] width 15 height 15
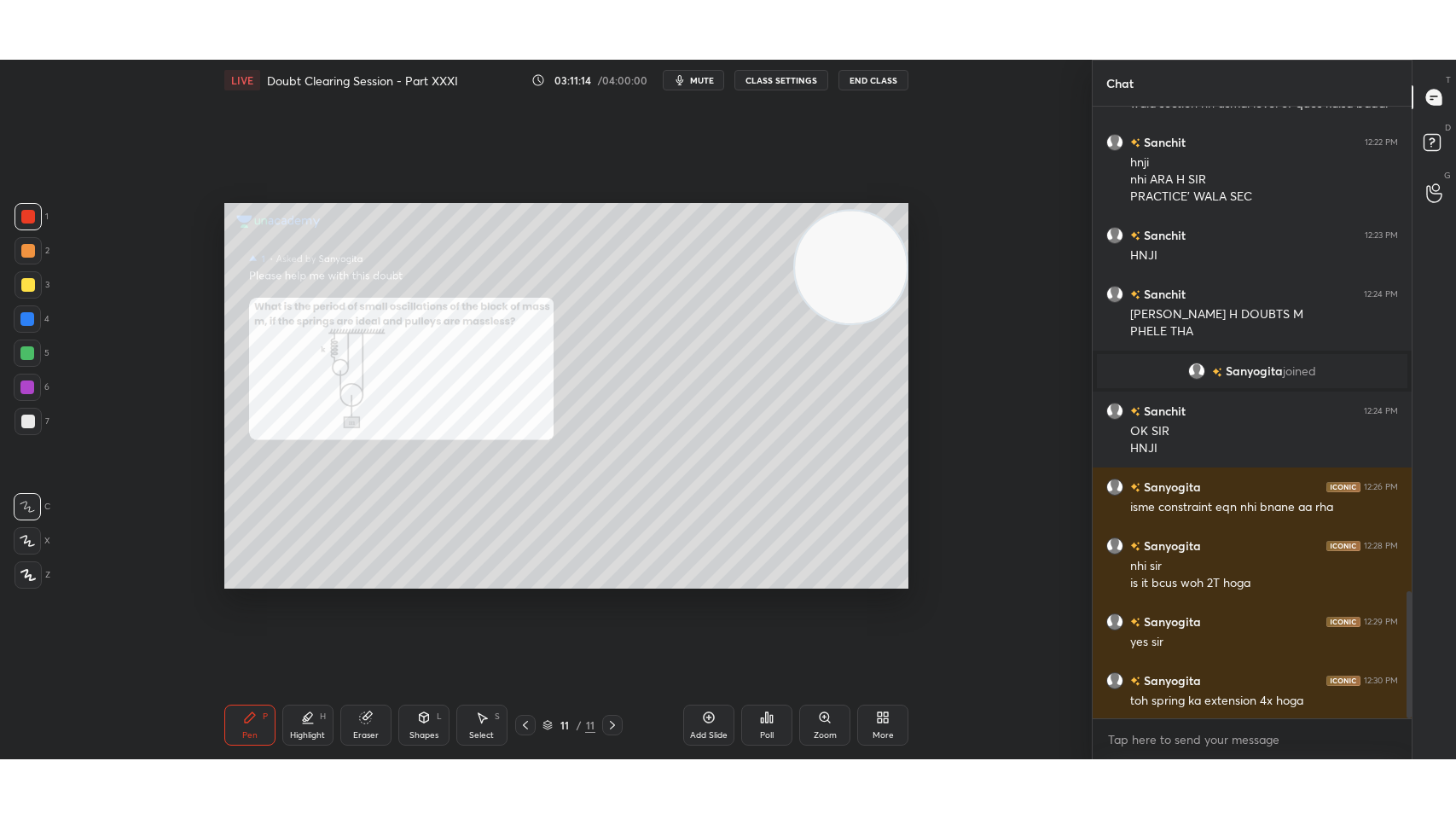
scroll to position [2354, 0]
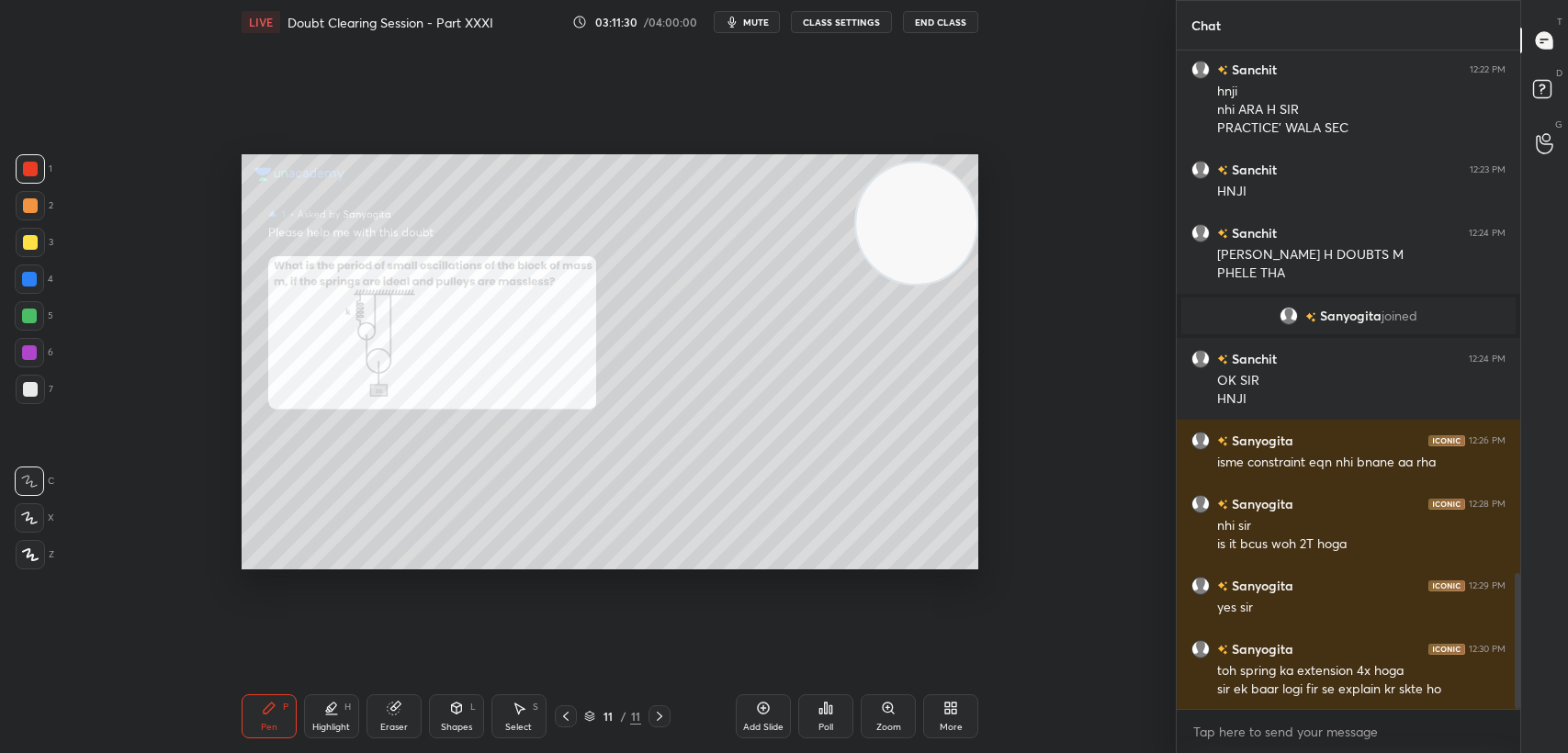
click at [30, 251] on div at bounding box center [31, 242] width 30 height 30
click at [33, 245] on div at bounding box center [30, 242] width 15 height 15
click at [36, 237] on div at bounding box center [31, 242] width 30 height 30
click at [962, 714] on div "More" at bounding box center [950, 716] width 55 height 44
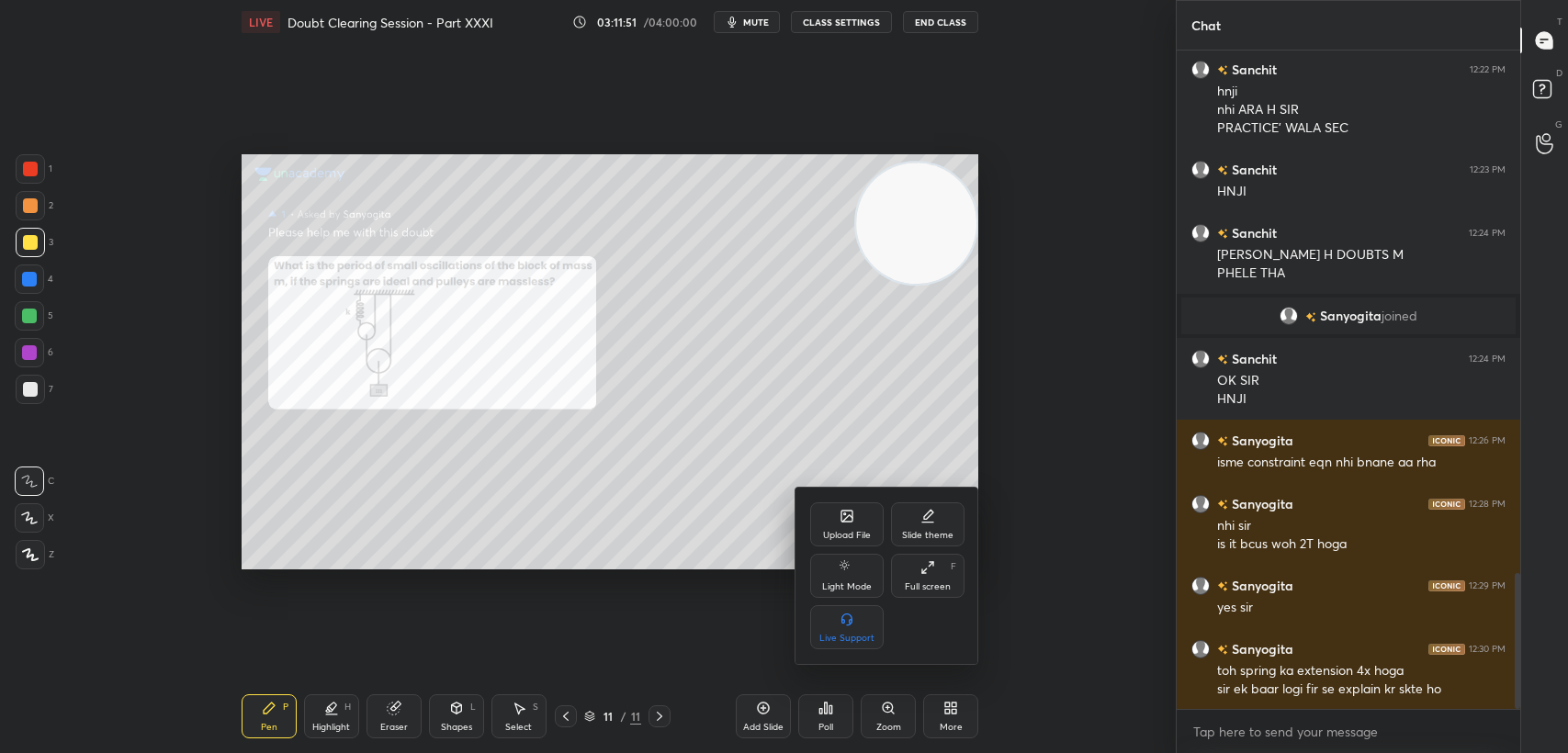
click at [925, 582] on div "Full screen" at bounding box center [928, 586] width 46 height 9
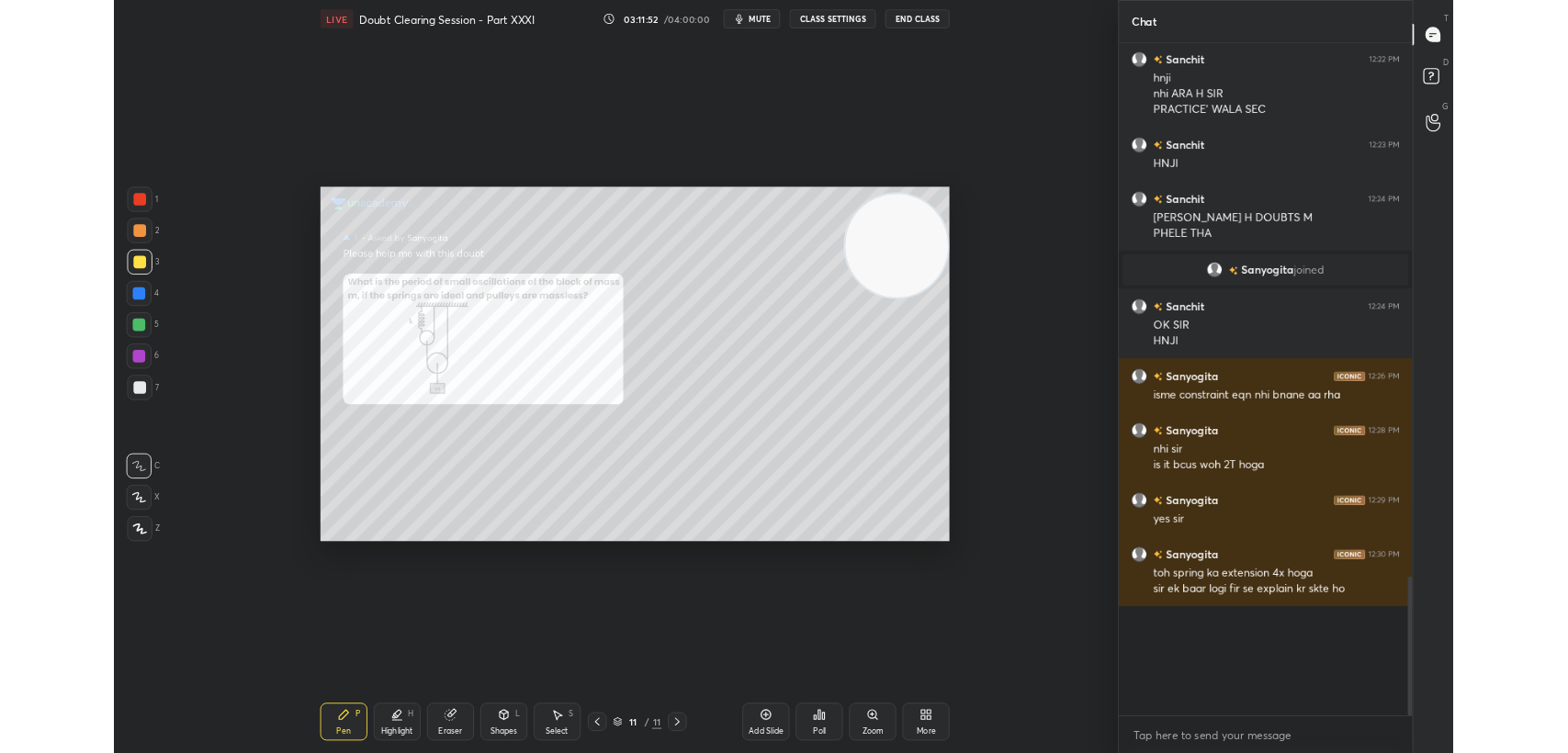
scroll to position [2405, 0]
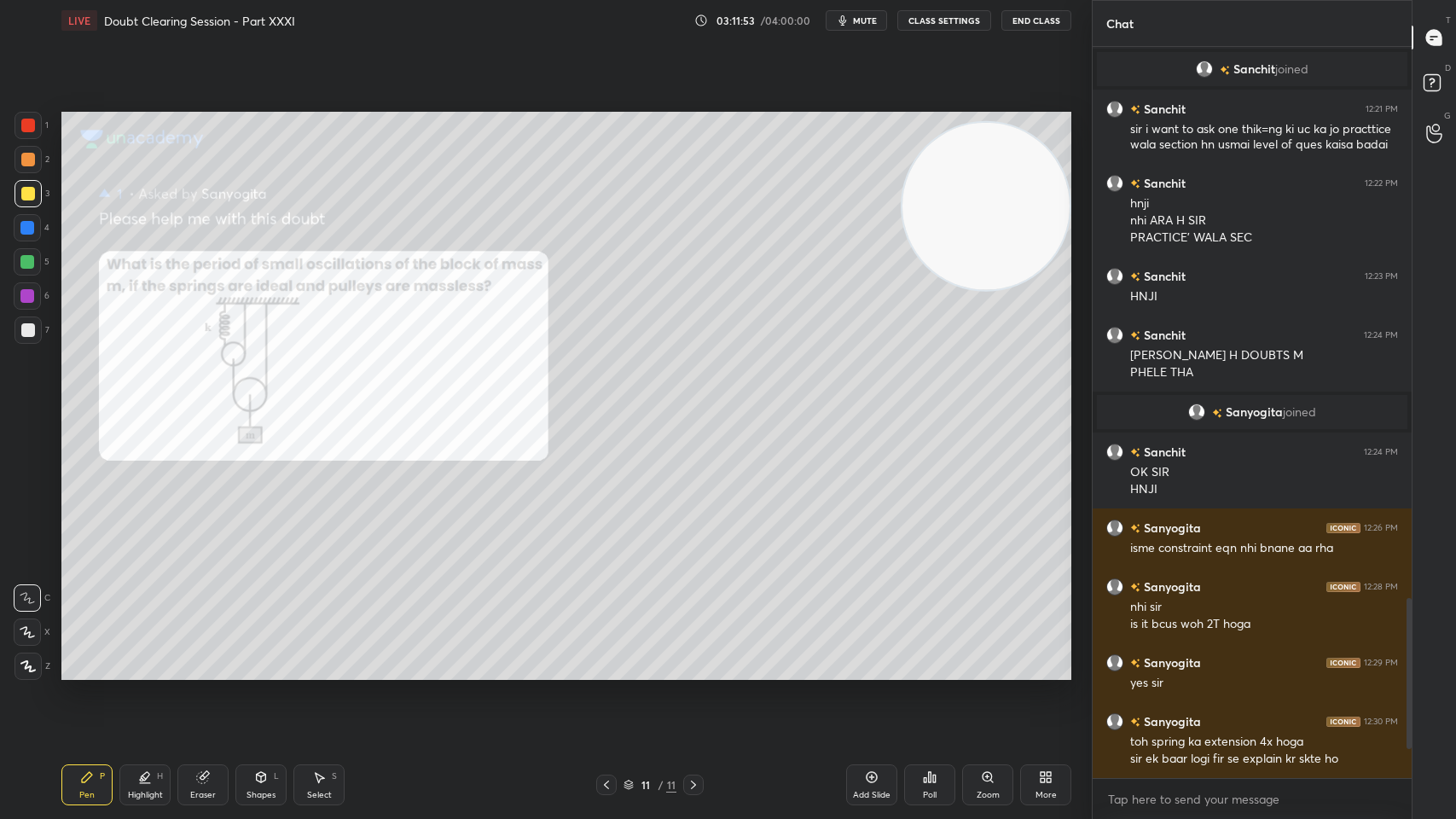
click at [1046, 699] on div "More" at bounding box center [1045, 795] width 21 height 8
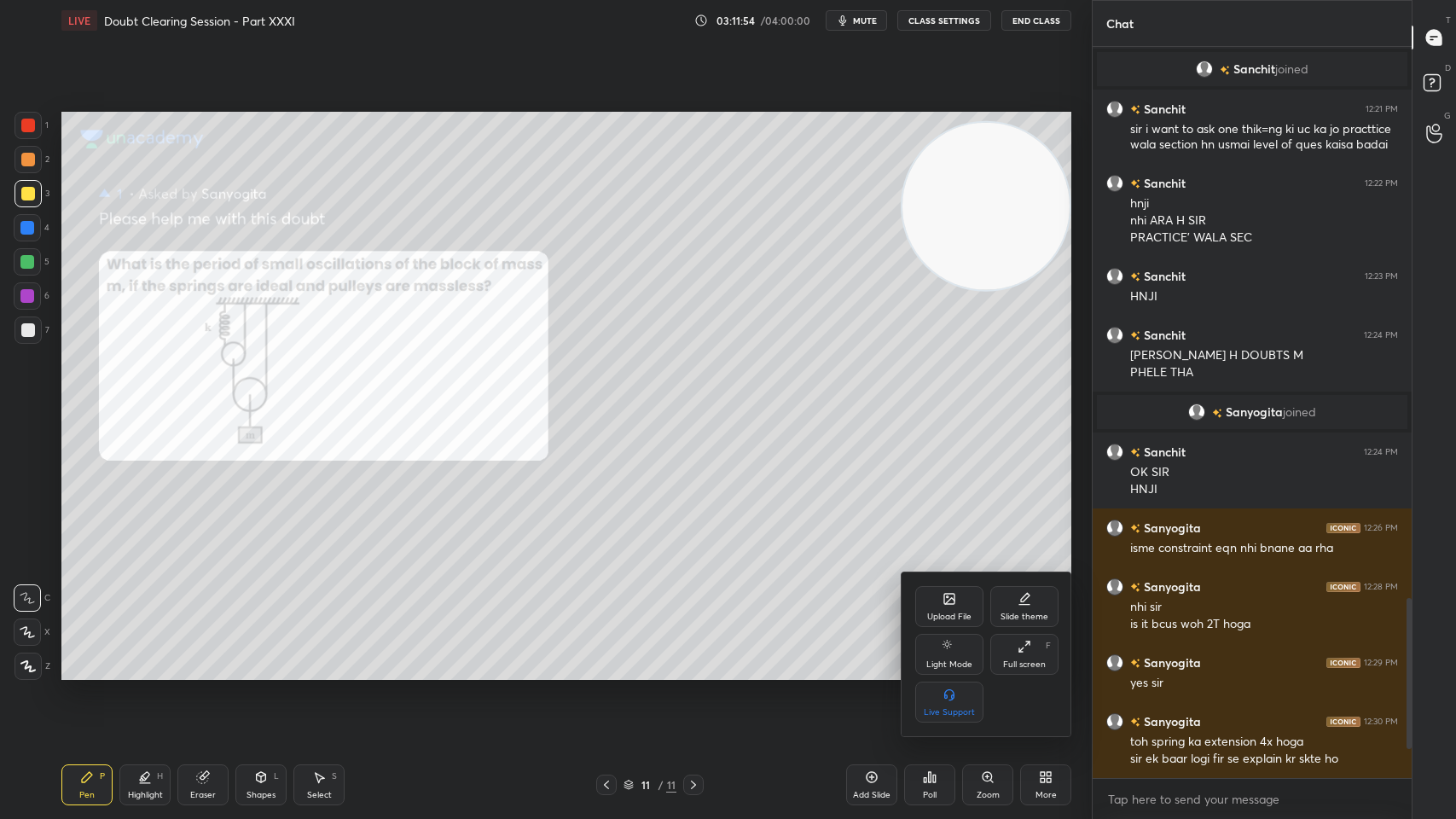
click at [1028, 665] on div "Full screen" at bounding box center [1024, 664] width 43 height 8
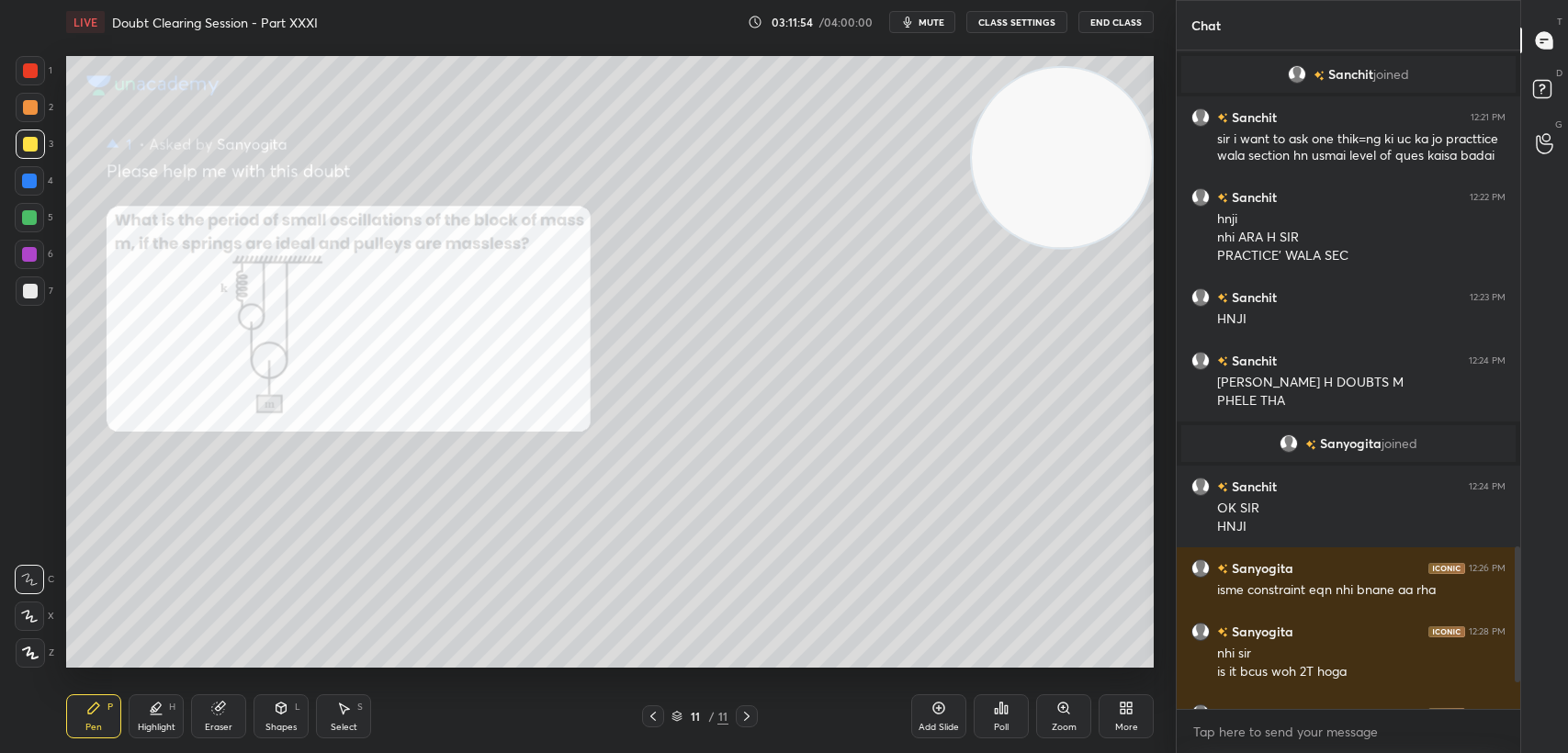
scroll to position [7, 6]
click at [25, 187] on div at bounding box center [29, 180] width 15 height 15
click at [18, 188] on div at bounding box center [30, 181] width 30 height 30
click at [221, 701] on icon at bounding box center [219, 708] width 15 height 15
click at [43, 610] on div at bounding box center [30, 616] width 30 height 30
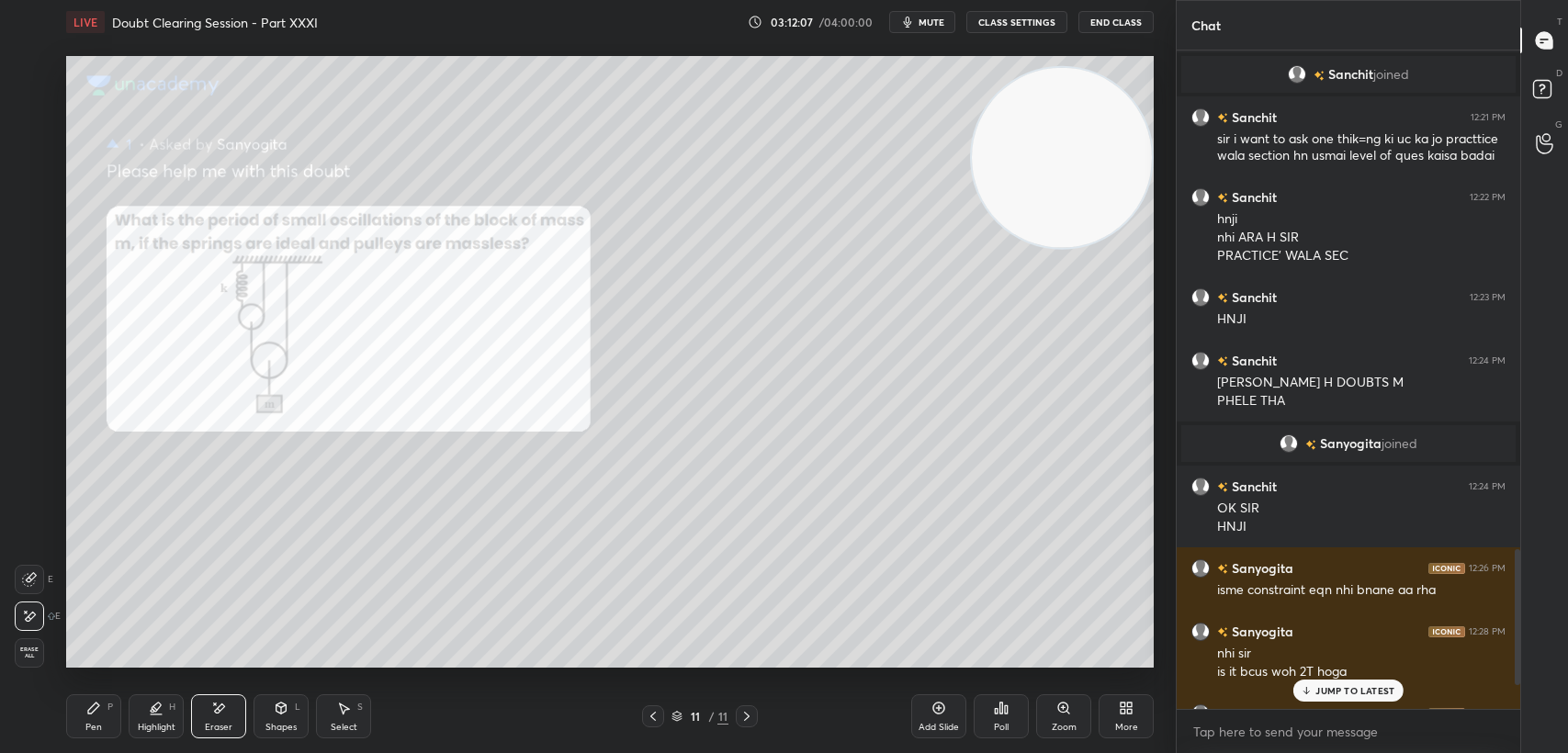
scroll to position [2532, 0]
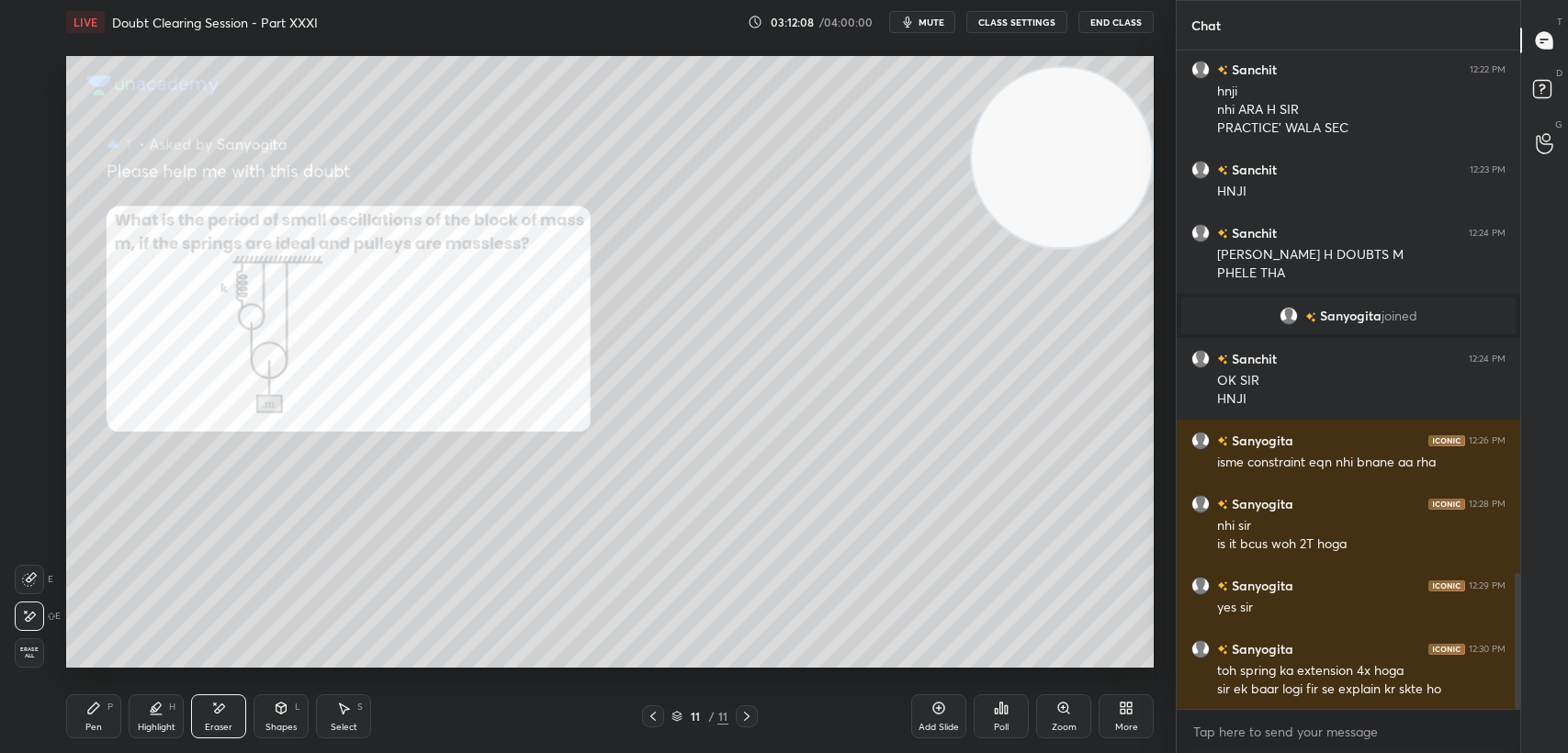
click at [113, 724] on div "Pen P" at bounding box center [94, 716] width 55 height 44
click at [108, 725] on div "Pen P" at bounding box center [94, 716] width 55 height 44
click at [225, 718] on div "Eraser" at bounding box center [219, 716] width 55 height 44
click at [96, 715] on icon at bounding box center [94, 708] width 15 height 15
click at [97, 719] on div "Pen P" at bounding box center [94, 716] width 55 height 44
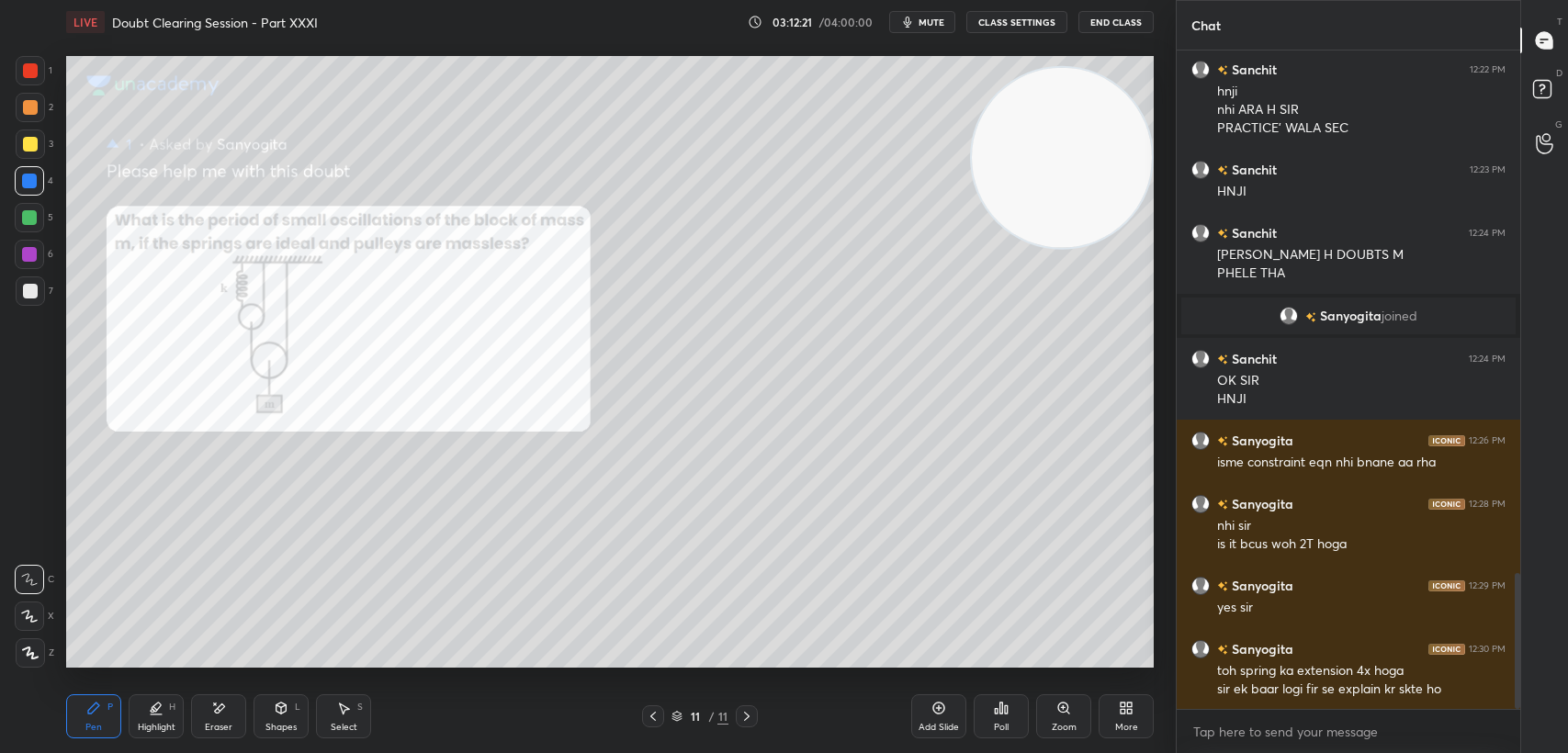
click at [27, 85] on div at bounding box center [31, 71] width 30 height 30
click at [30, 82] on div at bounding box center [31, 71] width 30 height 30
click at [33, 149] on div at bounding box center [30, 144] width 15 height 15
click at [34, 149] on div at bounding box center [30, 144] width 15 height 15
click at [21, 200] on div "4" at bounding box center [33, 184] width 38 height 36
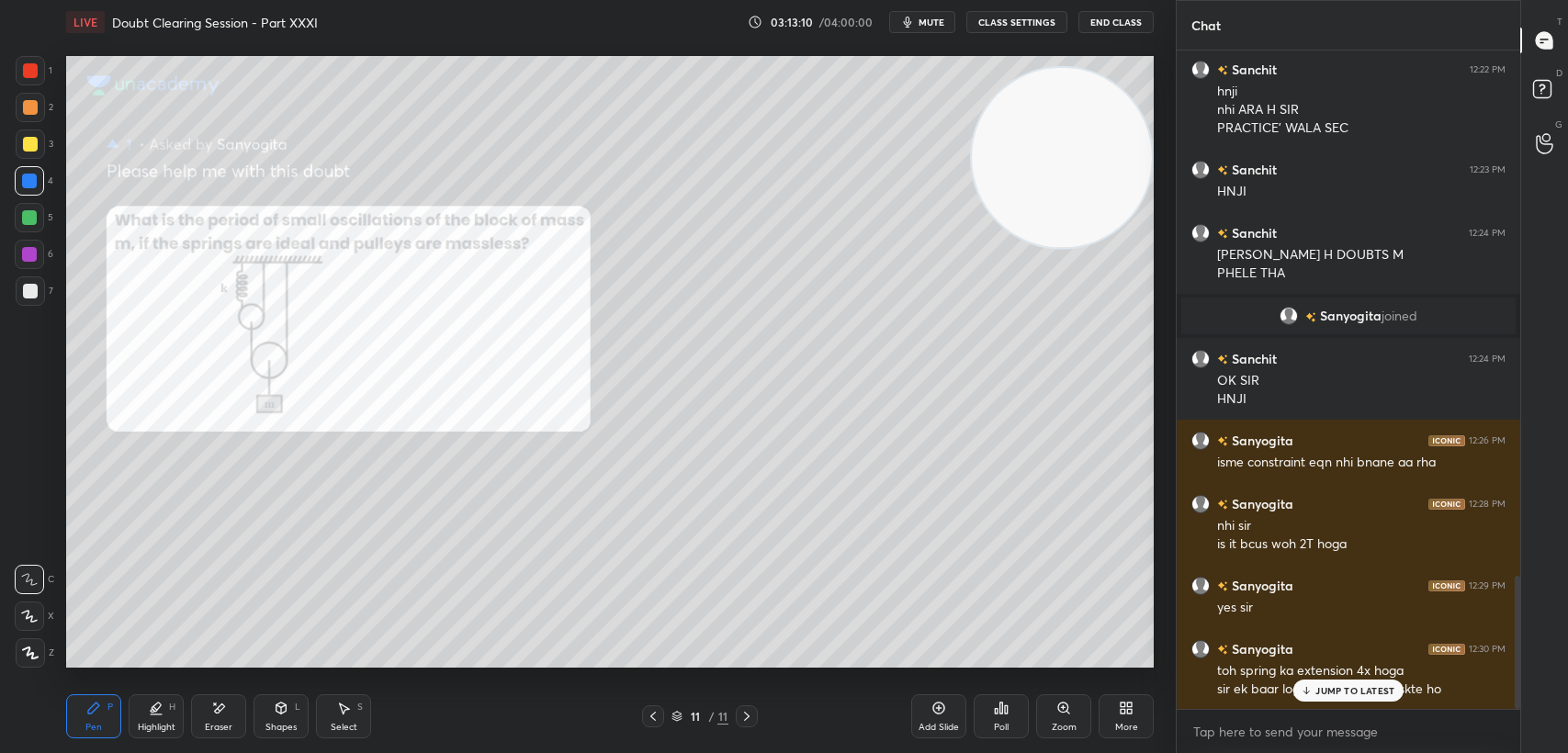
scroll to position [2595, 0]
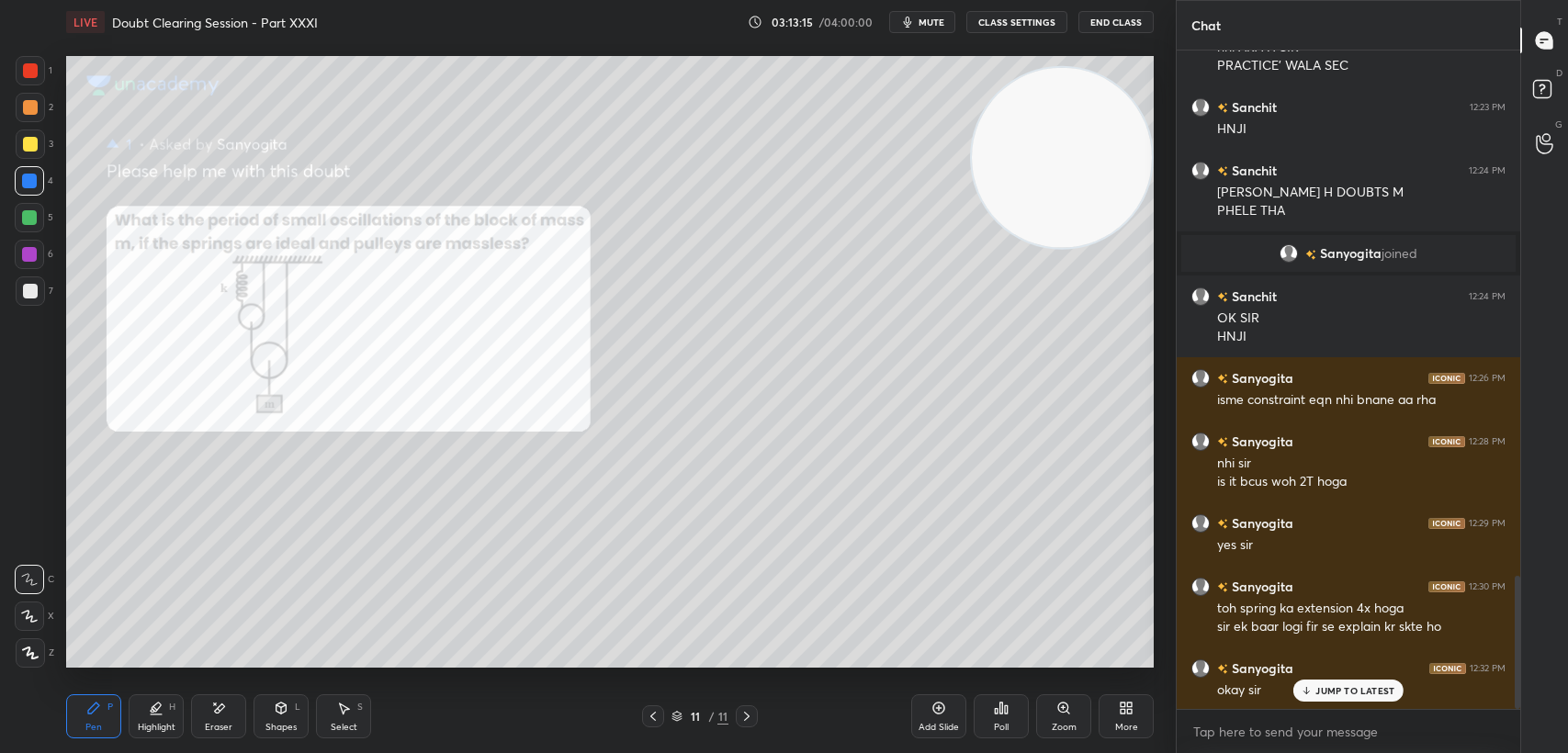
click at [1327, 683] on div "JUMP TO LATEST" at bounding box center [1348, 690] width 110 height 22
click at [23, 225] on div at bounding box center [30, 218] width 30 height 30
click at [29, 225] on div at bounding box center [30, 218] width 30 height 30
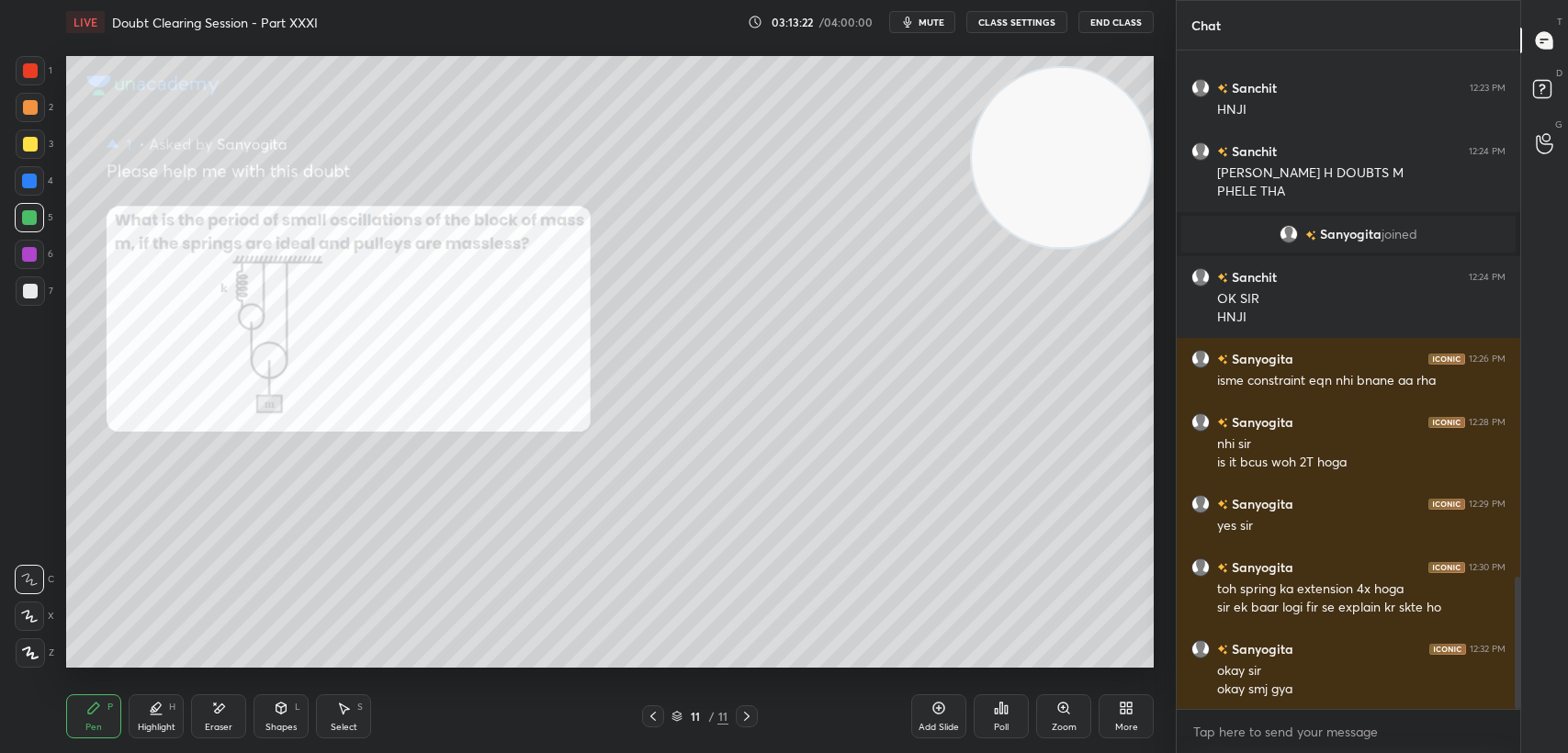
click at [16, 70] on div at bounding box center [31, 71] width 30 height 30
click at [20, 151] on div at bounding box center [31, 145] width 30 height 30
click at [33, 176] on div at bounding box center [29, 180] width 15 height 15
click at [36, 149] on div at bounding box center [31, 145] width 30 height 30
click at [36, 151] on div at bounding box center [31, 145] width 30 height 30
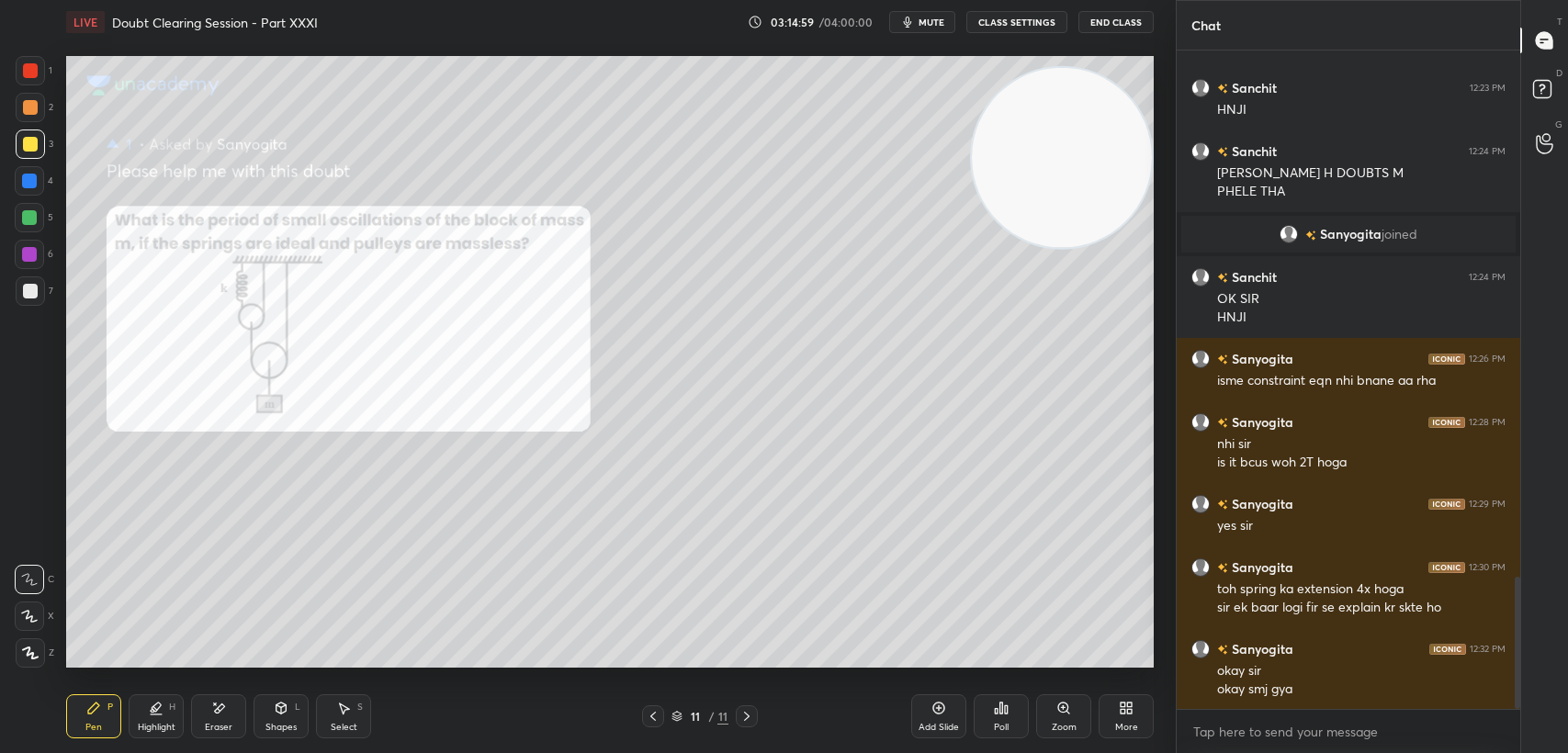
click at [42, 298] on div at bounding box center [31, 291] width 30 height 30
click at [37, 292] on div at bounding box center [31, 291] width 30 height 30
click at [221, 716] on icon at bounding box center [219, 709] width 15 height 16
click at [243, 715] on div "Eraser" at bounding box center [219, 716] width 55 height 44
click at [73, 718] on div "Pen P" at bounding box center [94, 716] width 55 height 44
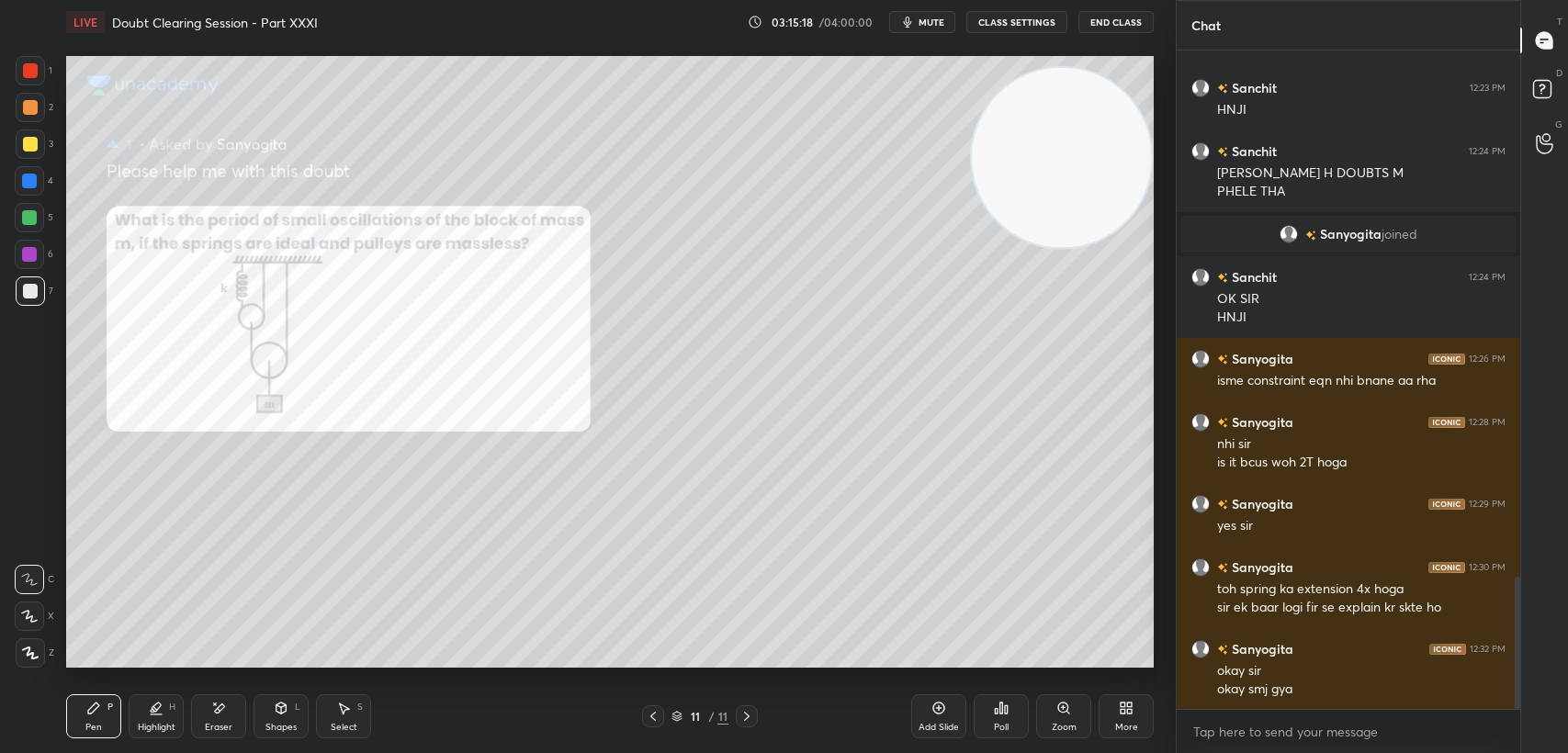
click at [96, 717] on div "Pen P" at bounding box center [94, 716] width 55 height 44
click at [21, 145] on div at bounding box center [31, 145] width 30 height 30
click at [28, 160] on div "3" at bounding box center [34, 148] width 37 height 36
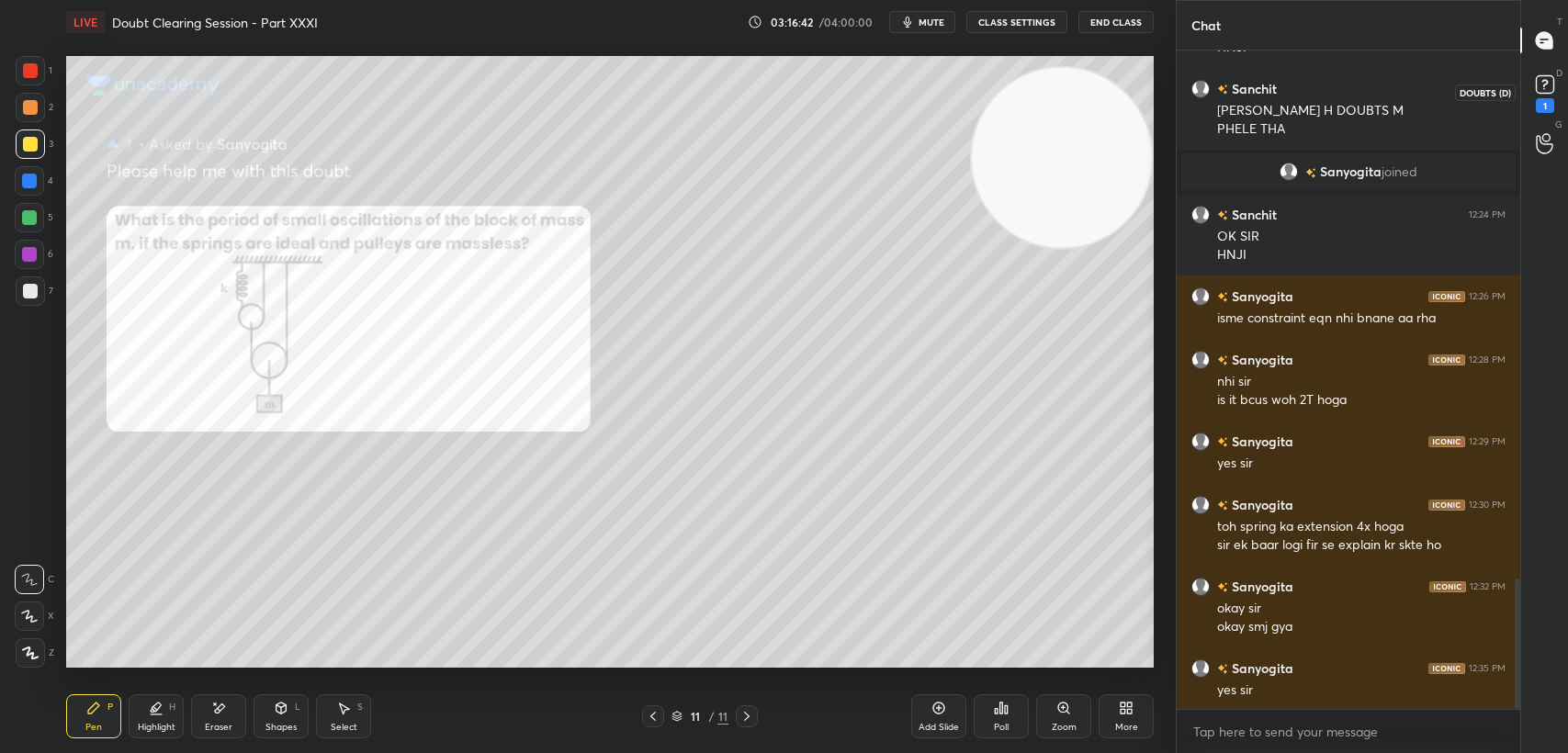
click at [1551, 94] on icon at bounding box center [1545, 85] width 28 height 28
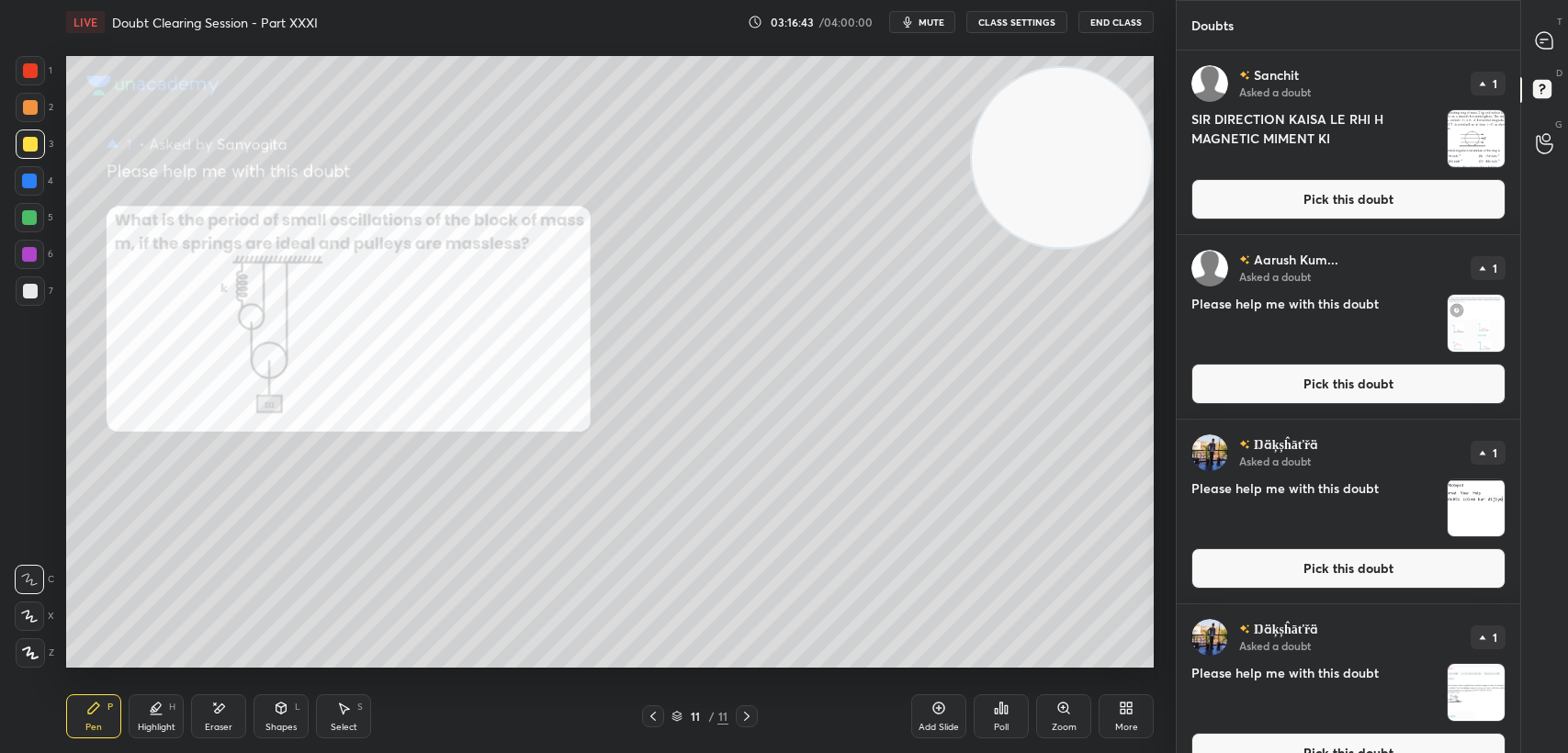
click at [1339, 212] on button "Pick this doubt" at bounding box center [1348, 199] width 314 height 40
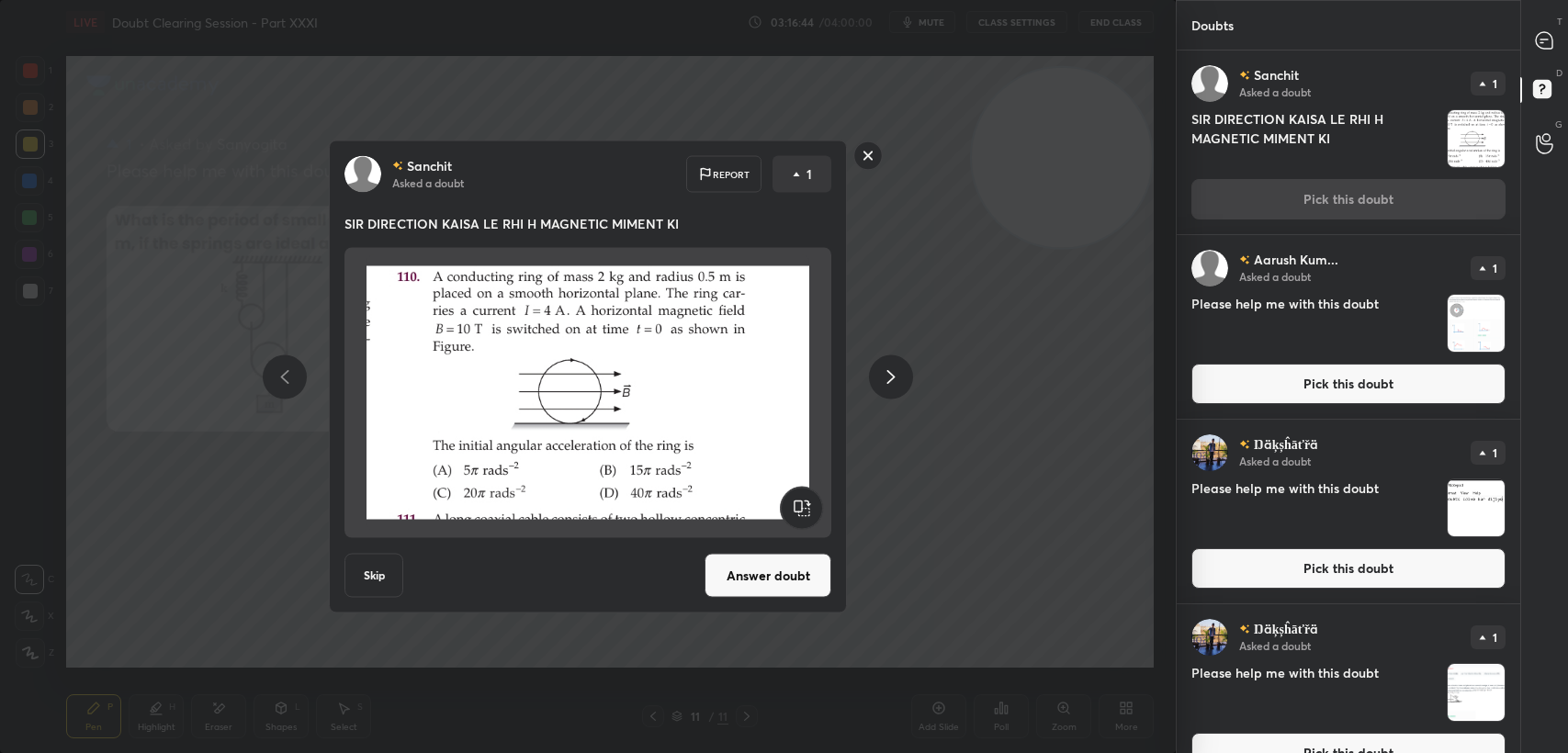
click at [870, 159] on rect at bounding box center [868, 156] width 29 height 29
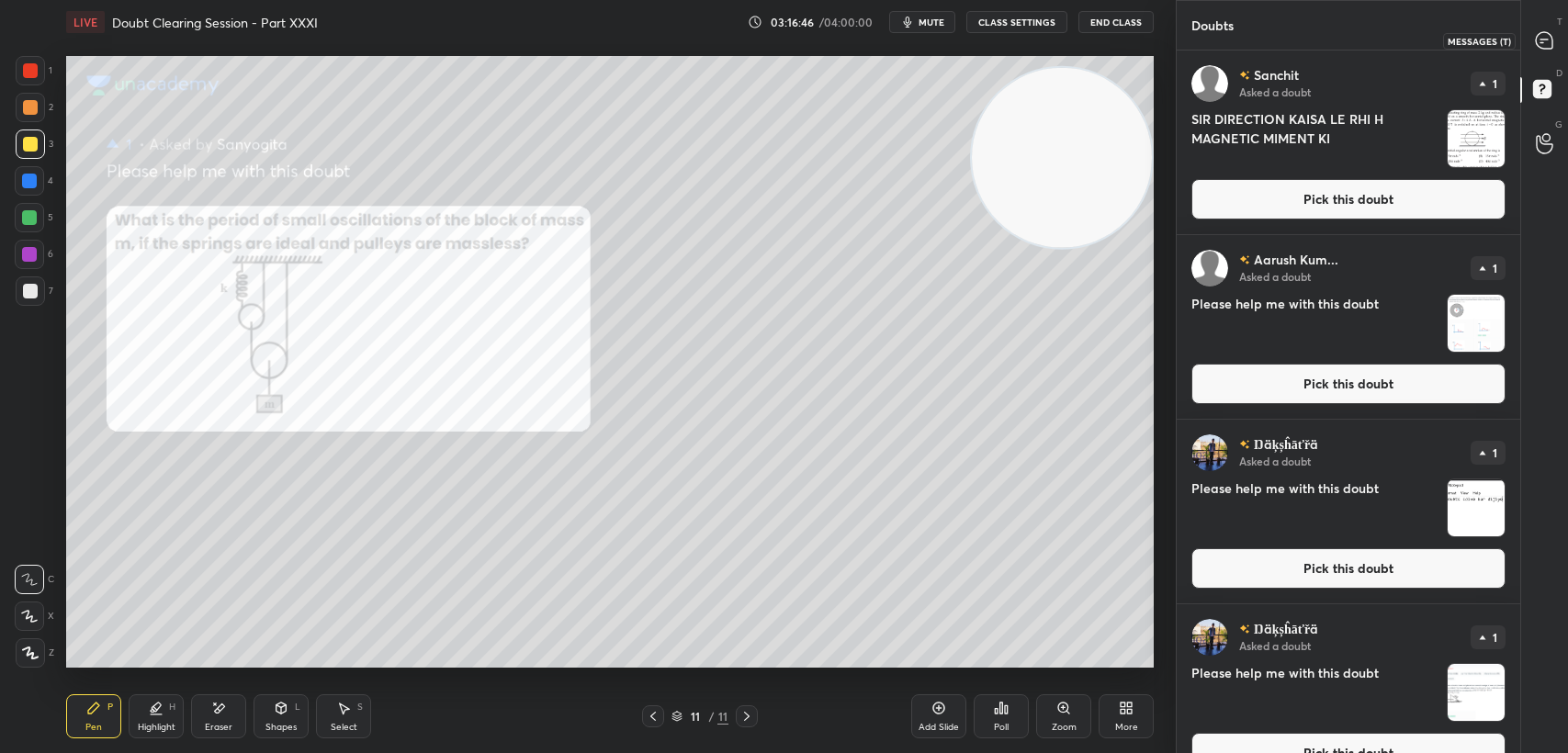
click at [1529, 37] on div at bounding box center [1544, 40] width 36 height 33
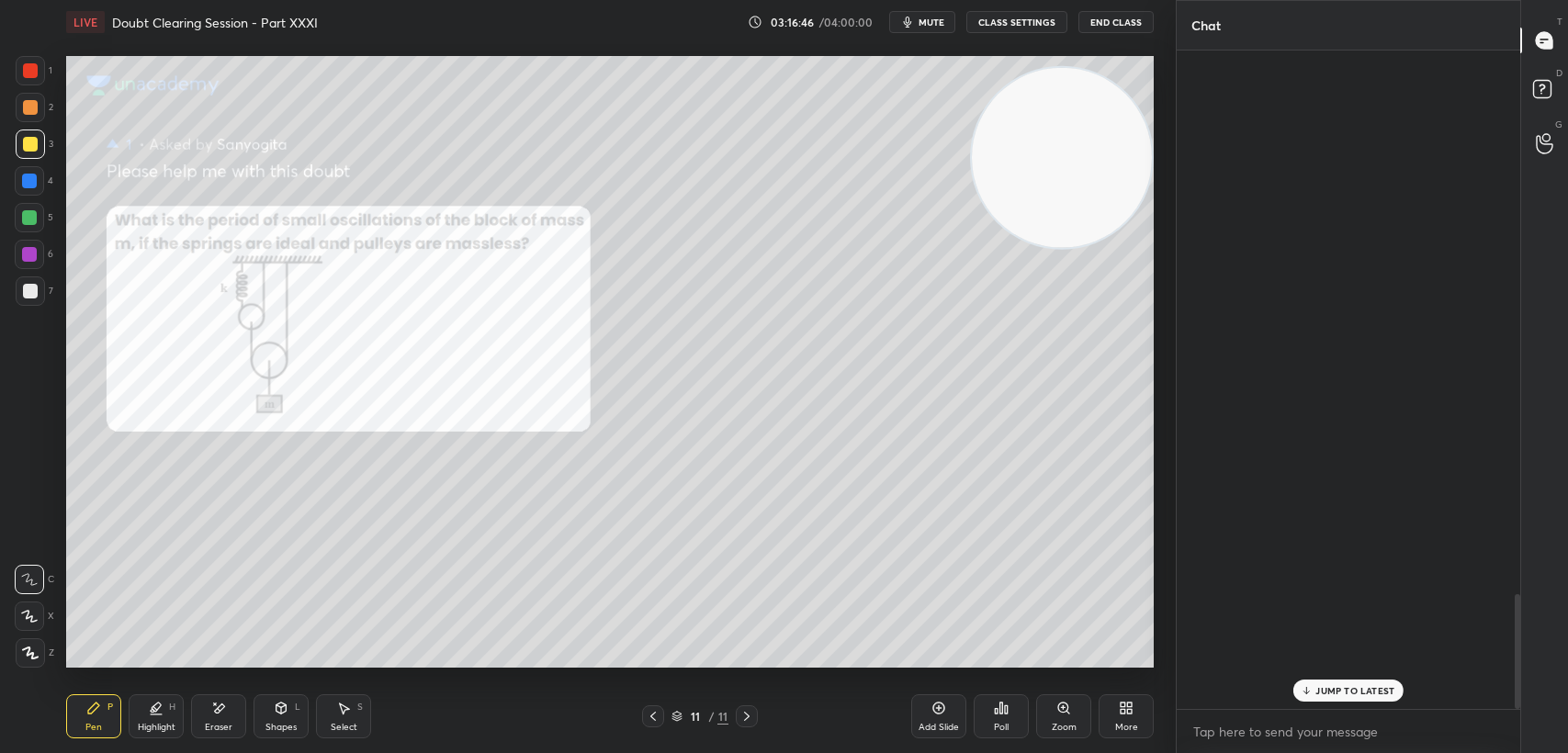
scroll to position [654, 338]
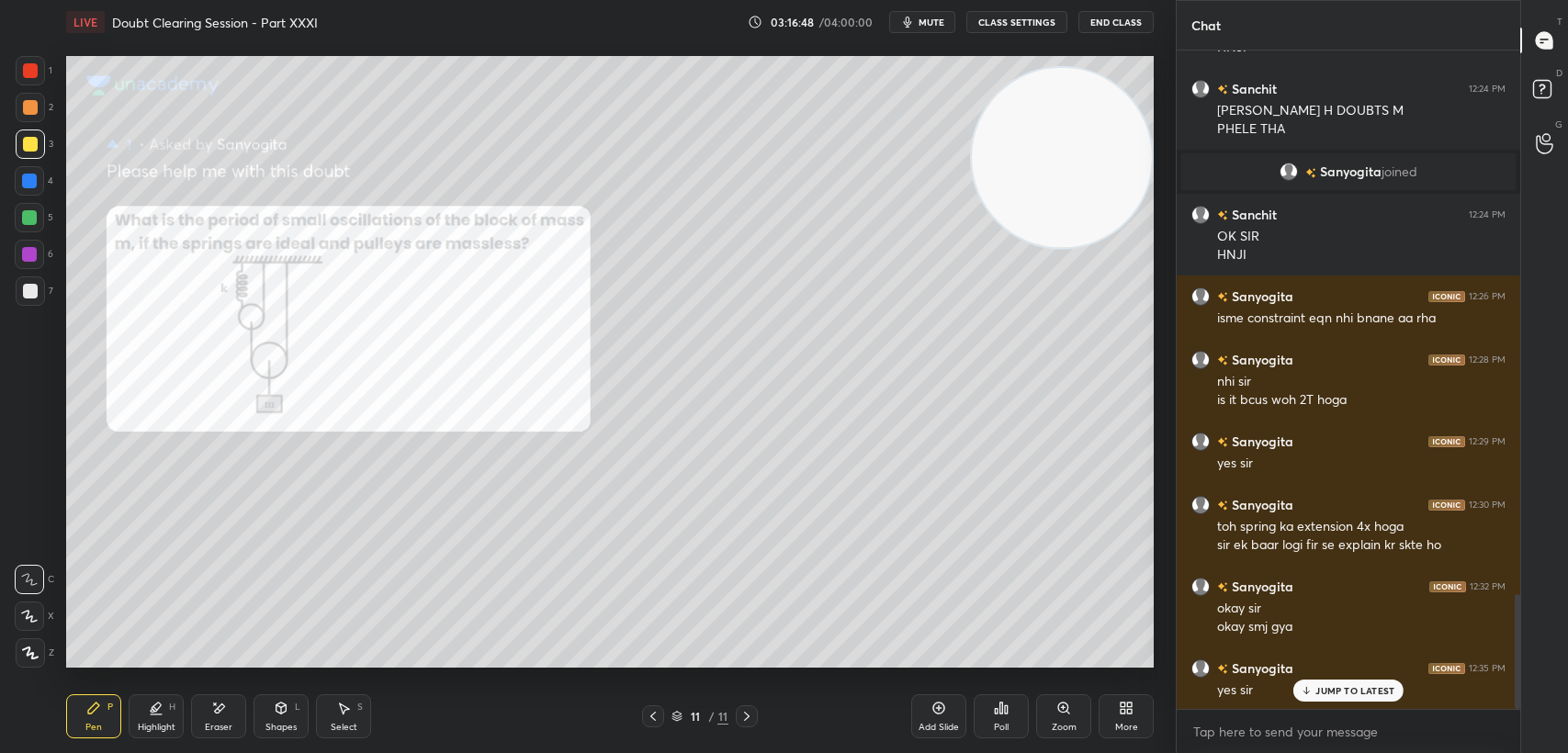
click at [1378, 682] on div "JUMP TO LATEST" at bounding box center [1348, 690] width 110 height 22
click at [1546, 90] on rect at bounding box center [1542, 90] width 18 height 18
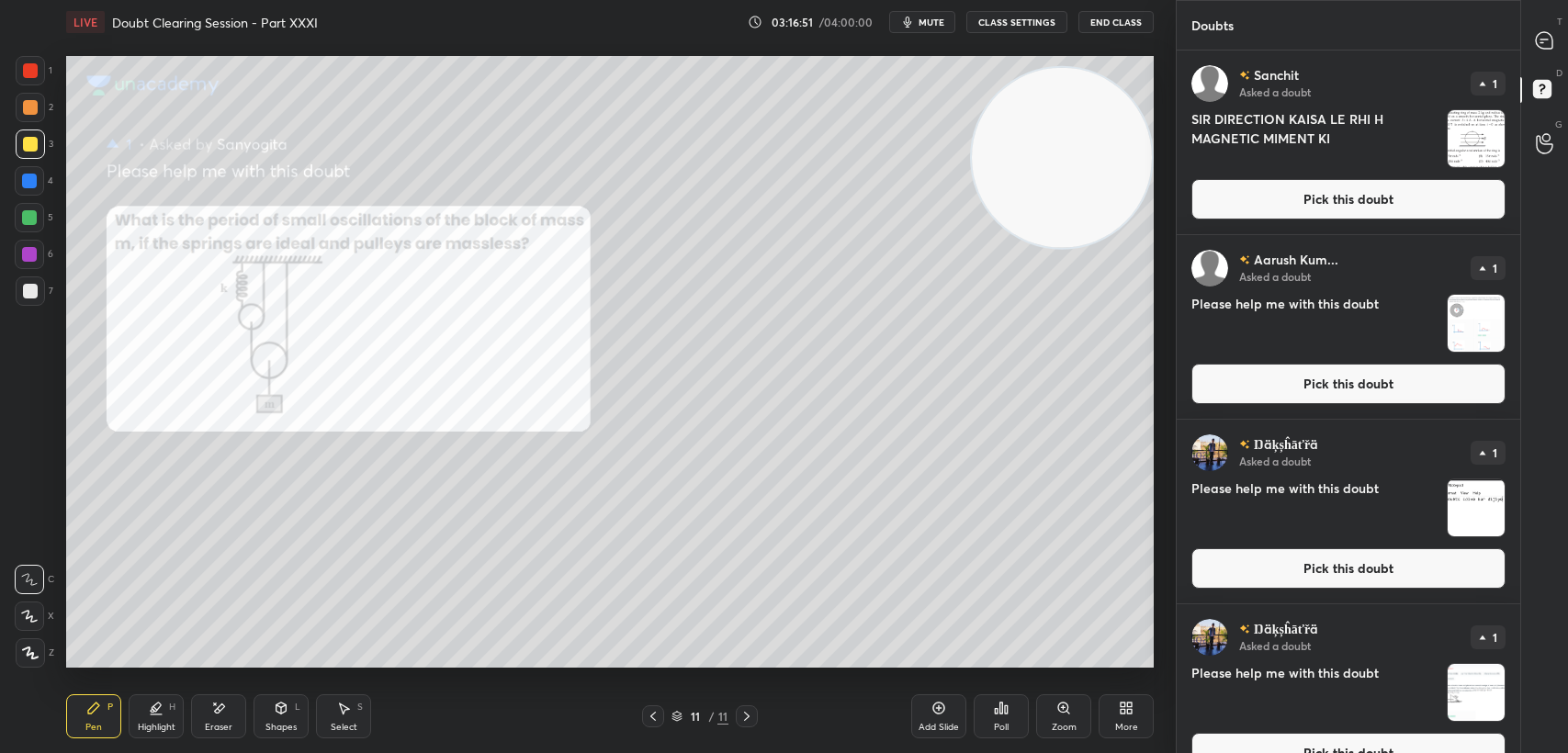
click at [1436, 181] on button "Pick this doubt" at bounding box center [1348, 199] width 314 height 40
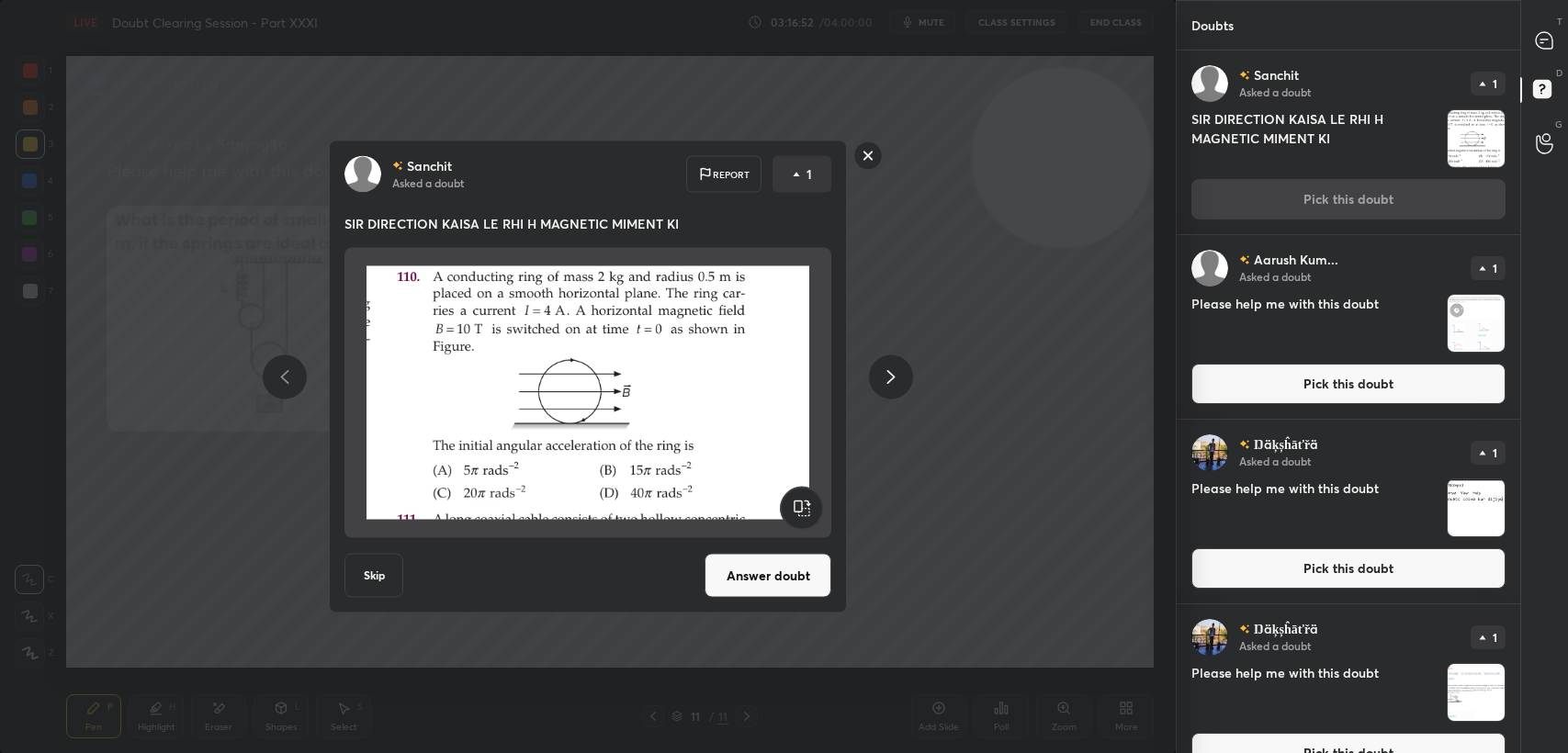
click at [874, 168] on rect at bounding box center [868, 156] width 29 height 29
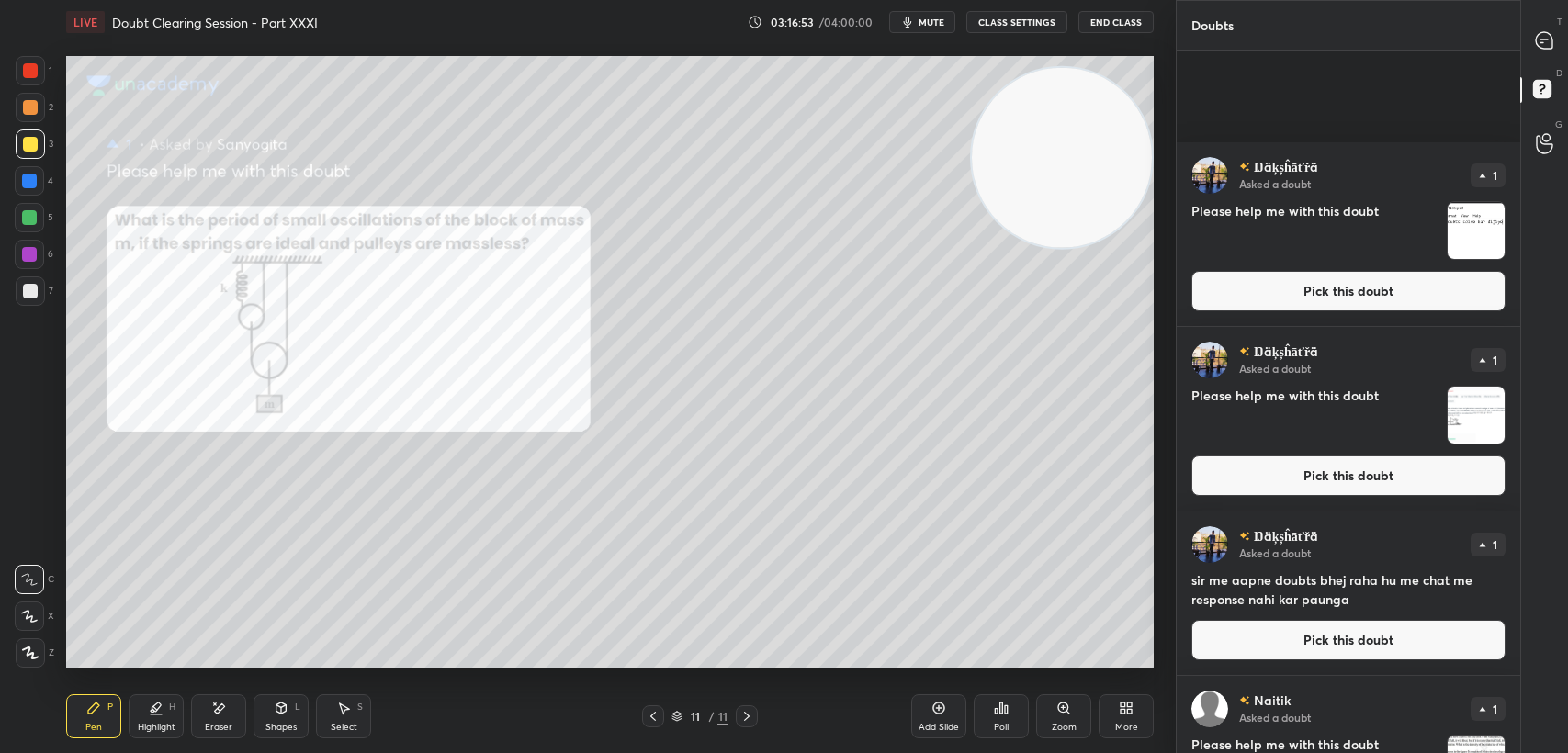
scroll to position [567, 0]
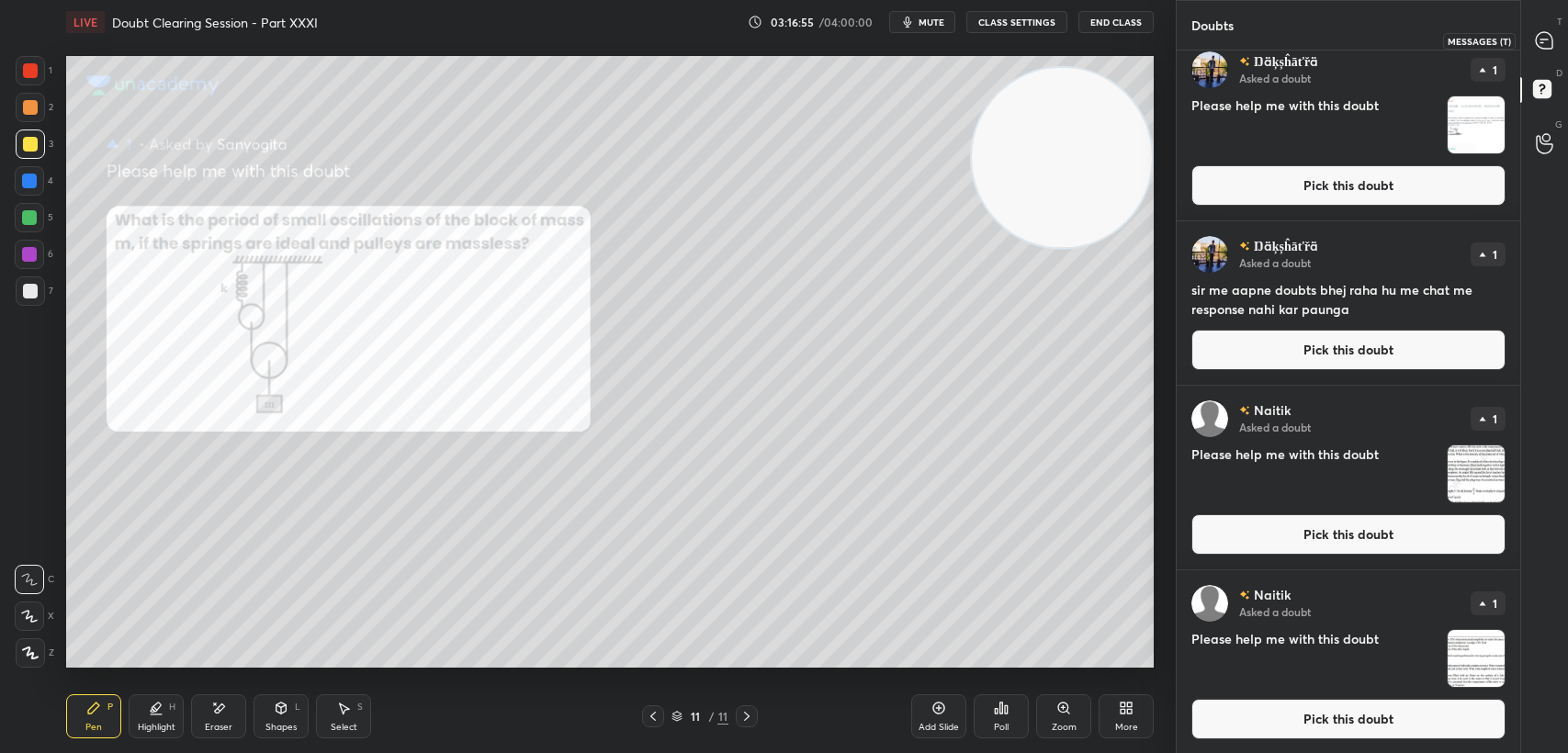
click at [1535, 50] on div at bounding box center [1544, 40] width 36 height 33
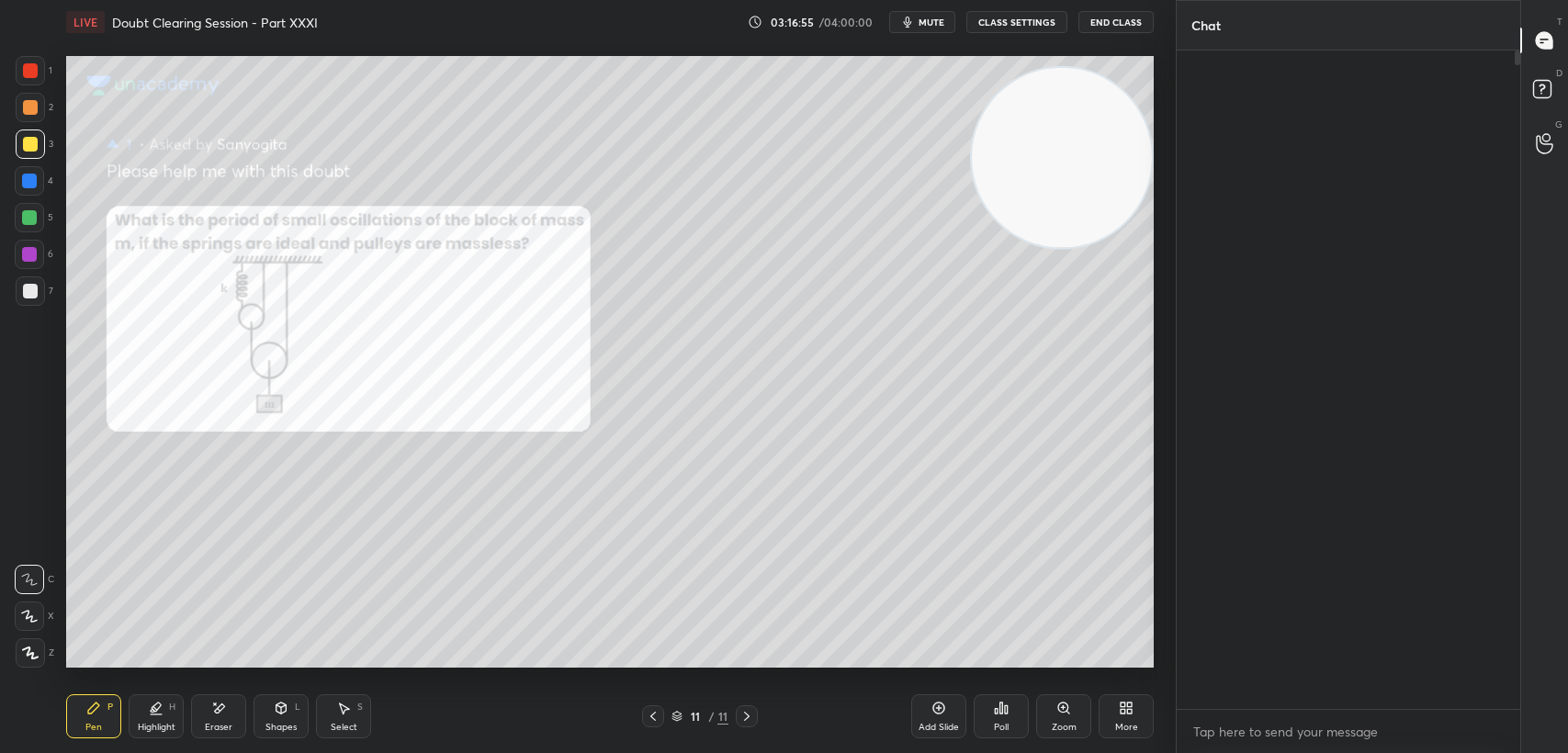
scroll to position [654, 338]
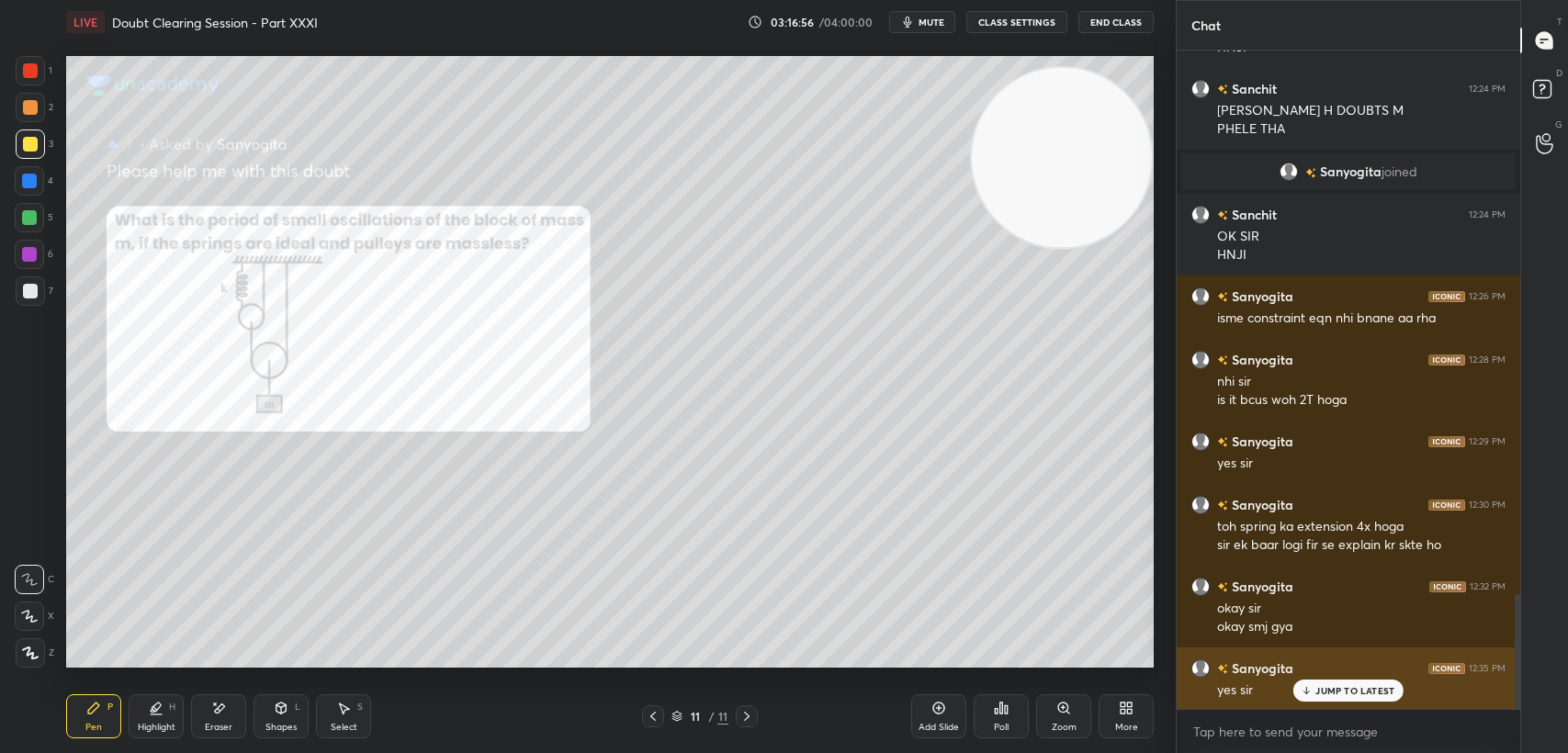
drag, startPoint x: 1339, startPoint y: 687, endPoint x: 1268, endPoint y: 679, distance: 71.4
click at [1340, 688] on p "JUMP TO LATEST" at bounding box center [1355, 690] width 79 height 11
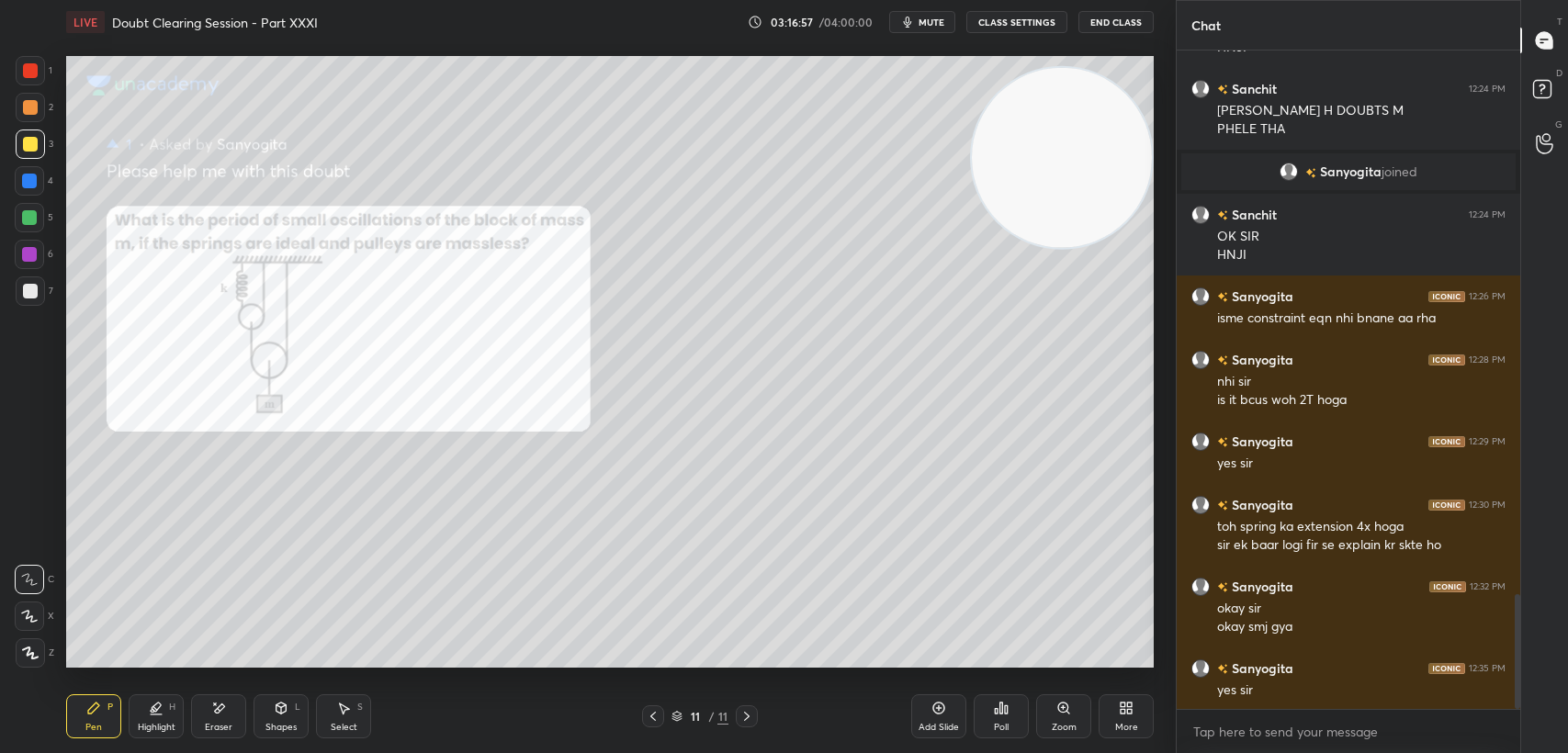
click at [924, 26] on span "mute" at bounding box center [932, 22] width 26 height 13
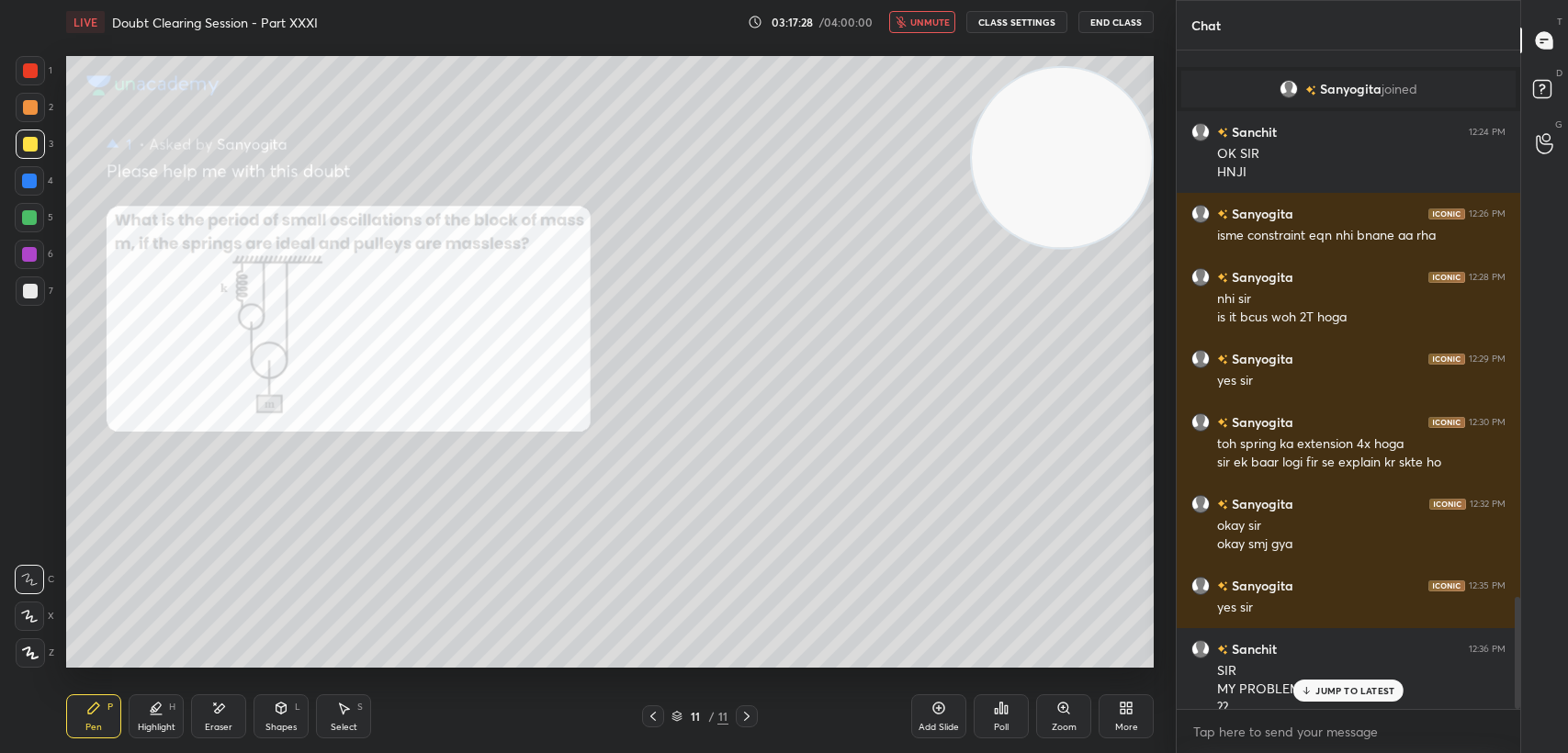
scroll to position [3211, 0]
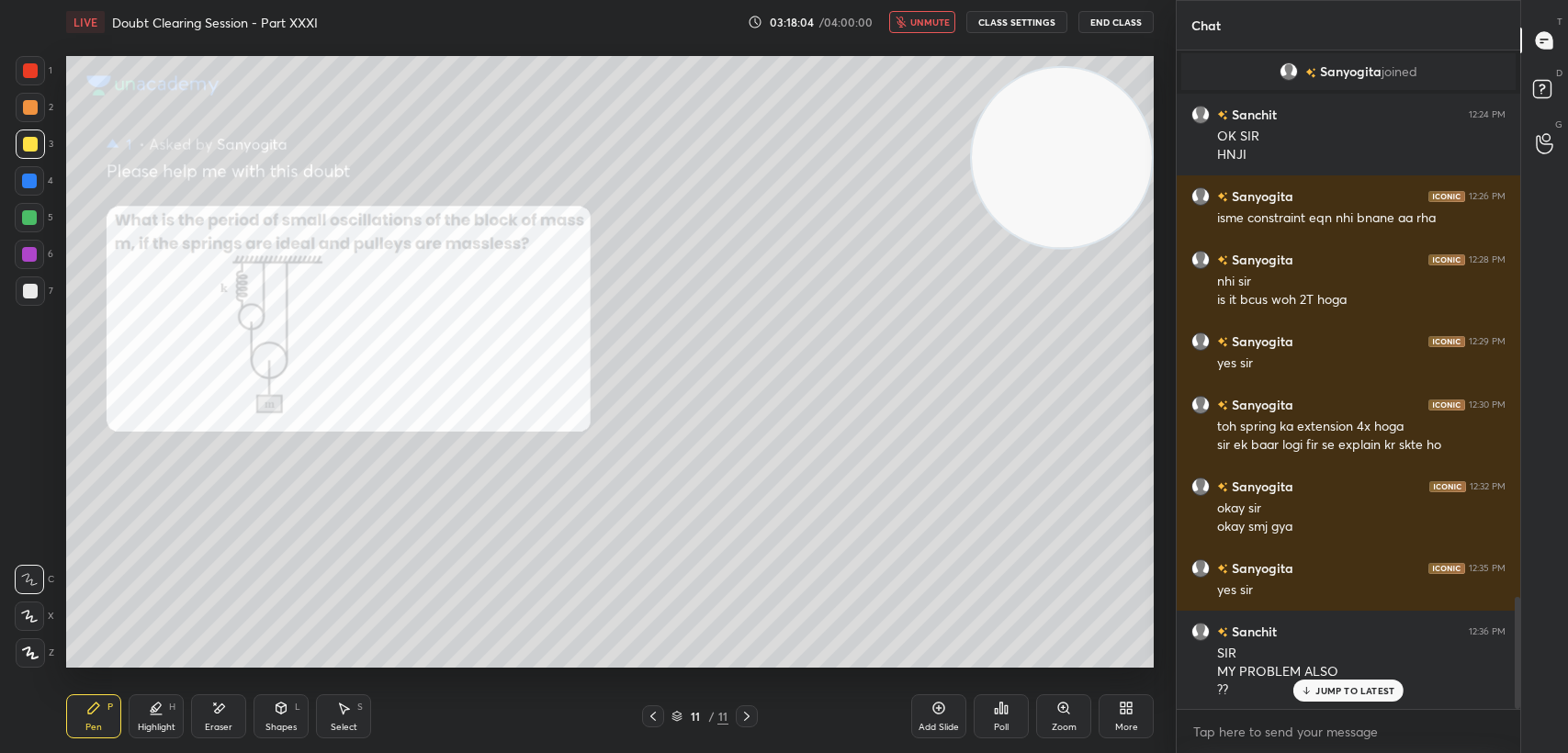
click at [901, 21] on icon "button" at bounding box center [900, 22] width 10 height 11
click at [1527, 83] on div at bounding box center [1544, 92] width 36 height 33
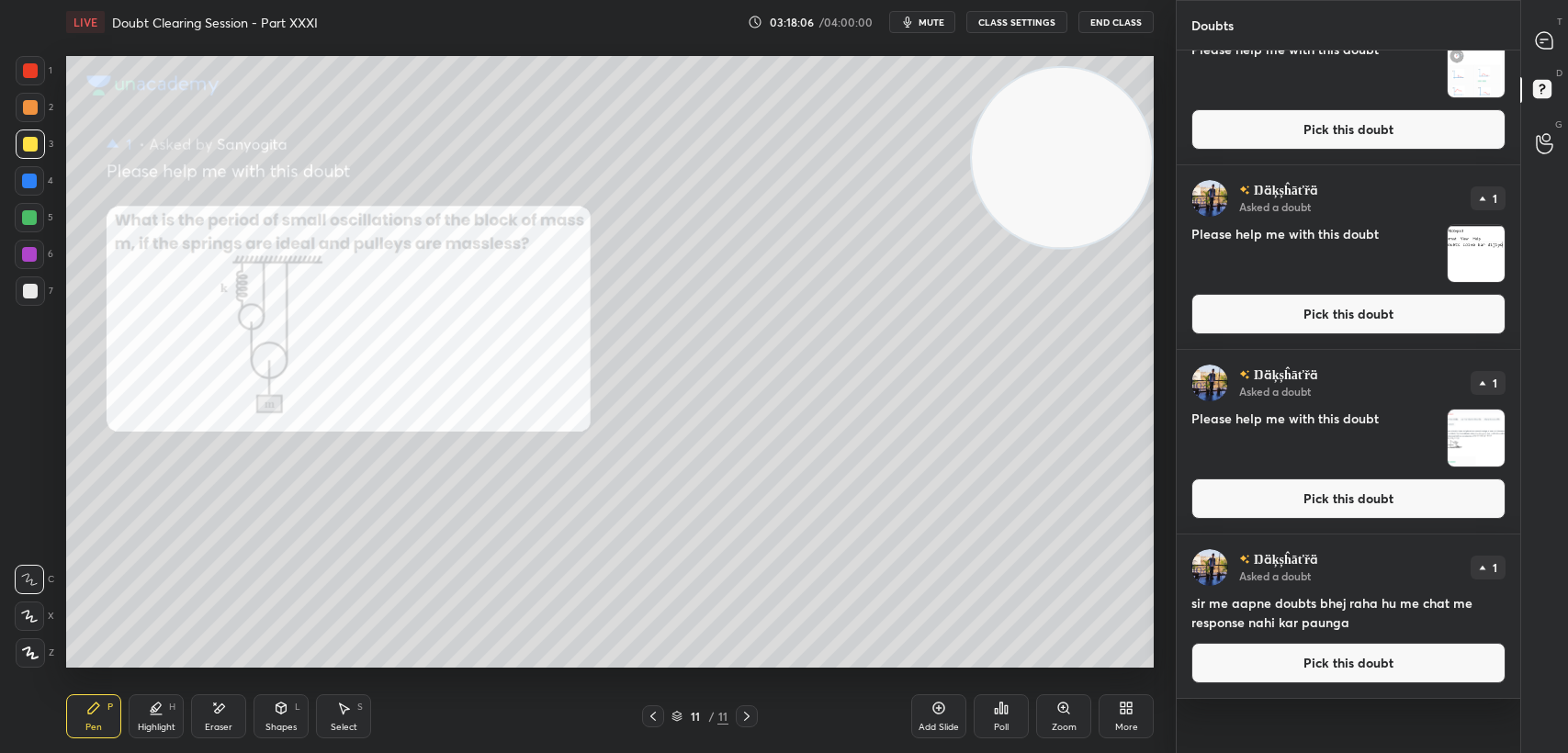
scroll to position [0, 0]
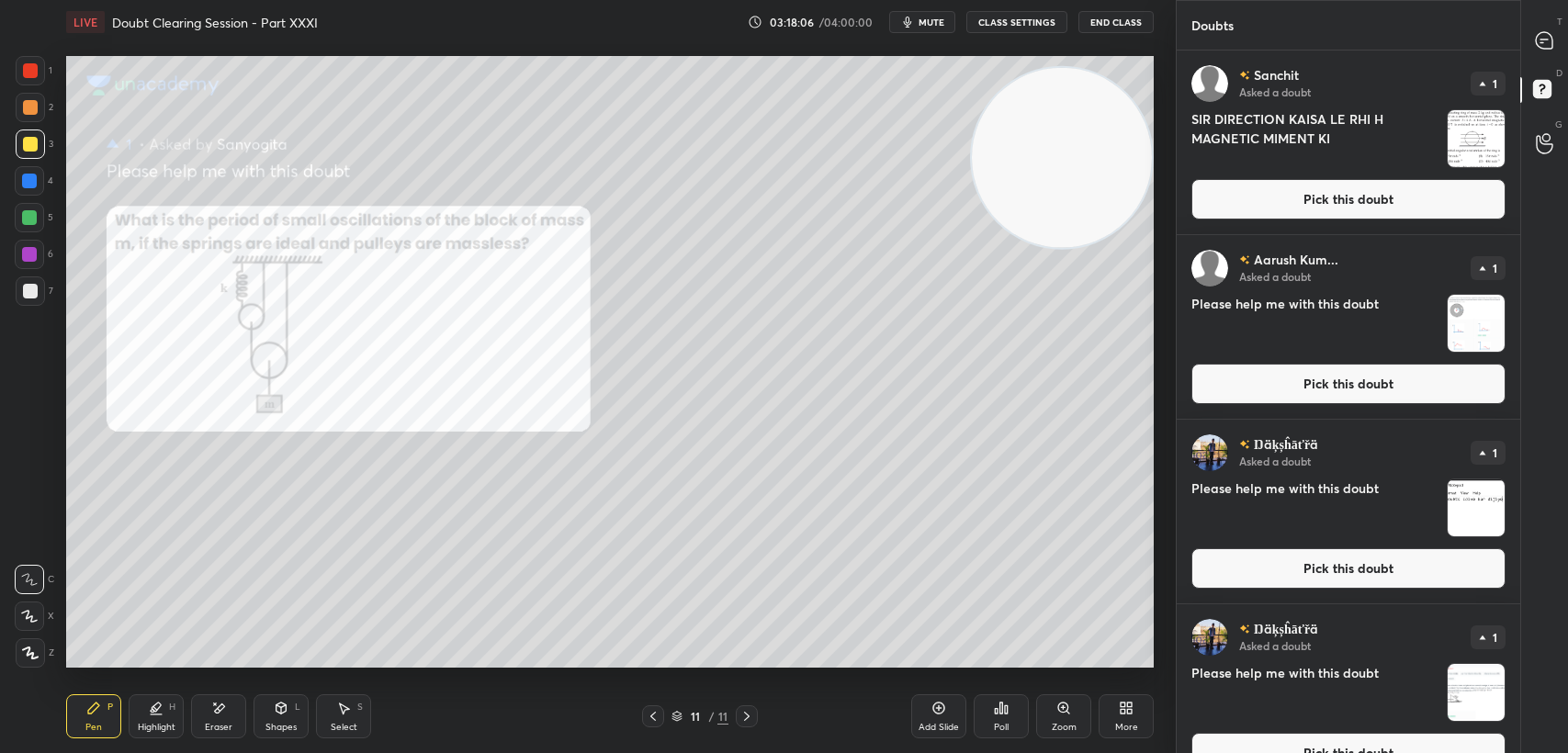
click at [1372, 185] on button "Pick this doubt" at bounding box center [1348, 199] width 314 height 40
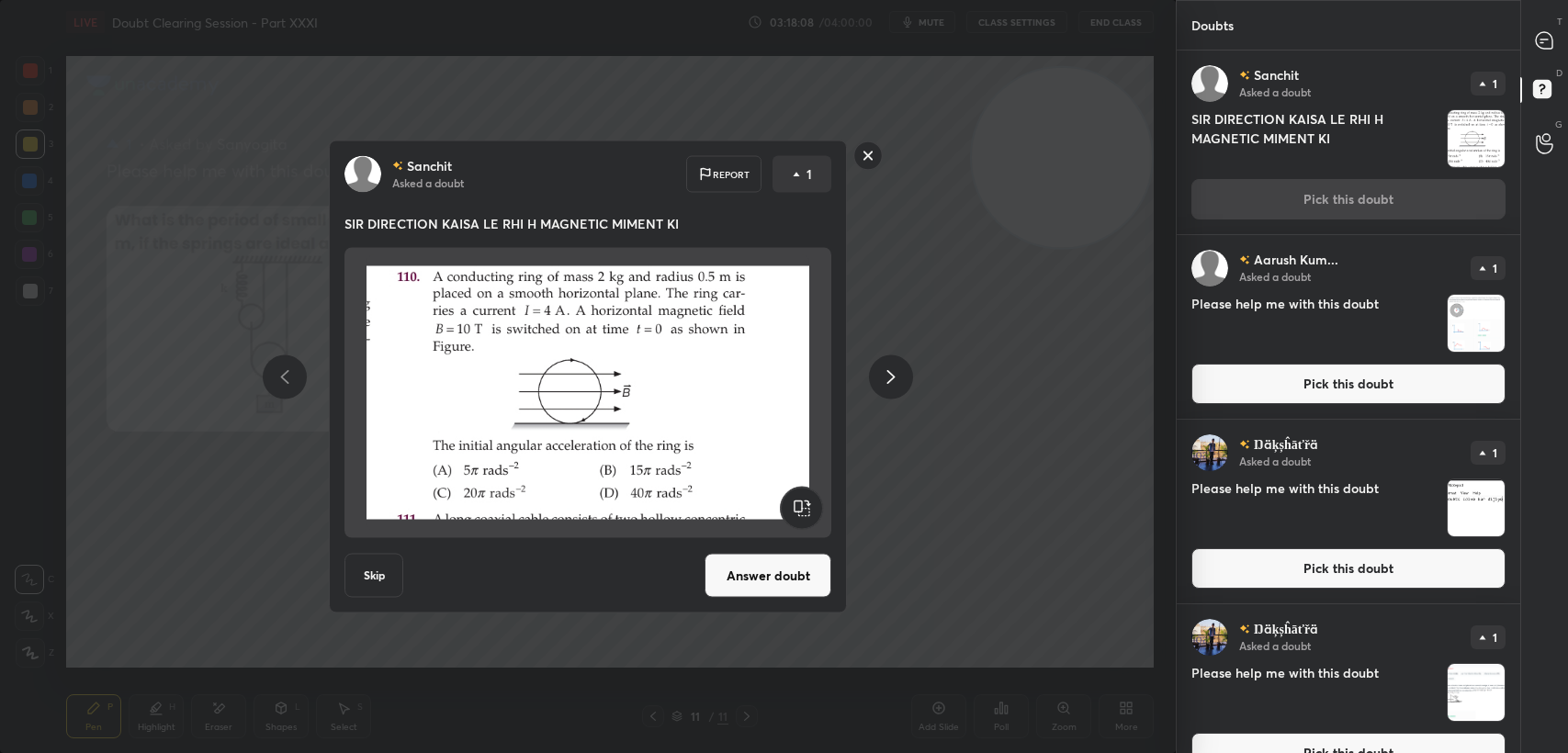
click at [741, 554] on button "Answer doubt" at bounding box center [767, 575] width 127 height 44
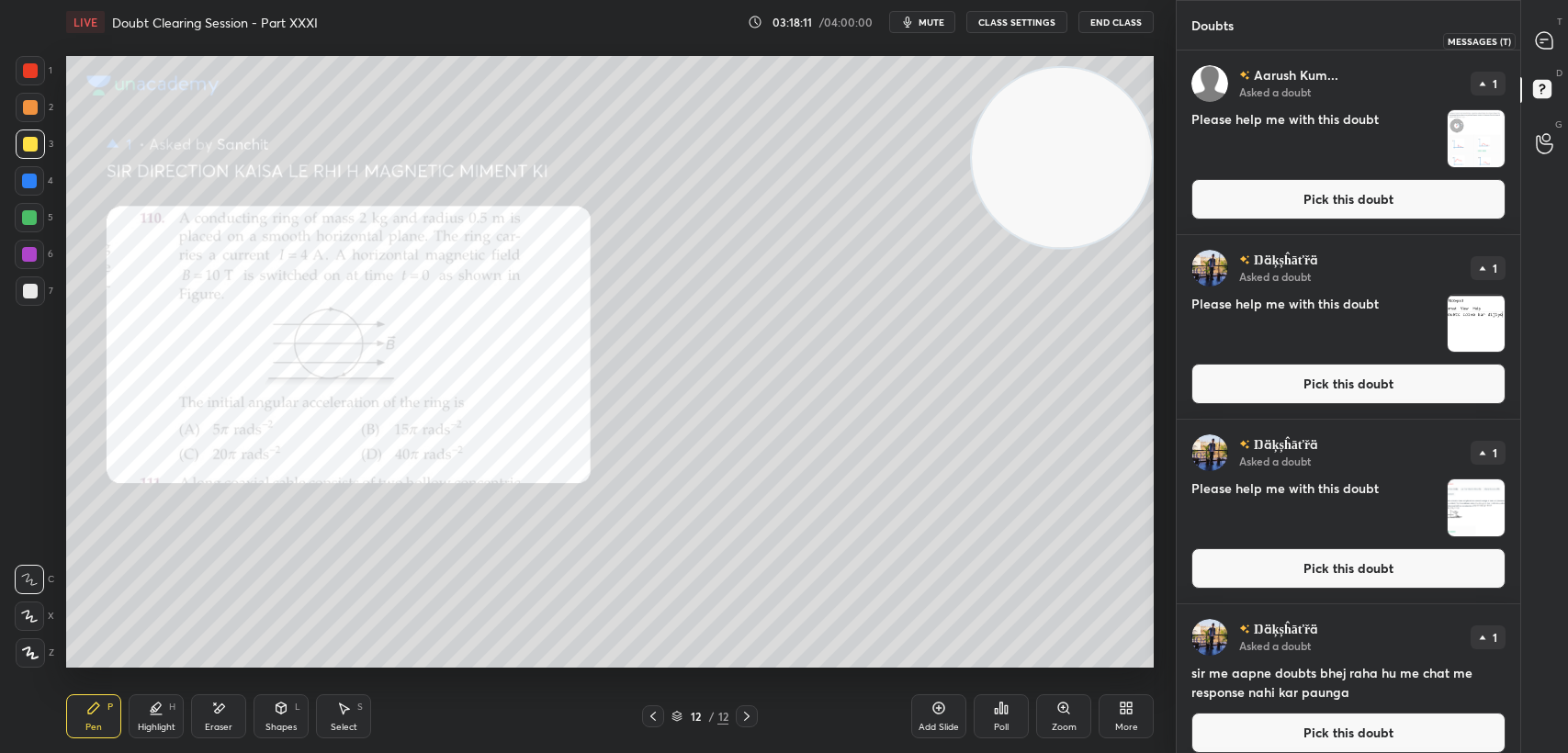
click at [1548, 31] on icon at bounding box center [1544, 41] width 20 height 20
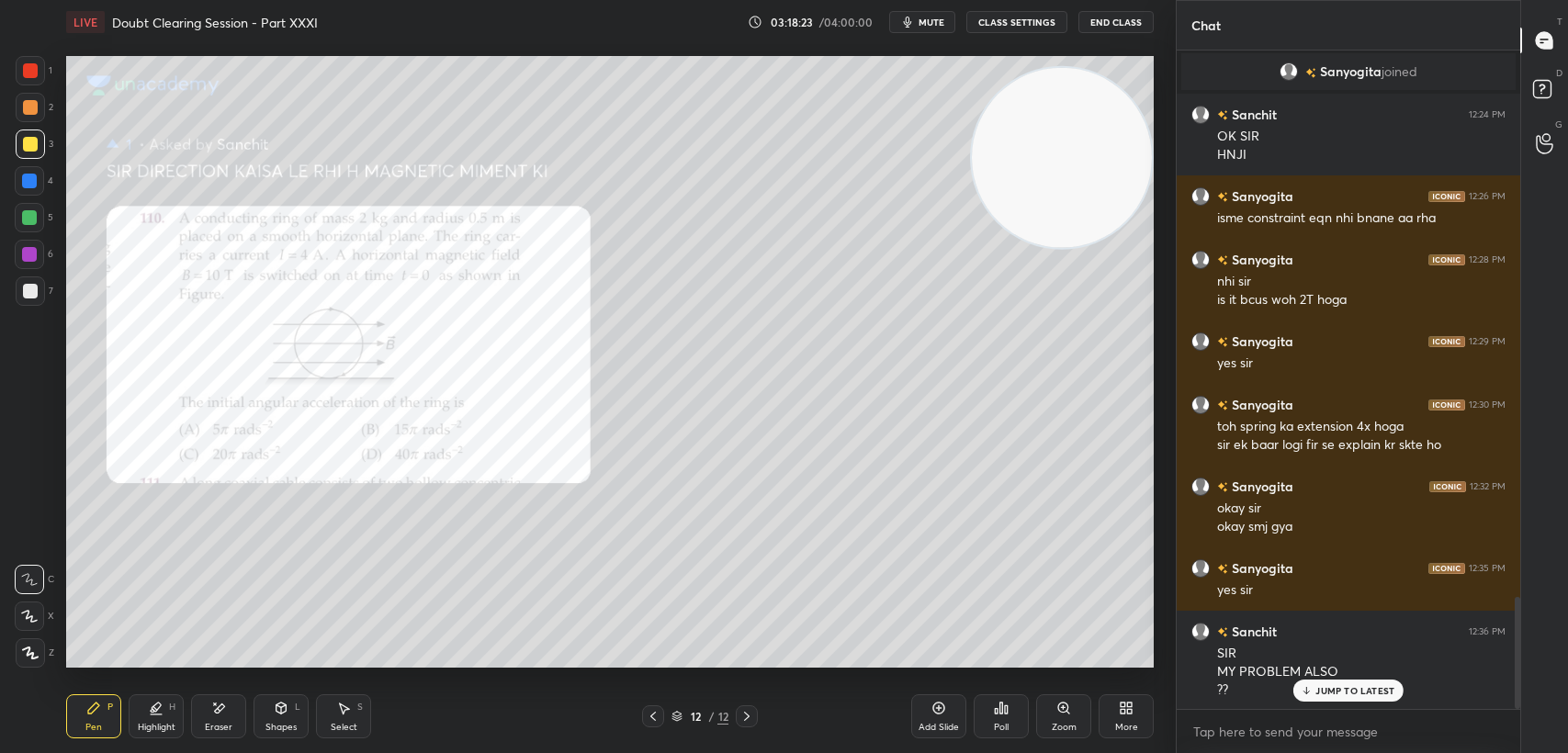
scroll to position [3275, 0]
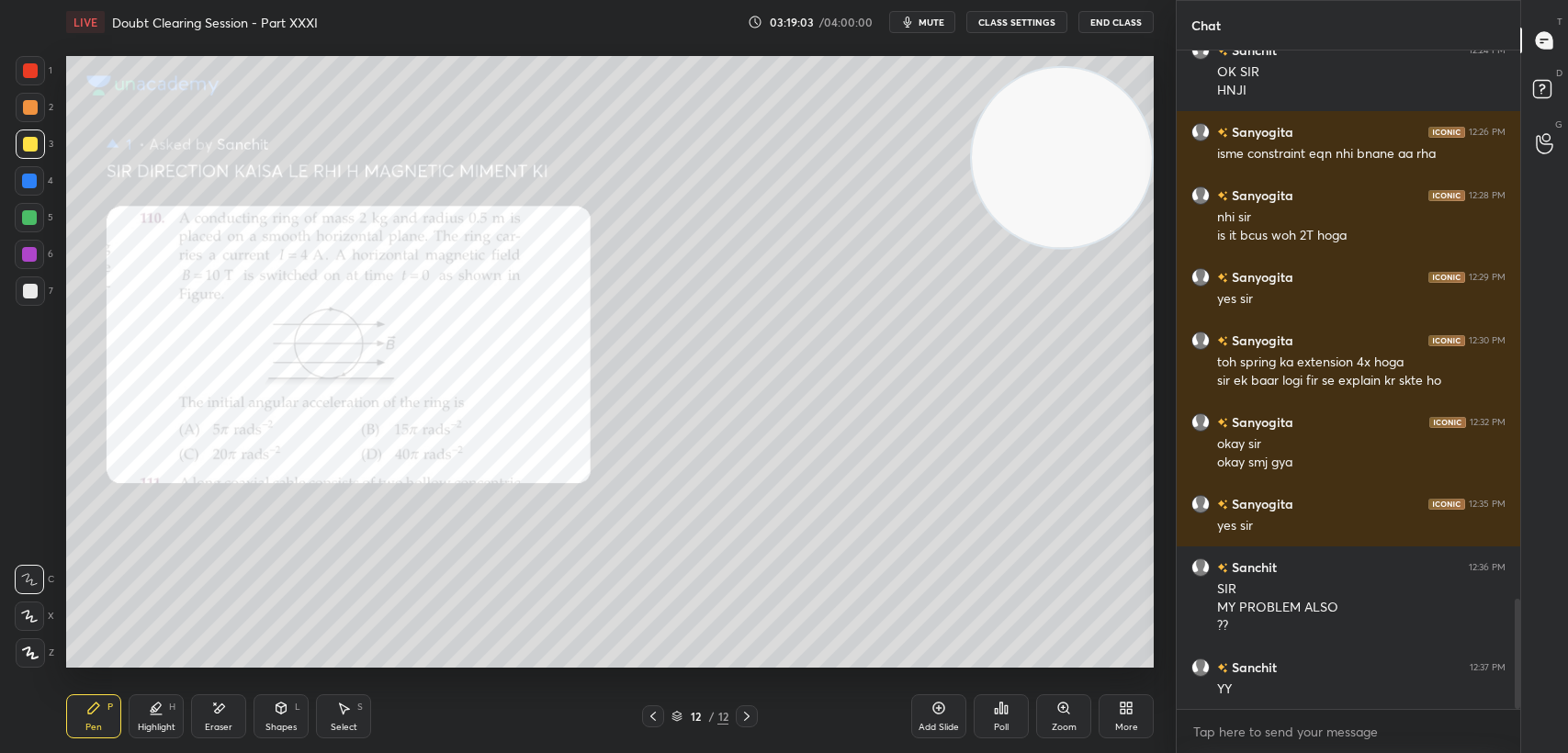
click at [280, 729] on div "Shapes" at bounding box center [282, 726] width 32 height 9
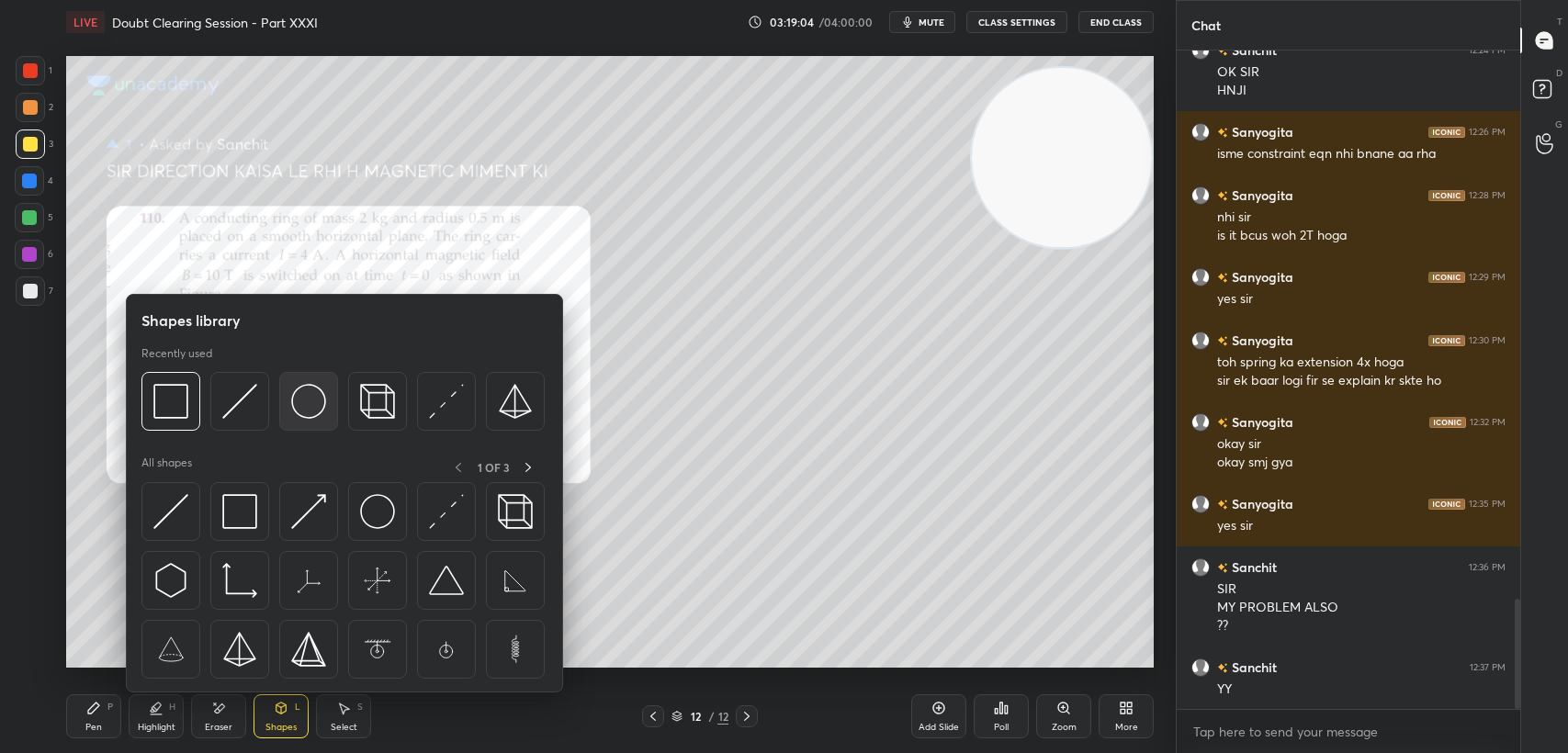
click at [316, 410] on img at bounding box center [308, 401] width 34 height 34
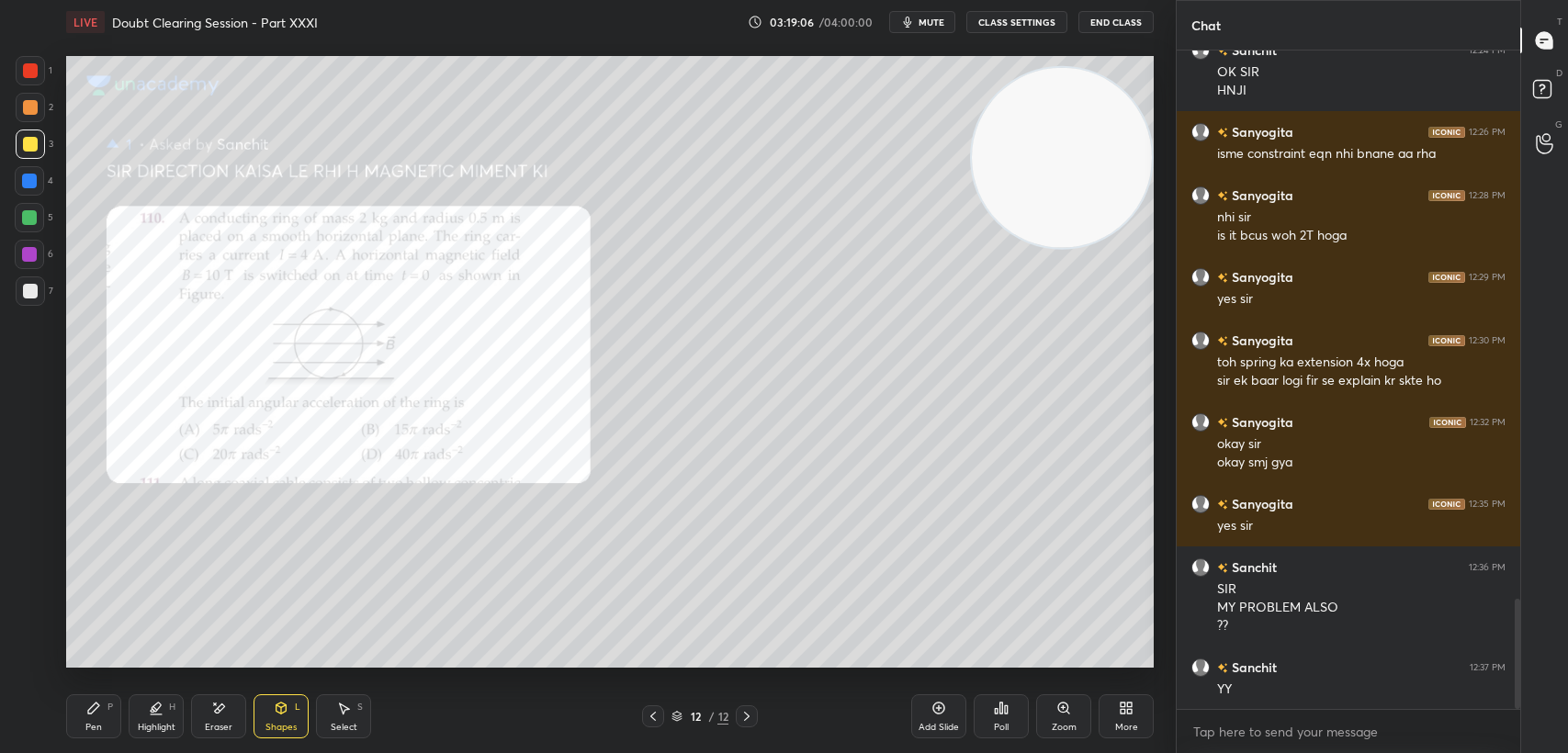
click at [270, 723] on div "Shapes" at bounding box center [282, 726] width 32 height 9
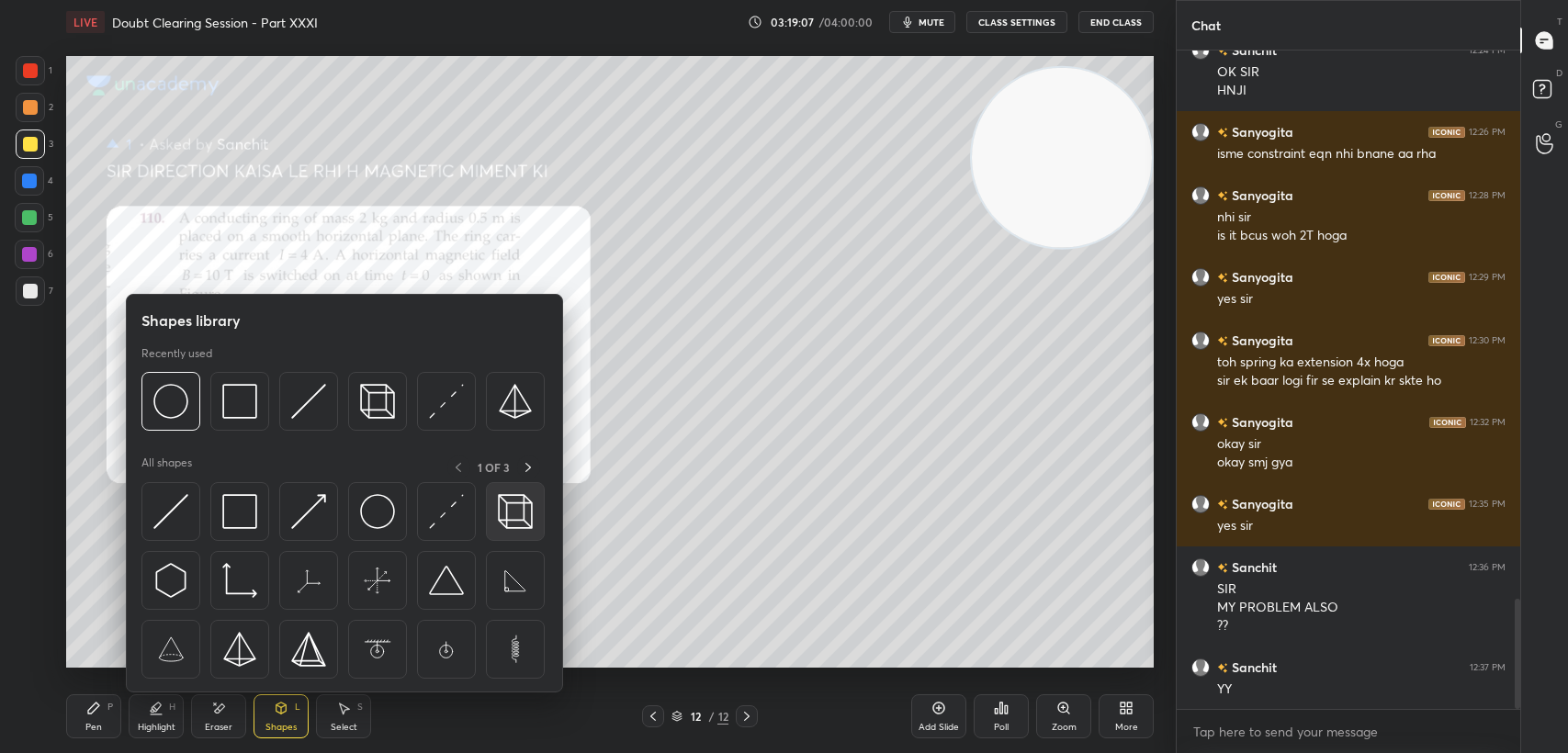
click at [516, 502] on img at bounding box center [515, 511] width 34 height 34
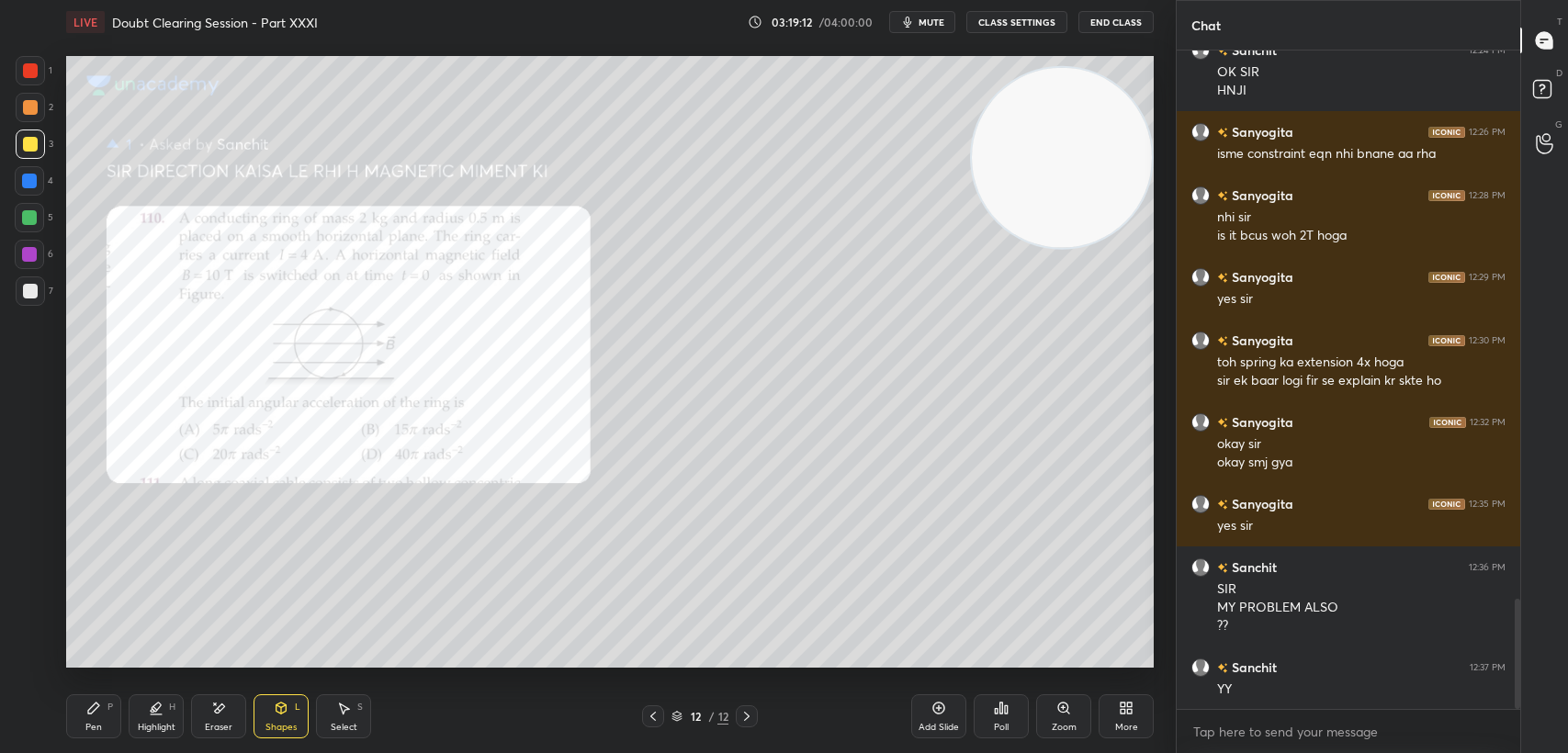
click at [34, 72] on div at bounding box center [30, 70] width 15 height 15
click at [27, 77] on div at bounding box center [30, 70] width 15 height 15
click at [102, 728] on div "Pen P" at bounding box center [94, 716] width 55 height 44
click at [102, 721] on div "Pen P" at bounding box center [94, 716] width 55 height 44
click at [28, 184] on div at bounding box center [29, 180] width 15 height 15
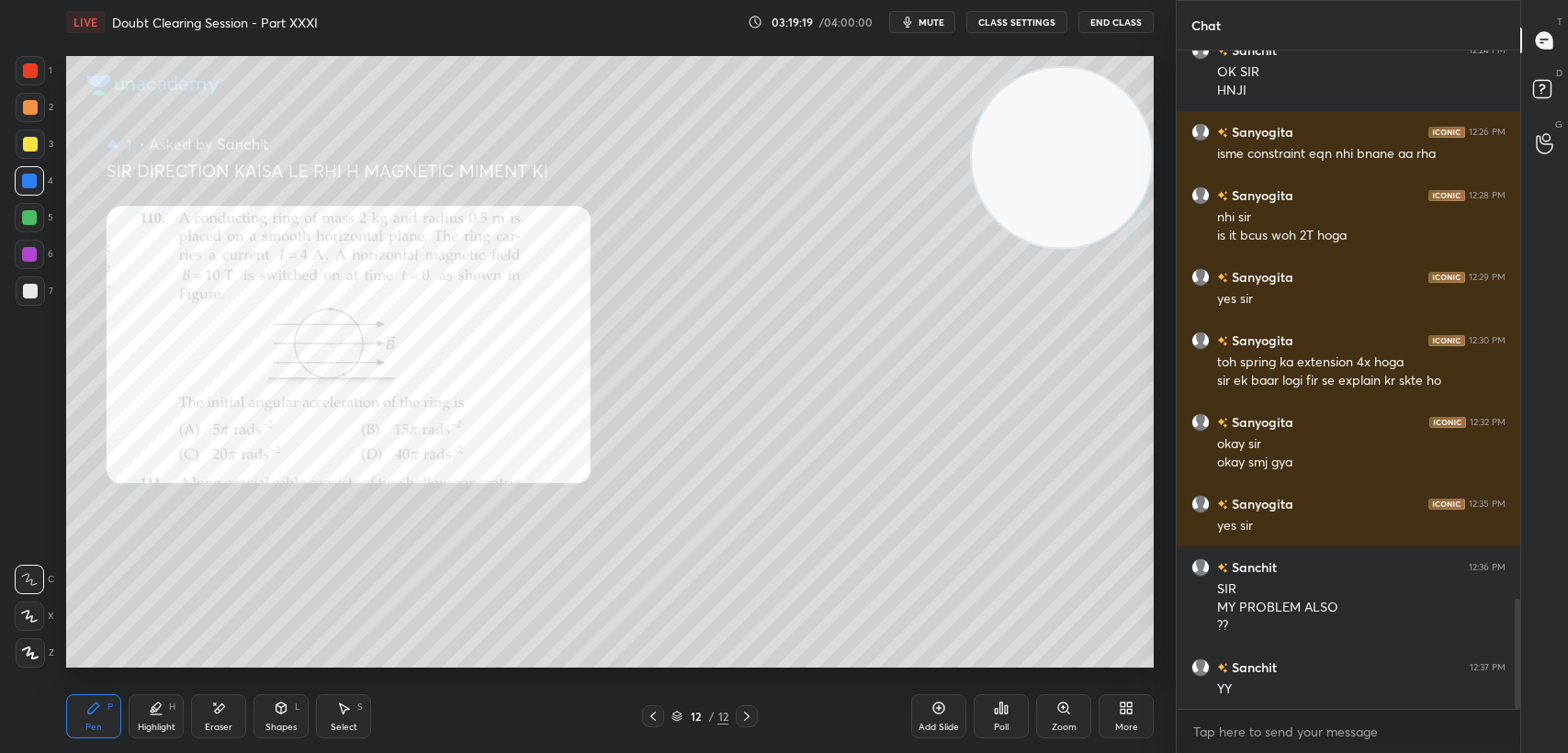
click at [23, 187] on div at bounding box center [29, 180] width 15 height 15
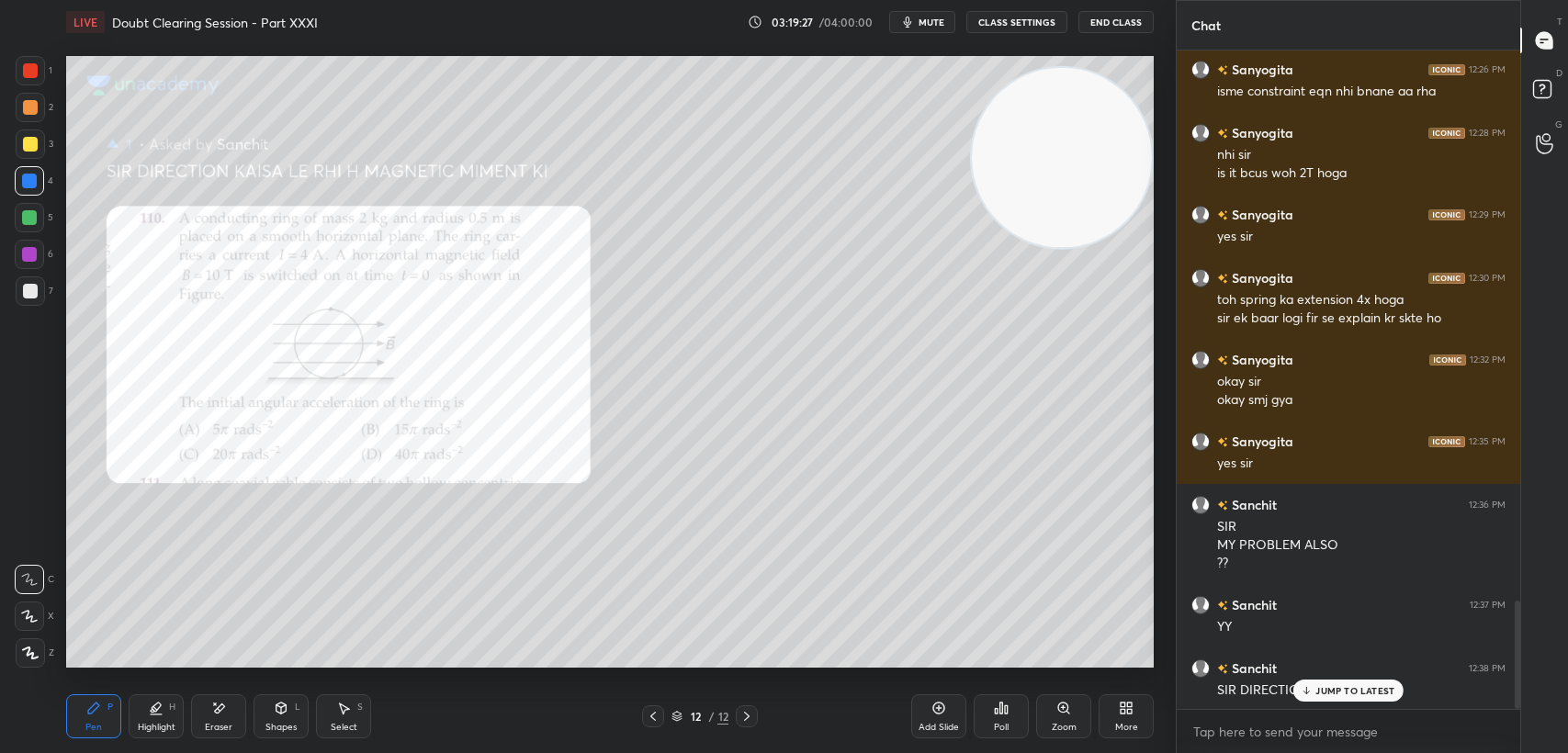
click at [1331, 690] on p "JUMP TO LATEST" at bounding box center [1355, 690] width 79 height 11
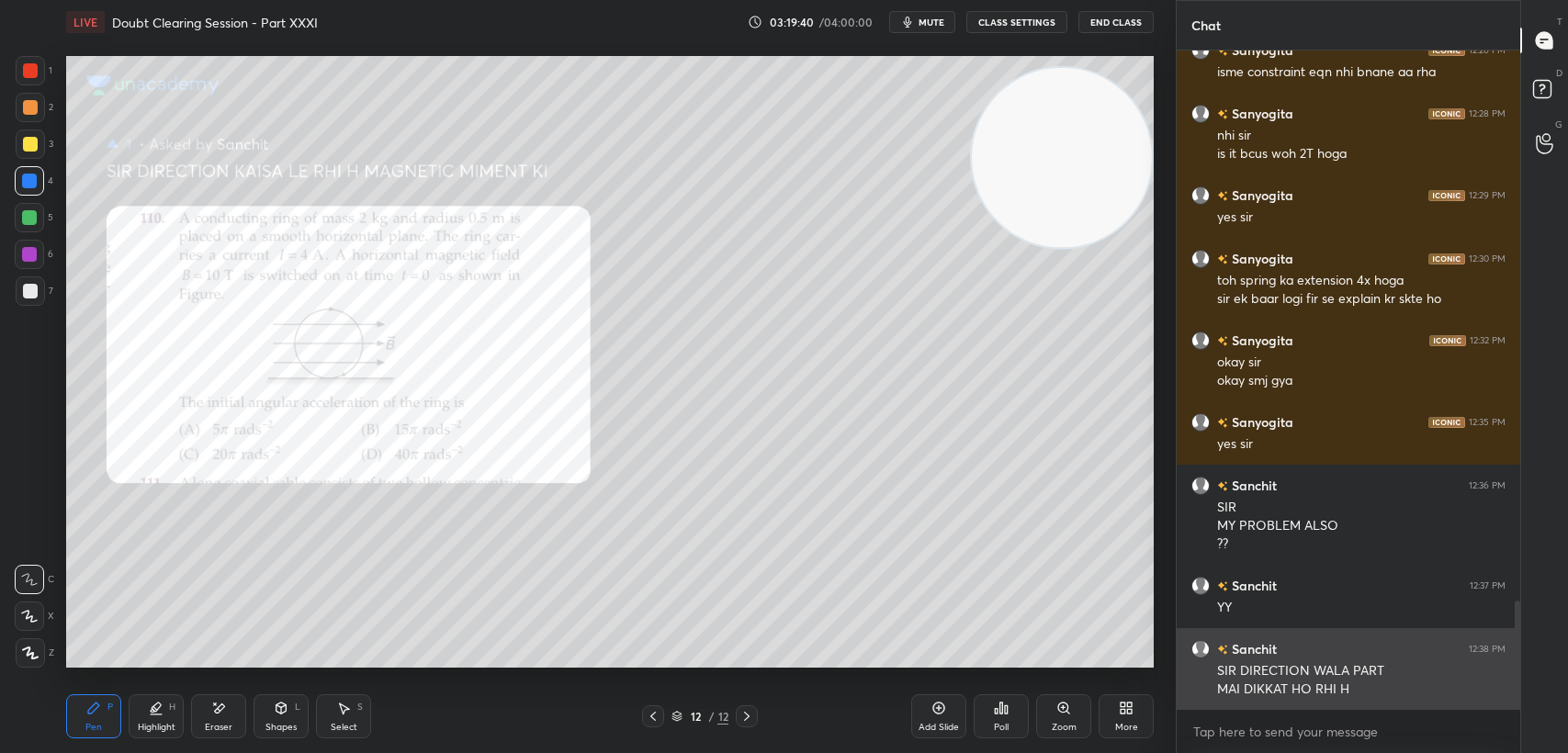
scroll to position [3374, 0]
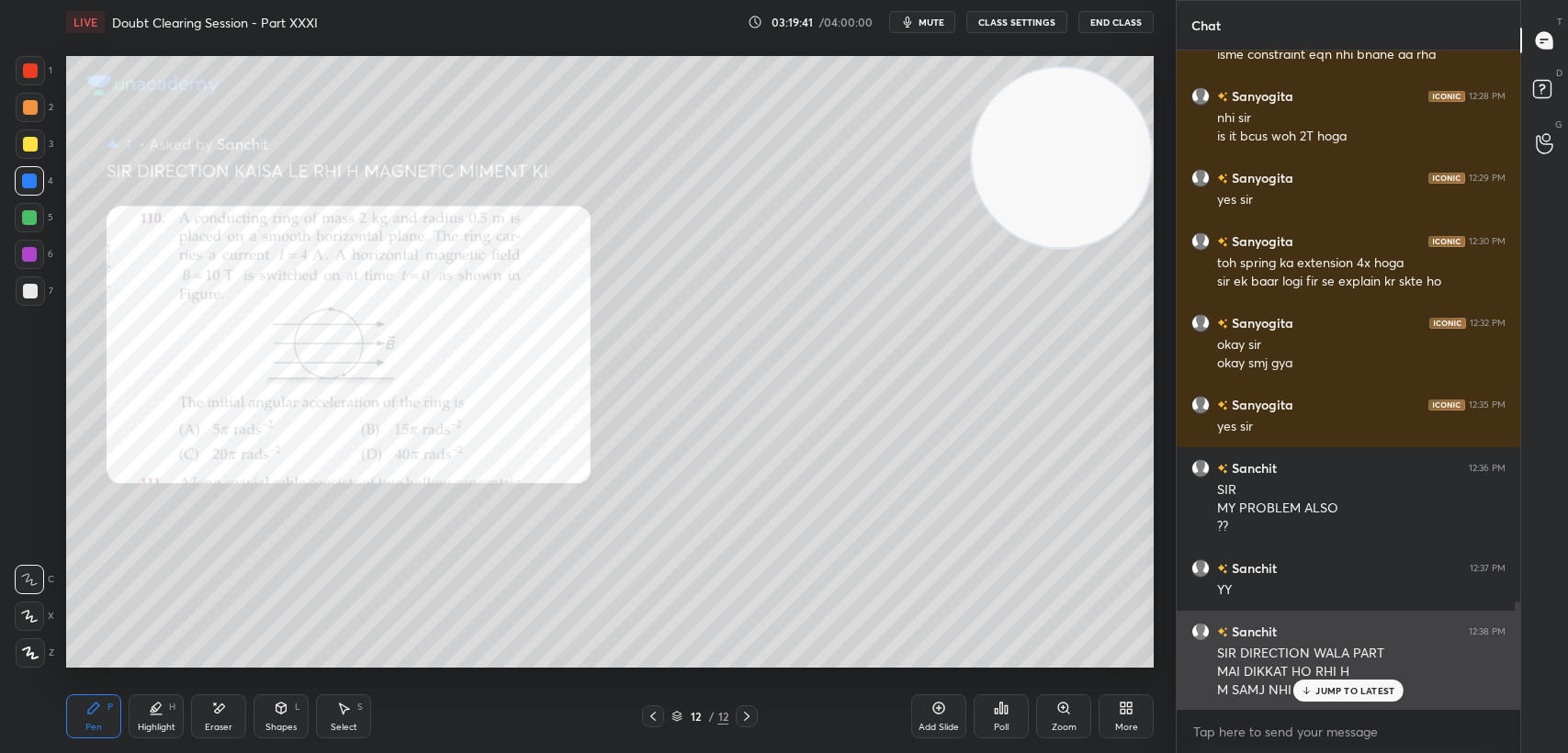
click at [1324, 694] on p "JUMP TO LATEST" at bounding box center [1355, 690] width 79 height 11
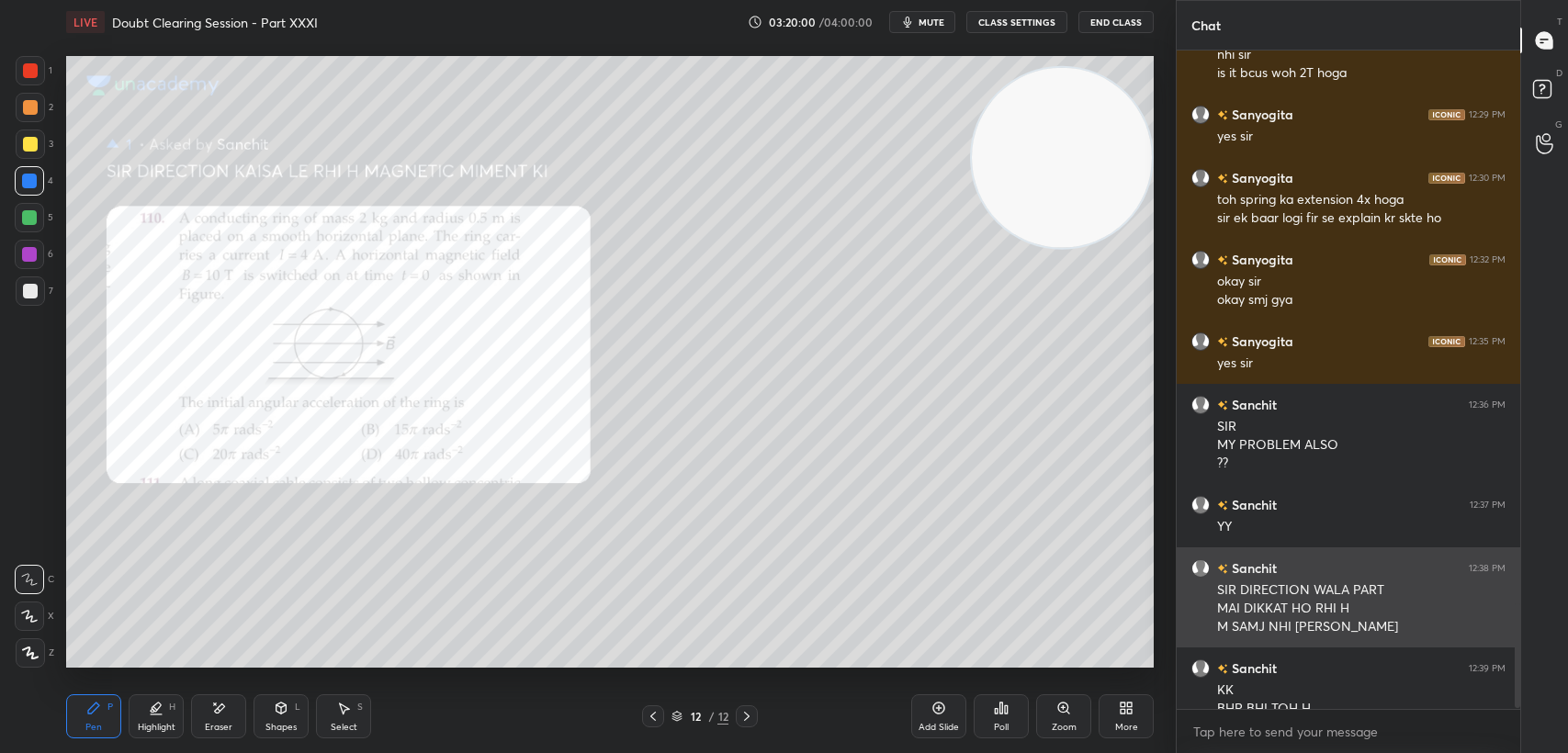
scroll to position [3456, 0]
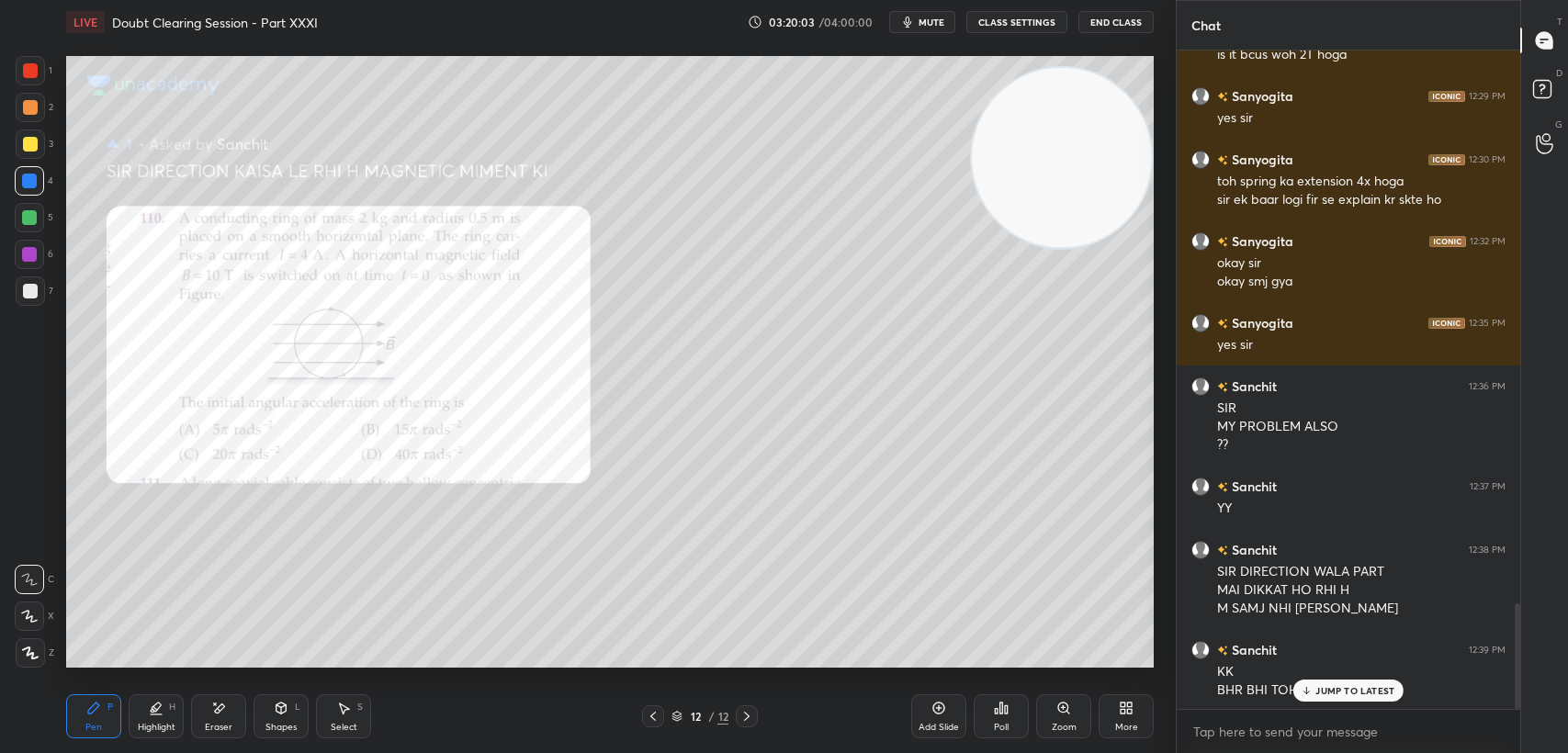
click at [1396, 698] on div "JUMP TO LATEST" at bounding box center [1348, 690] width 110 height 22
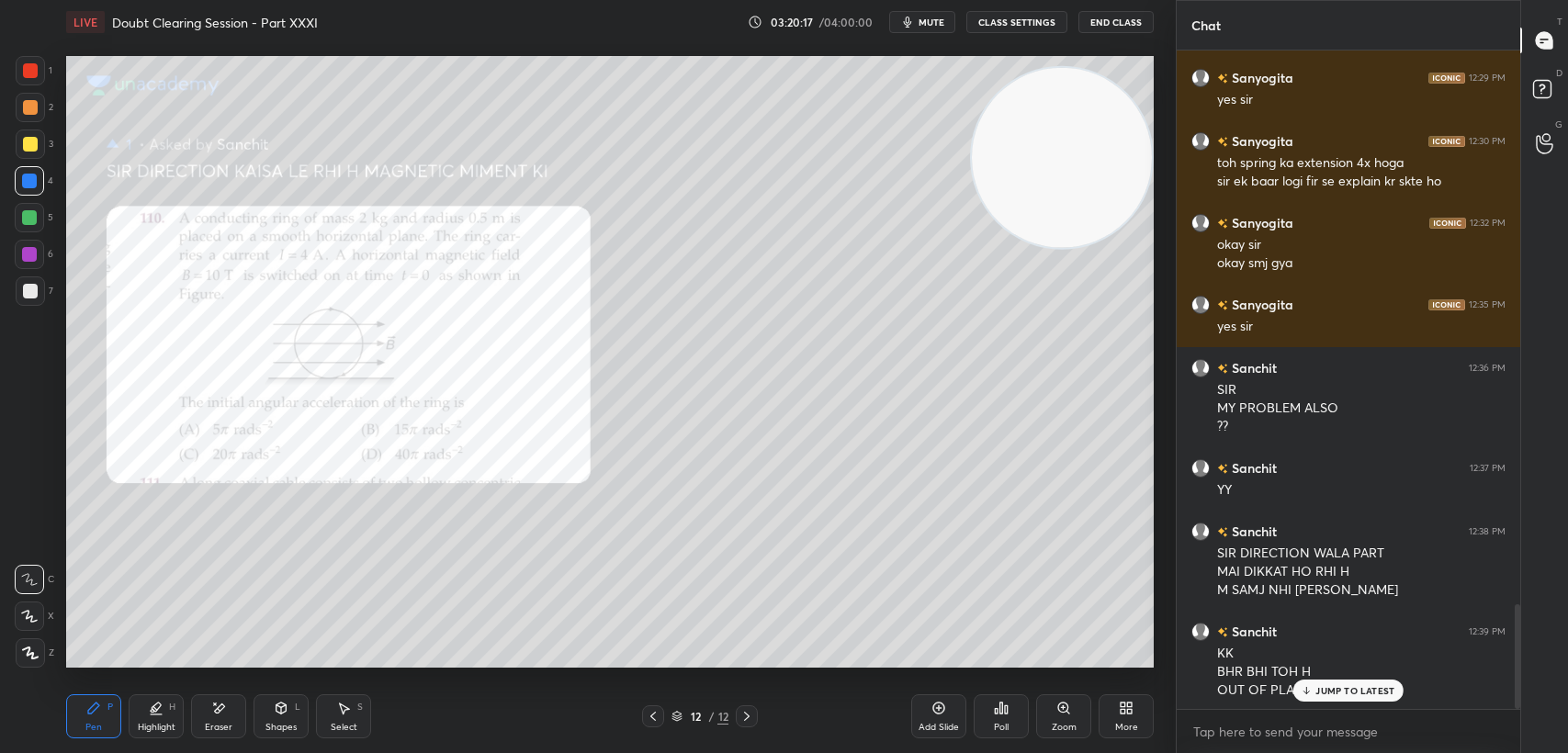
click at [1301, 687] on icon at bounding box center [1307, 690] width 12 height 11
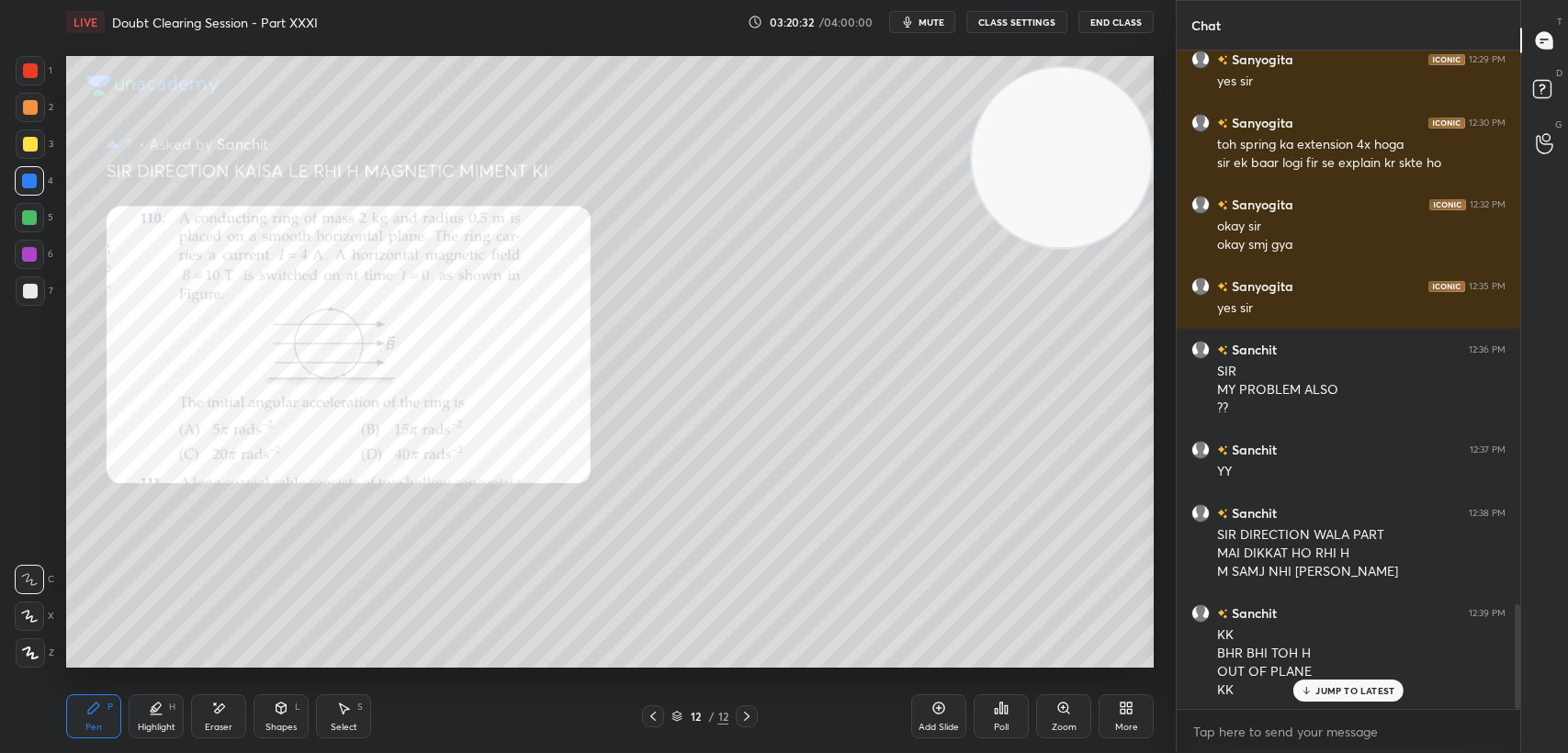
click at [1356, 689] on p "JUMP TO LATEST" at bounding box center [1355, 690] width 79 height 11
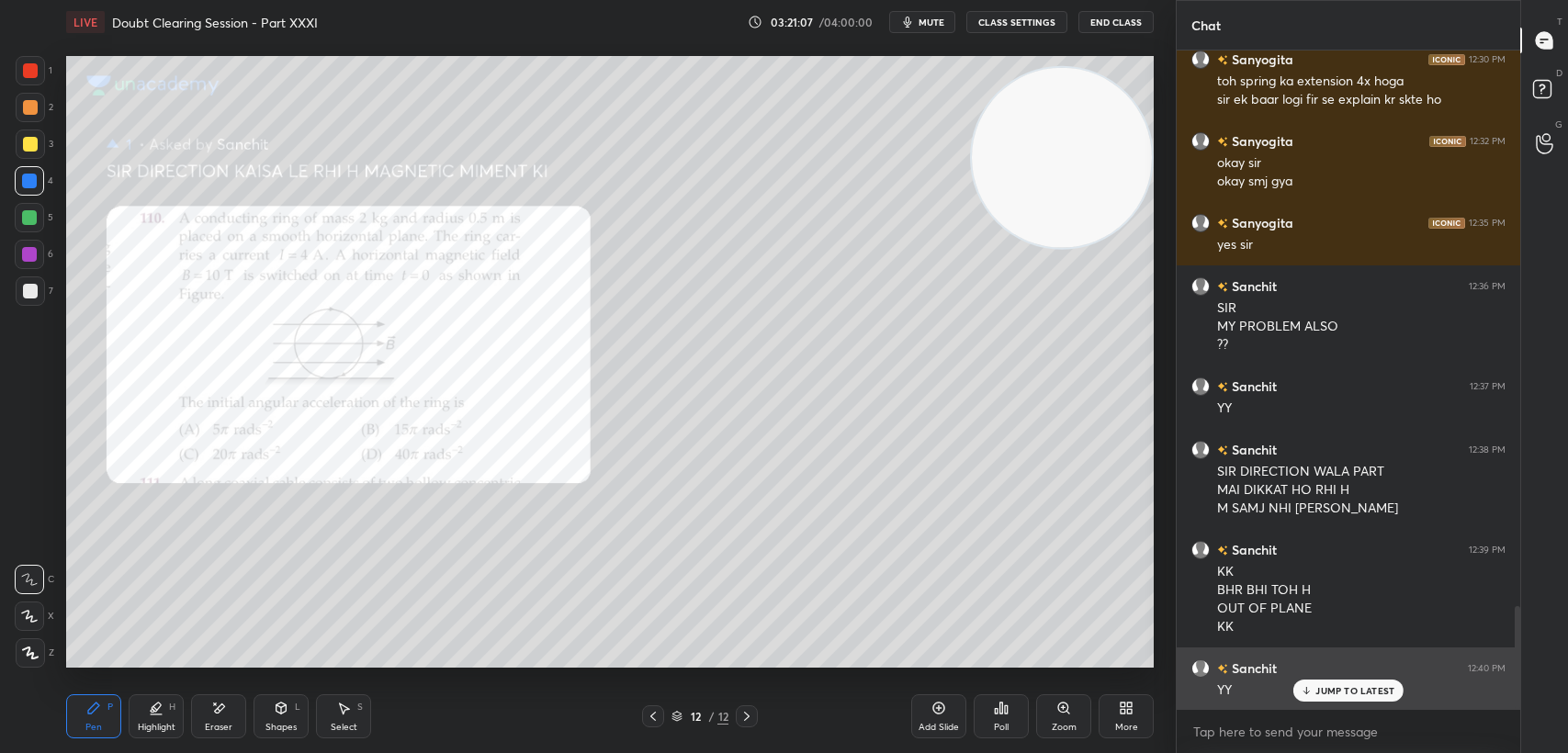
click at [1345, 690] on p "JUMP TO LATEST" at bounding box center [1355, 690] width 79 height 11
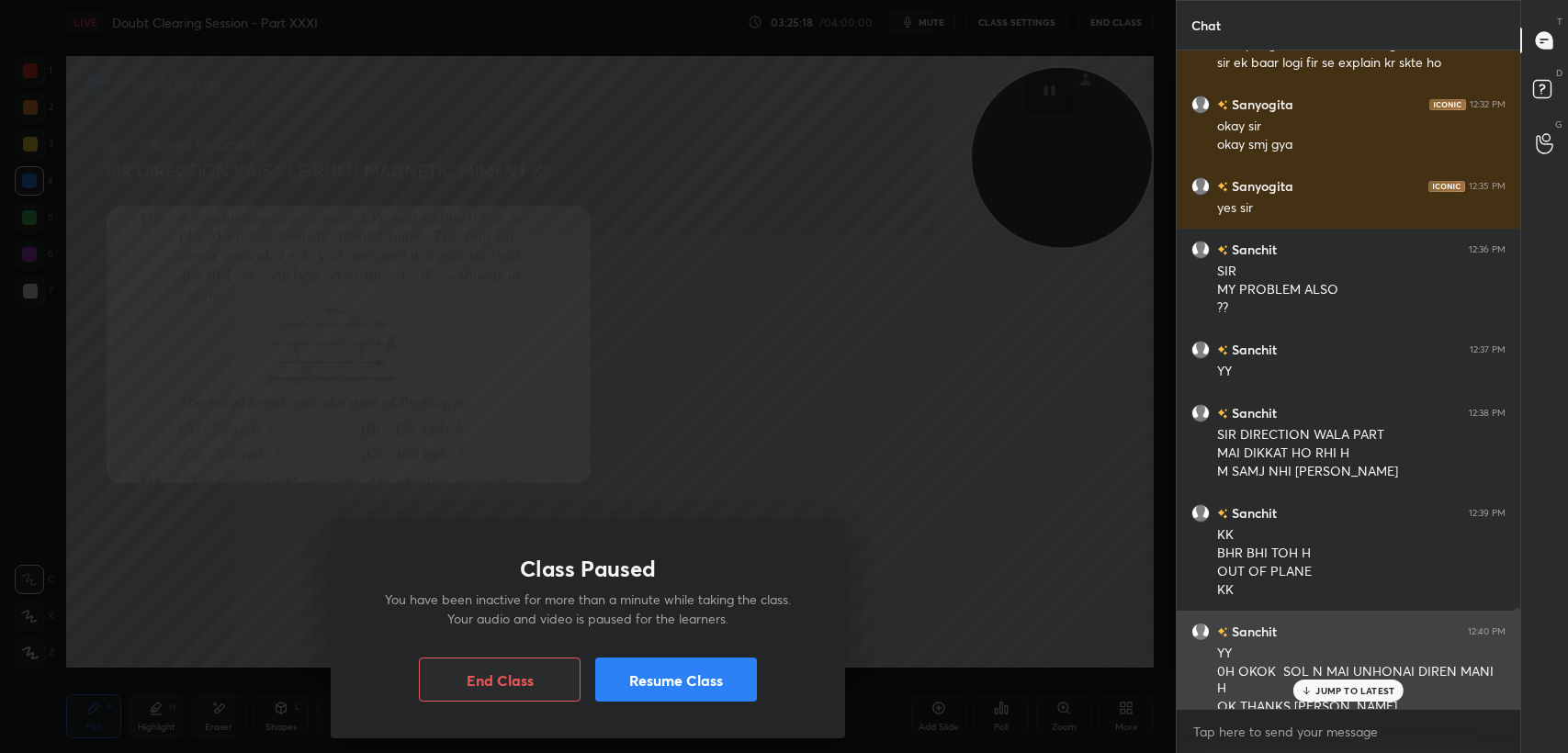
scroll to position [3636, 0]
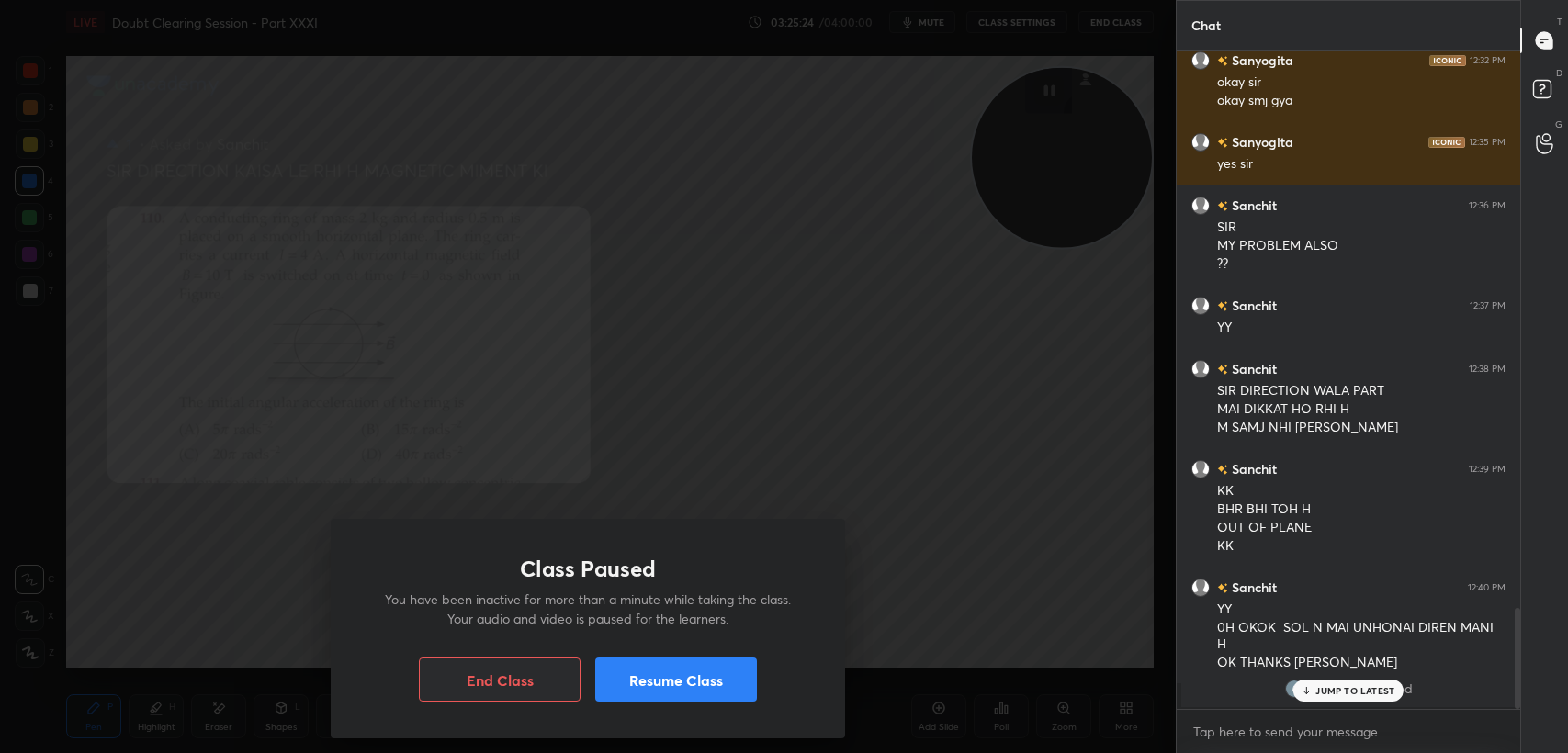
click at [518, 667] on button "End Class" at bounding box center [499, 679] width 162 height 44
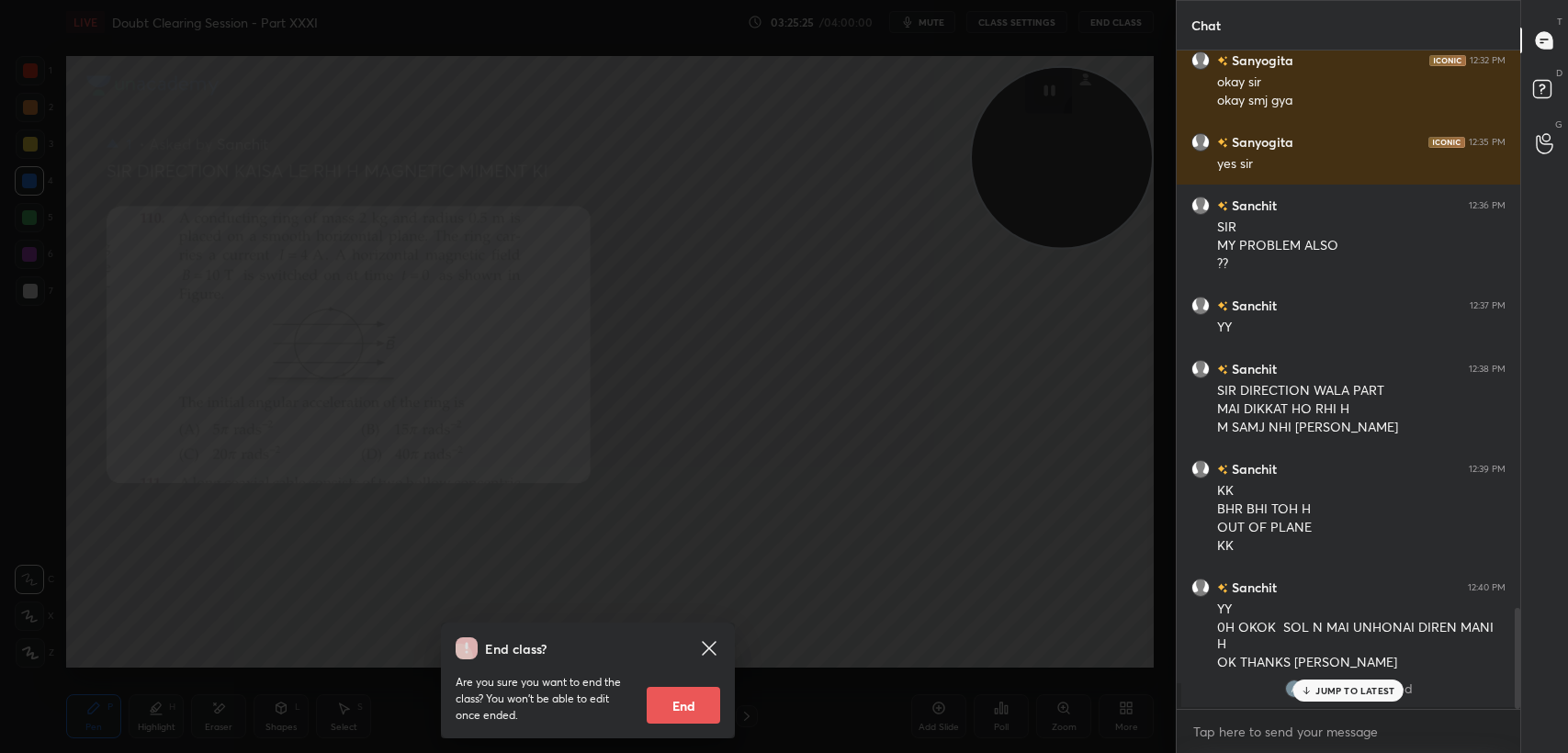
click at [677, 701] on button "End" at bounding box center [684, 705] width 74 height 36
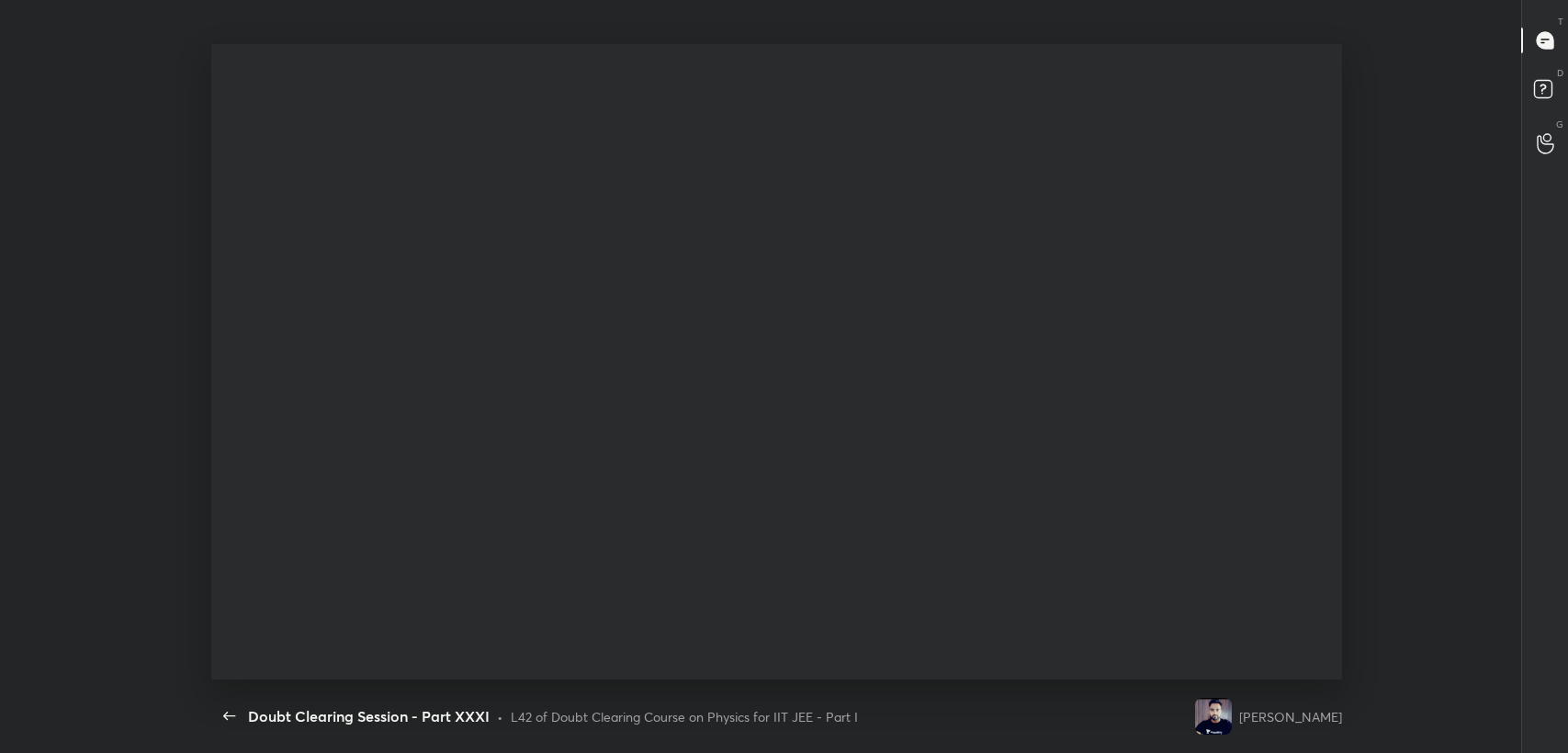
scroll to position [0, 0]
